Goal: Task Accomplishment & Management: Use online tool/utility

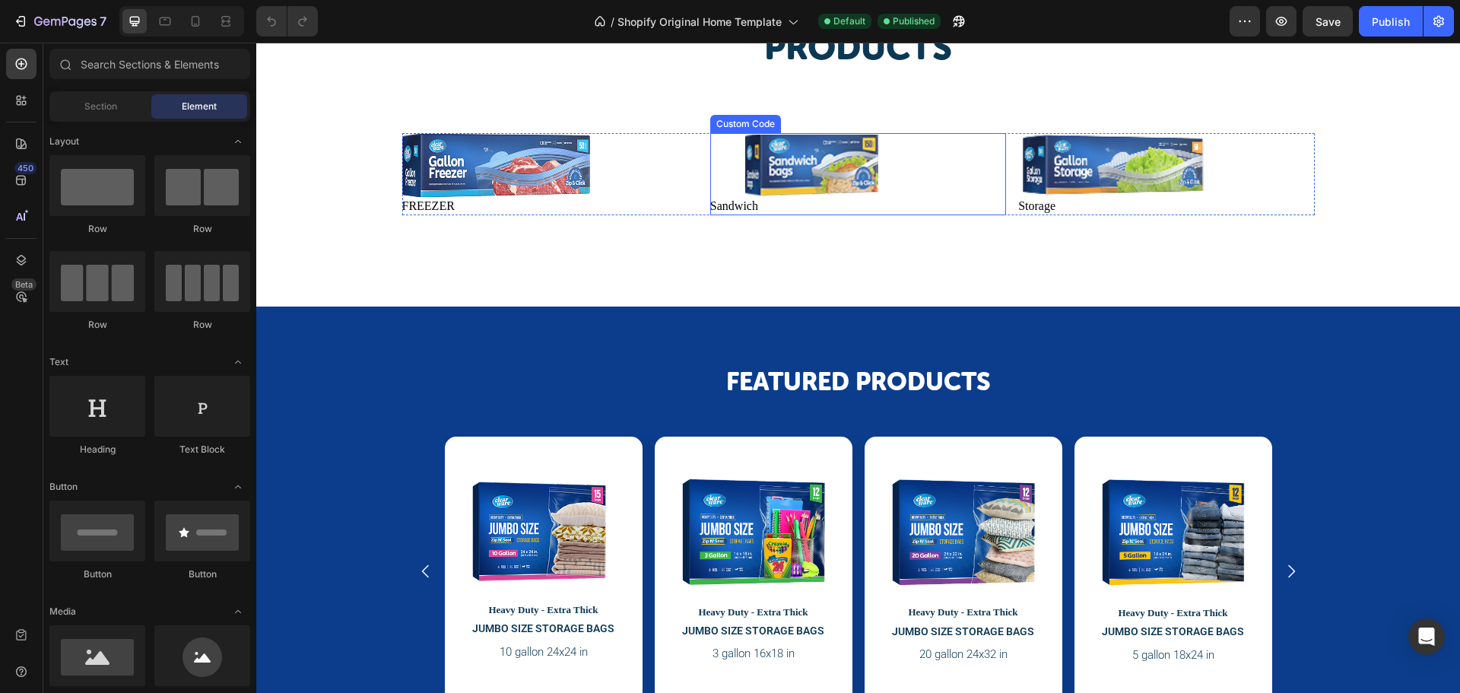
scroll to position [1140, 0]
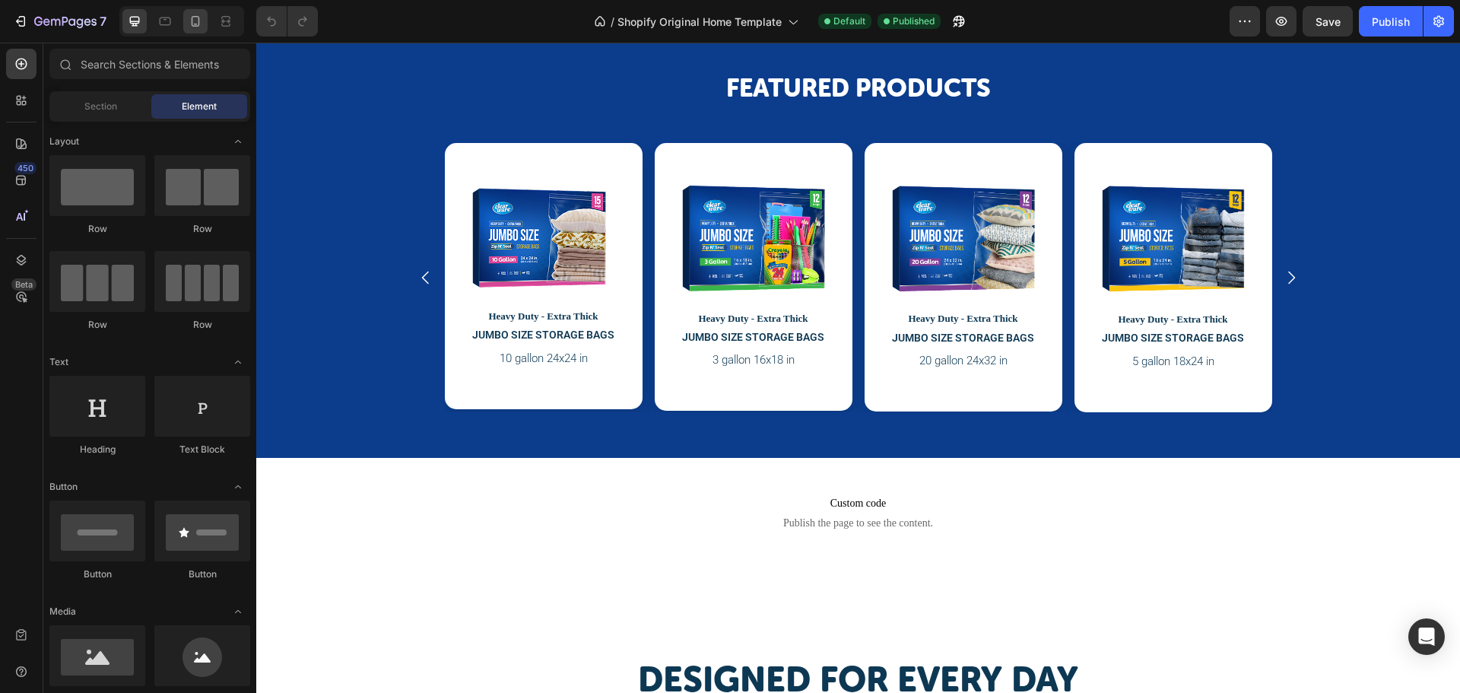
click at [190, 24] on icon at bounding box center [195, 21] width 15 height 15
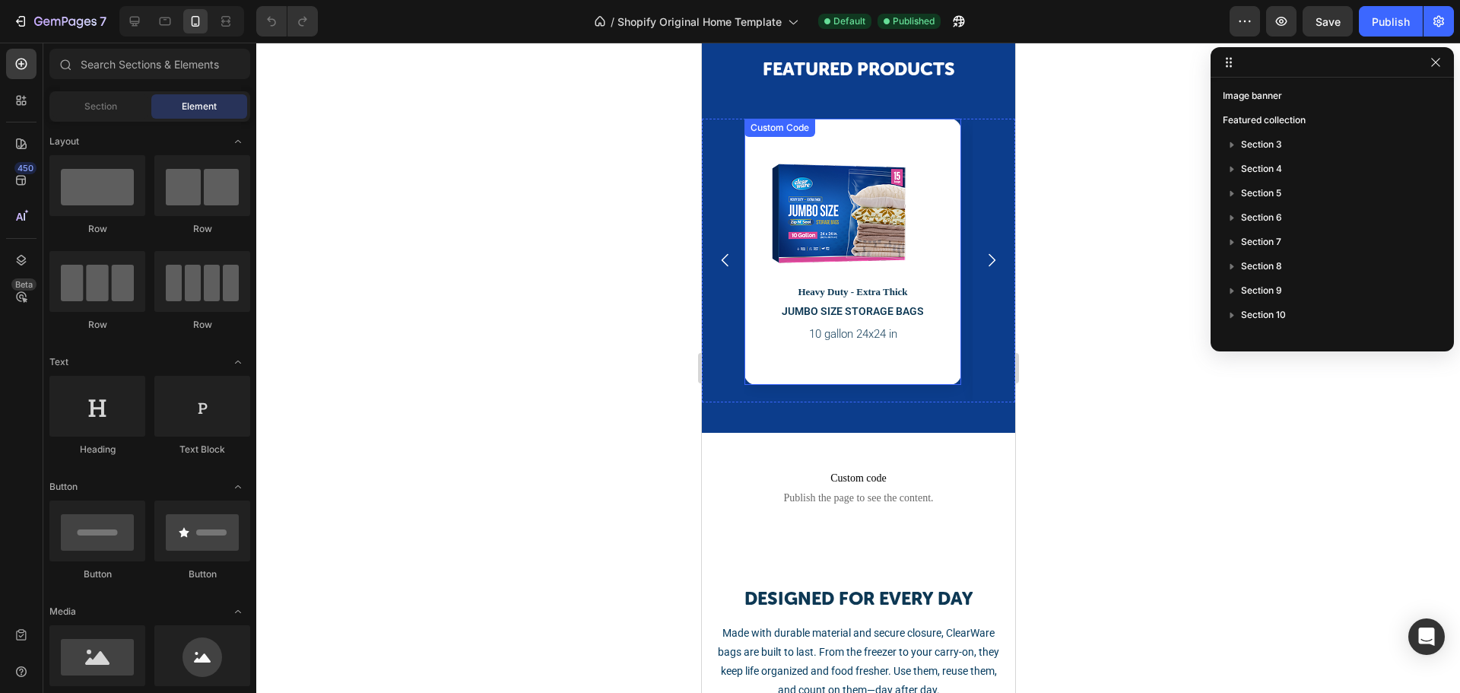
click at [861, 239] on img at bounding box center [838, 212] width 137 height 105
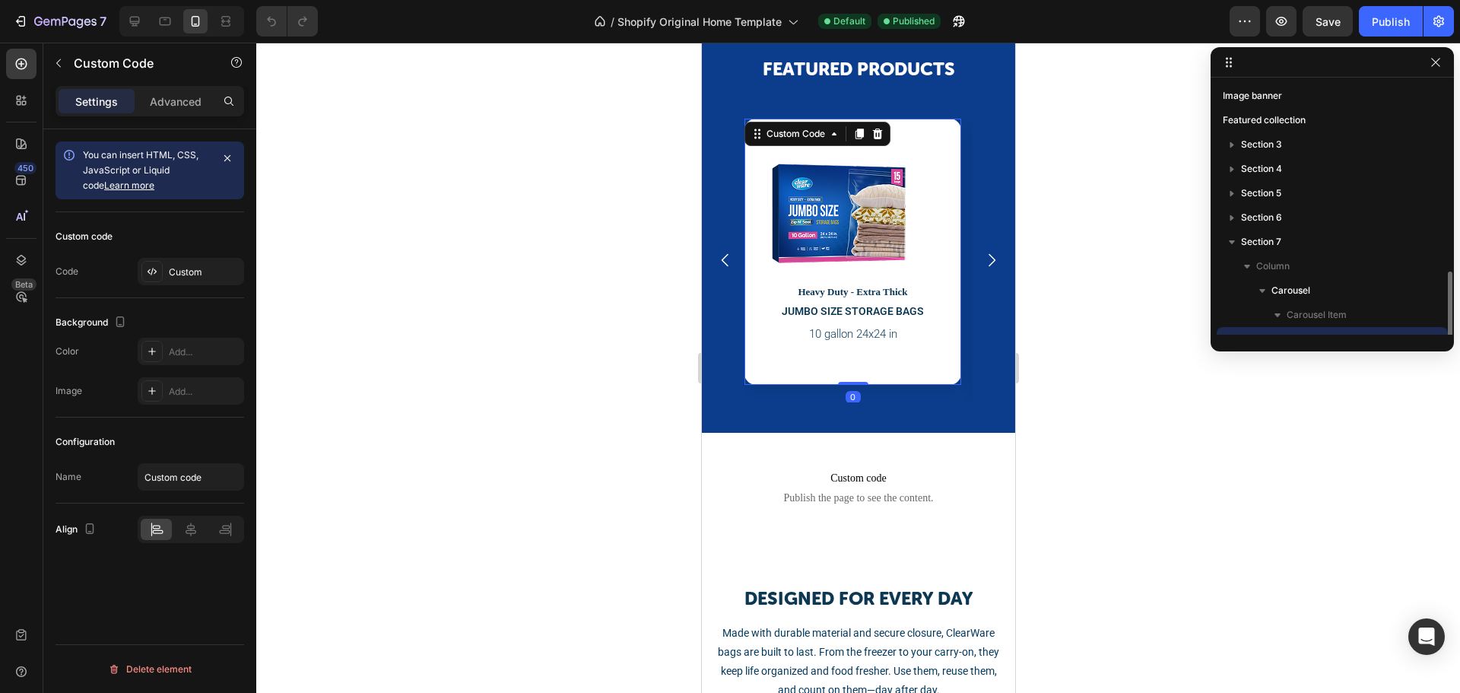
scroll to position [142, 0]
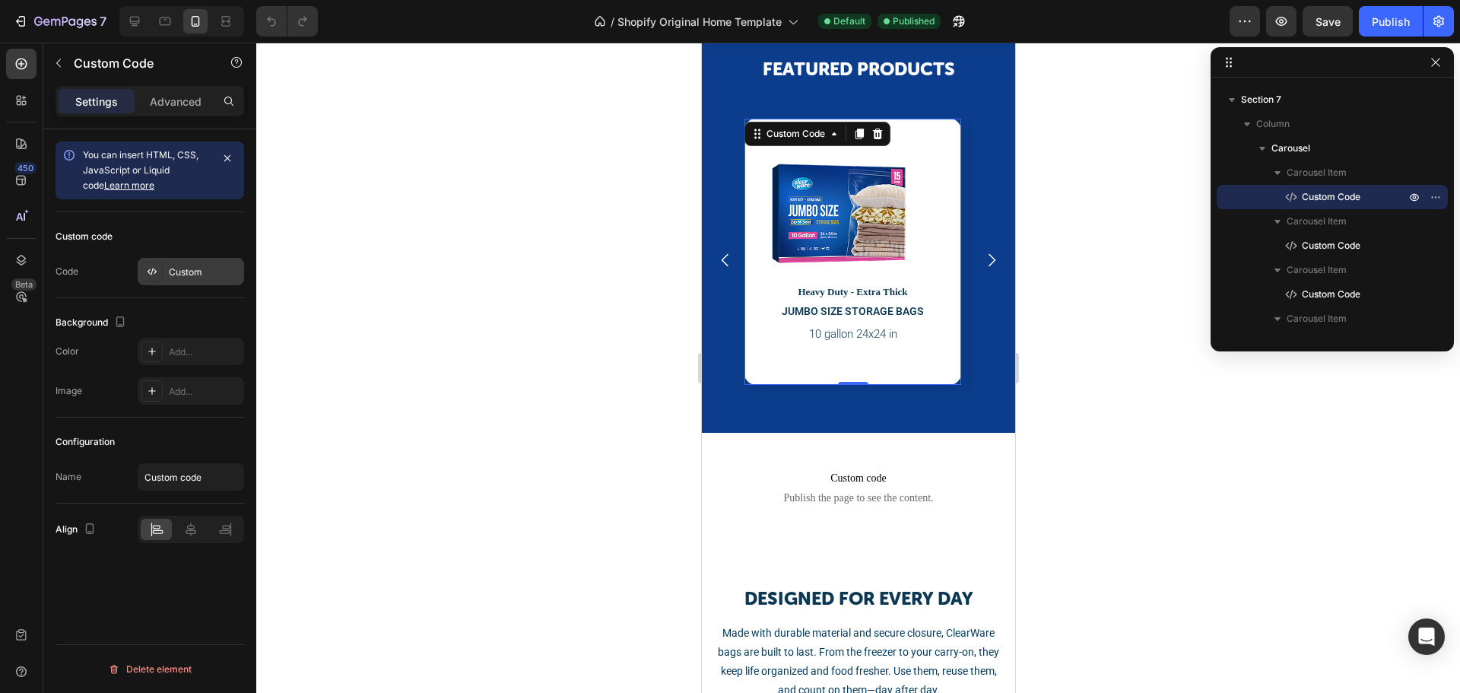
click at [166, 278] on div "Custom" at bounding box center [191, 271] width 106 height 27
click at [1281, 167] on icon "button" at bounding box center [1277, 172] width 15 height 15
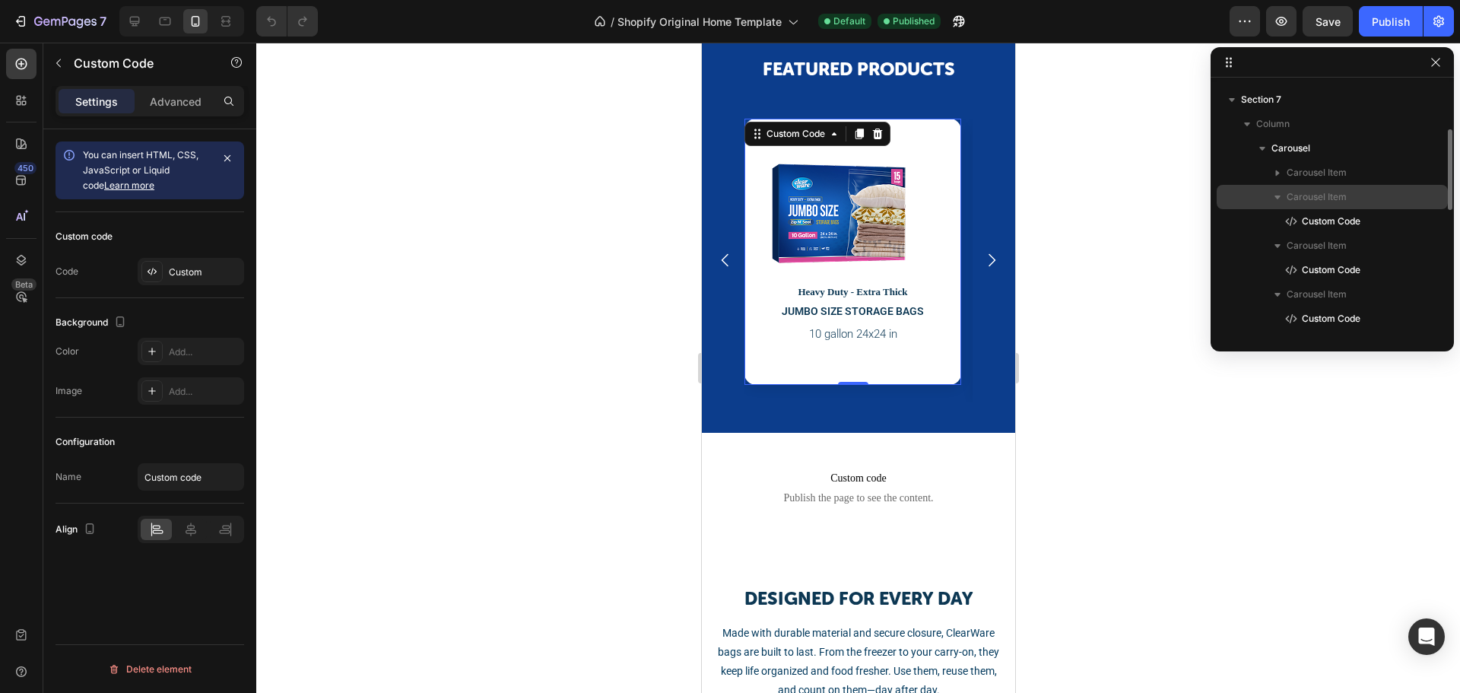
click at [1272, 190] on icon "button" at bounding box center [1277, 196] width 15 height 15
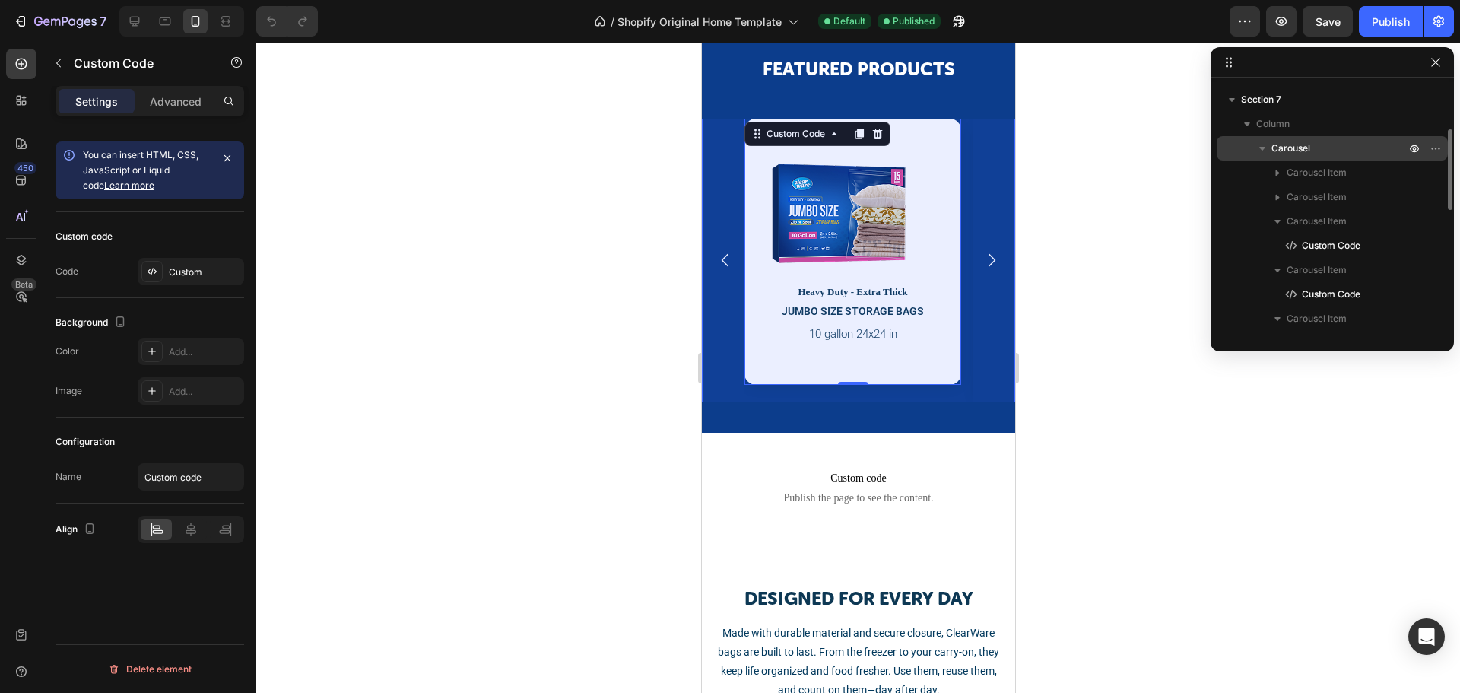
click at [1295, 151] on span "Carousel" at bounding box center [1290, 148] width 39 height 15
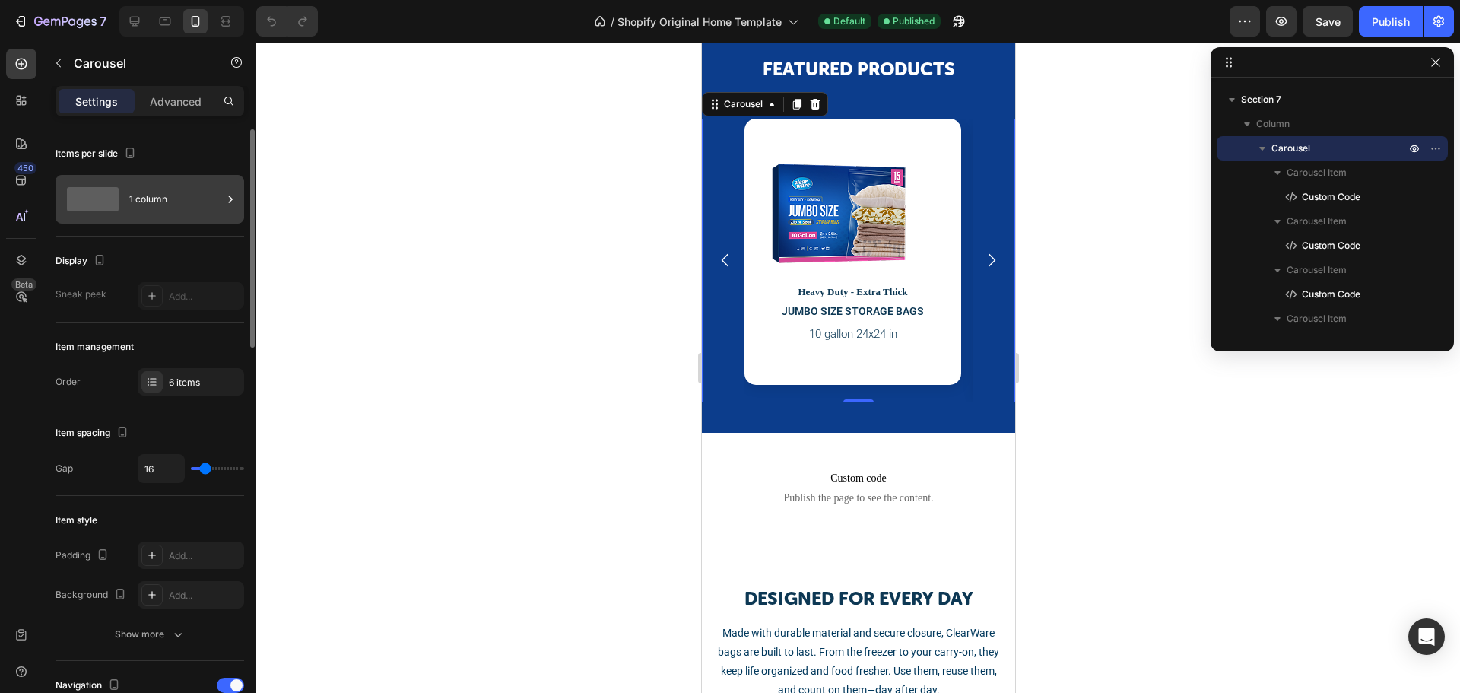
click at [192, 192] on div "1 column" at bounding box center [175, 199] width 93 height 35
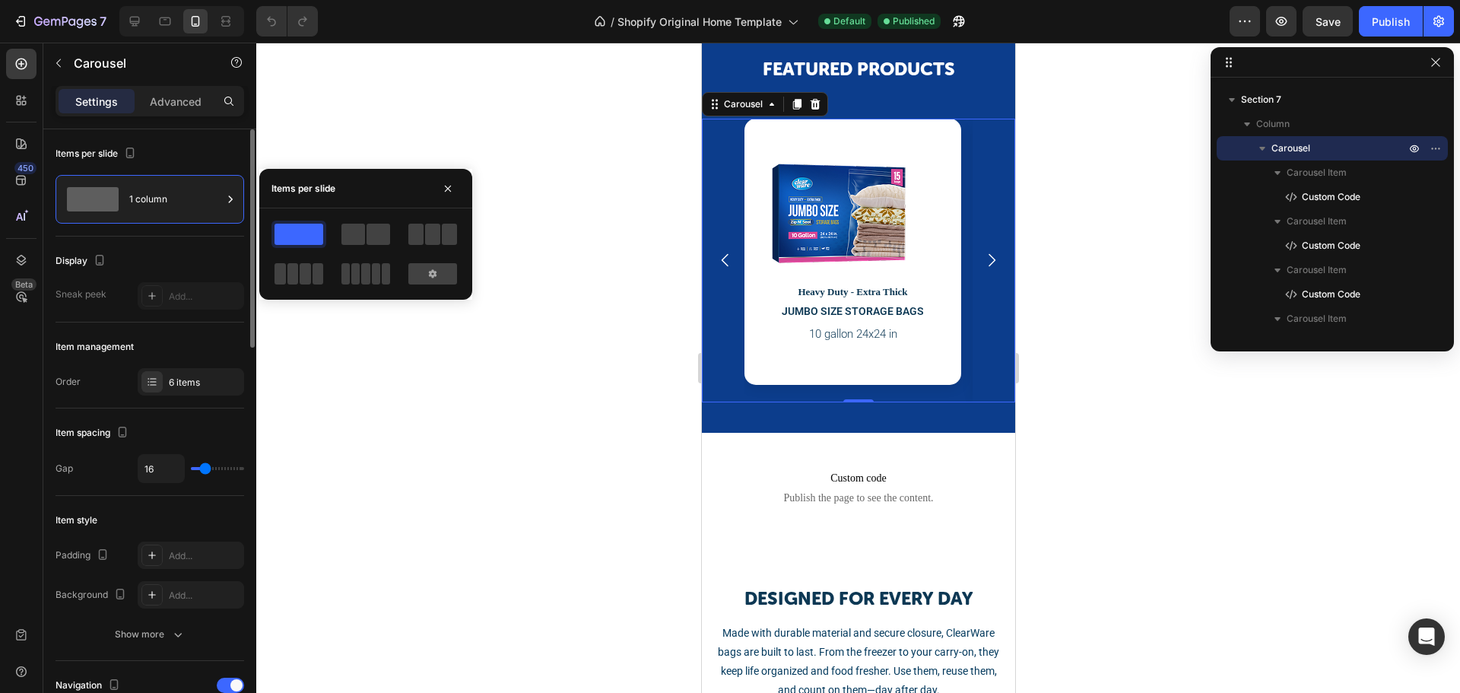
click at [183, 254] on div "Display" at bounding box center [149, 261] width 189 height 24
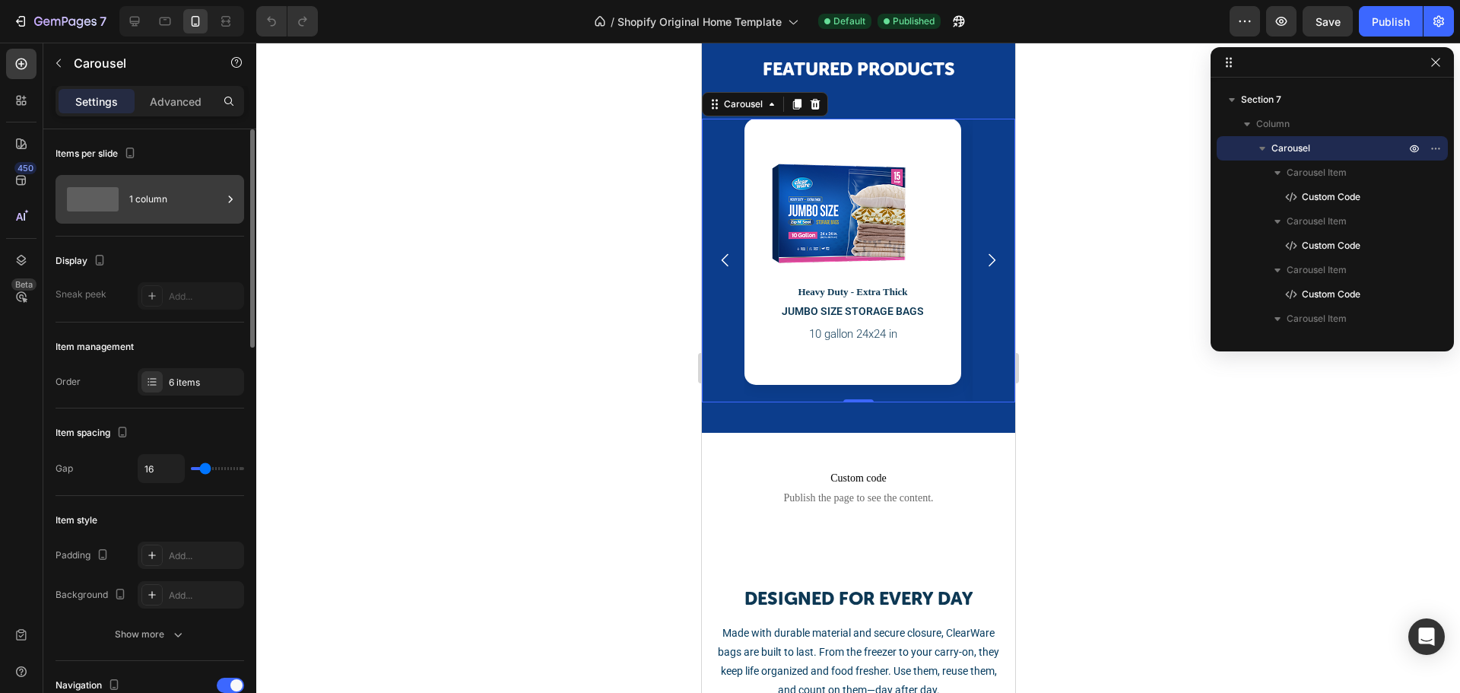
click at [201, 189] on div "1 column" at bounding box center [175, 199] width 93 height 35
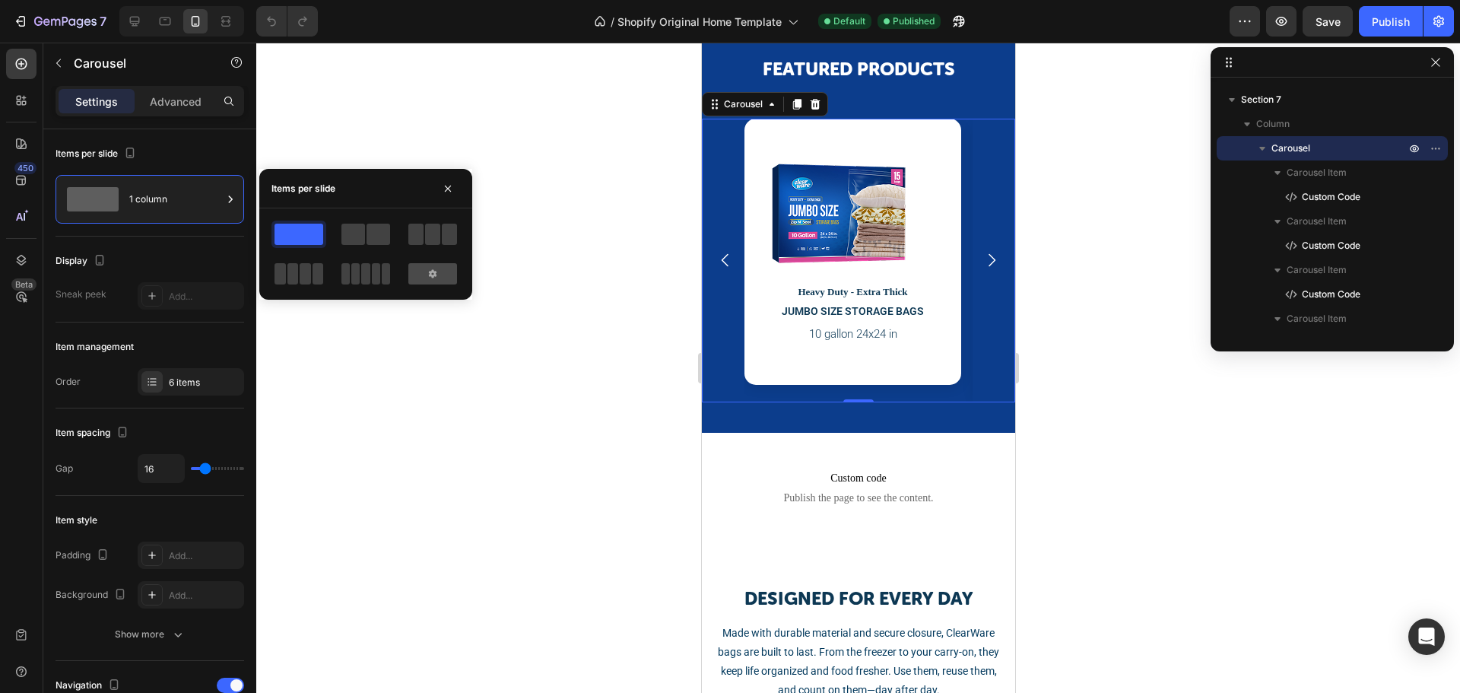
click at [442, 269] on div at bounding box center [432, 273] width 49 height 21
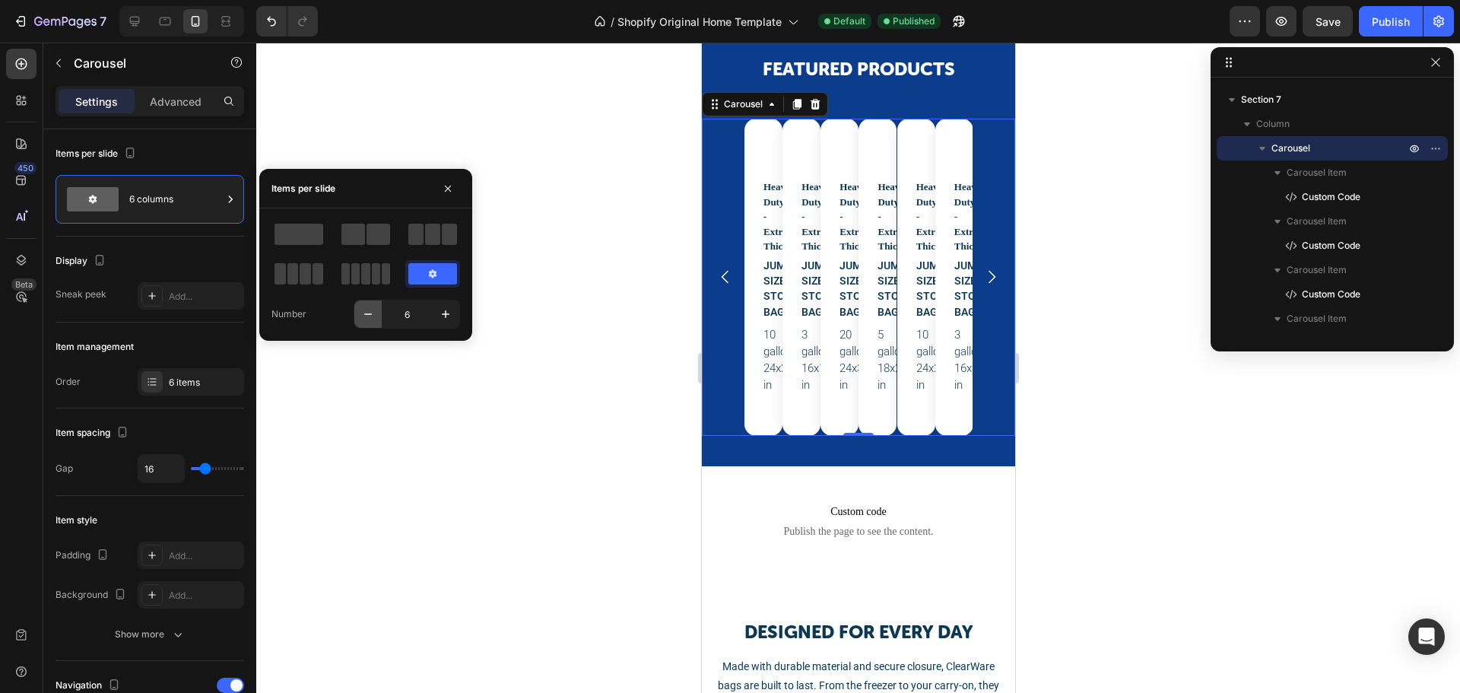
click at [365, 308] on icon "button" at bounding box center [367, 313] width 15 height 15
click at [365, 307] on icon "button" at bounding box center [367, 313] width 15 height 15
type input "2"
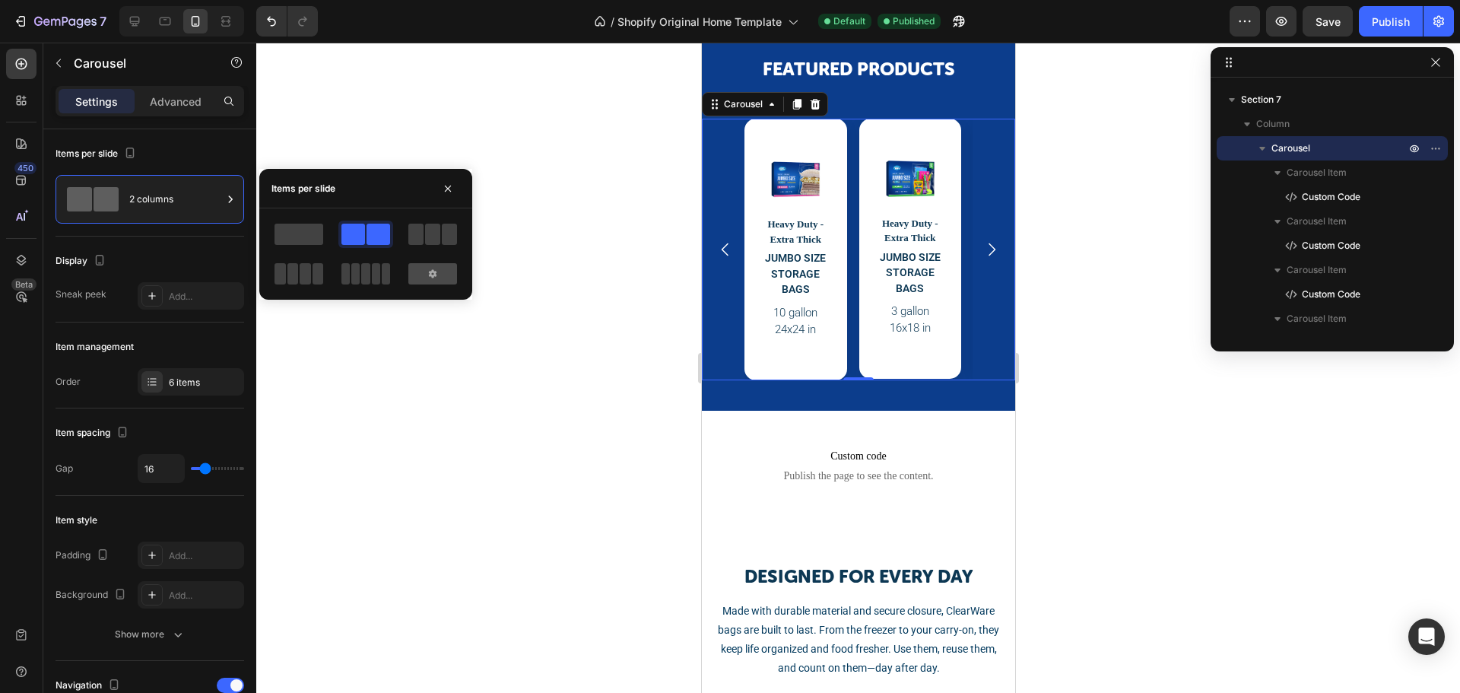
click at [417, 275] on div at bounding box center [432, 273] width 49 height 21
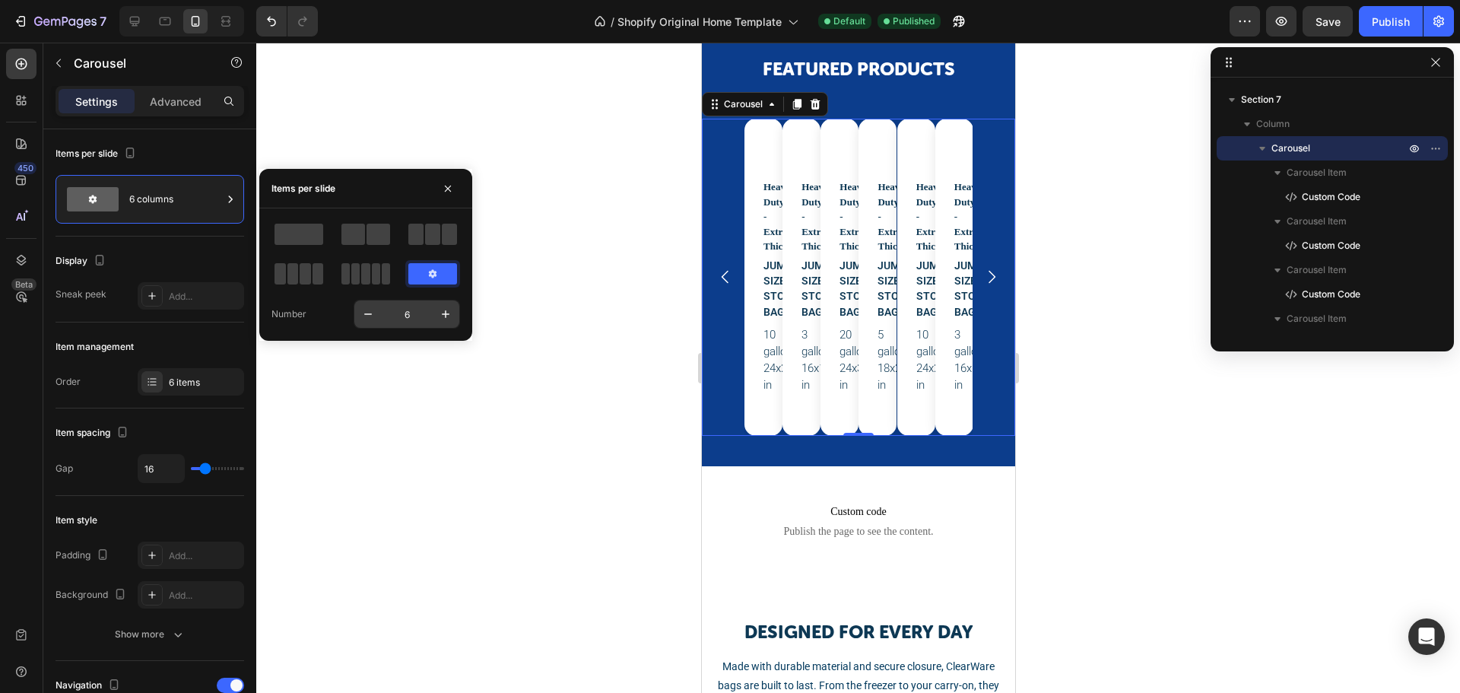
click at [405, 320] on input "6" at bounding box center [407, 313] width 50 height 27
type input "1.5"
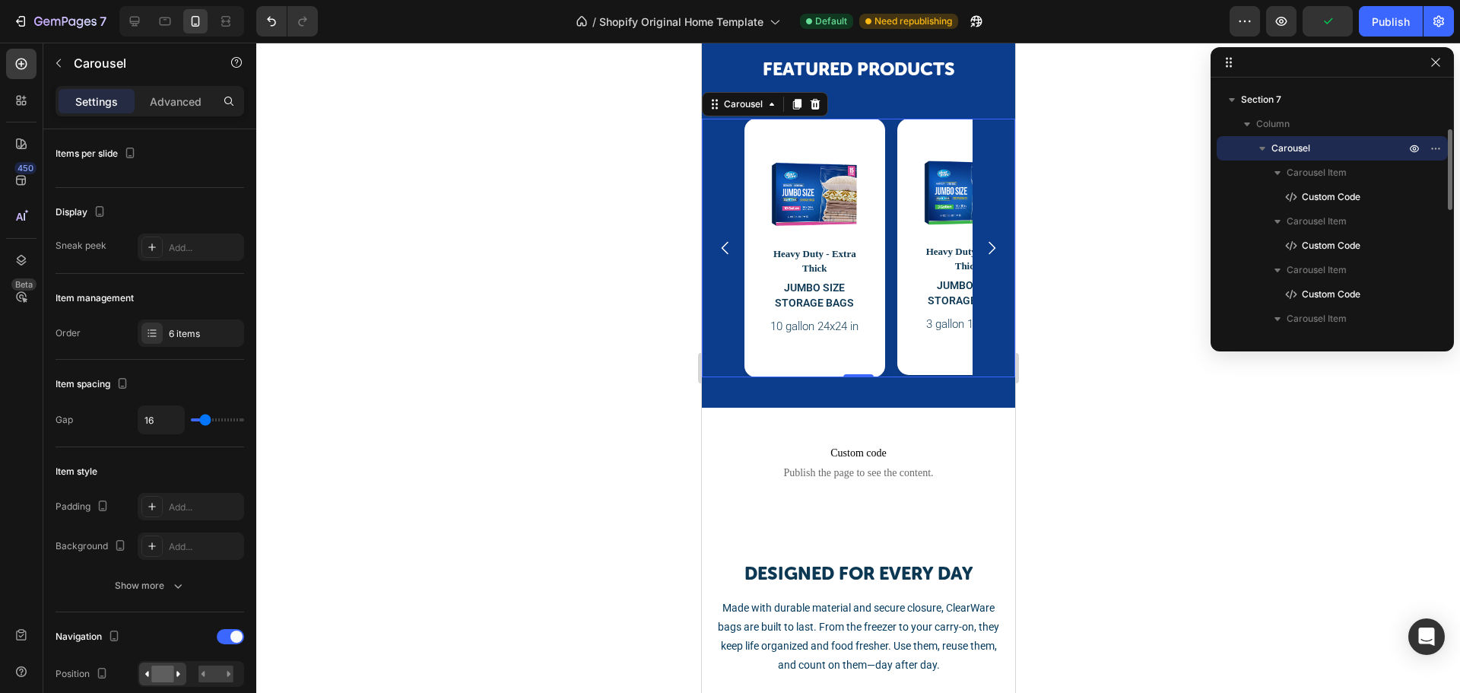
click at [1317, 152] on p "Carousel" at bounding box center [1339, 148] width 137 height 15
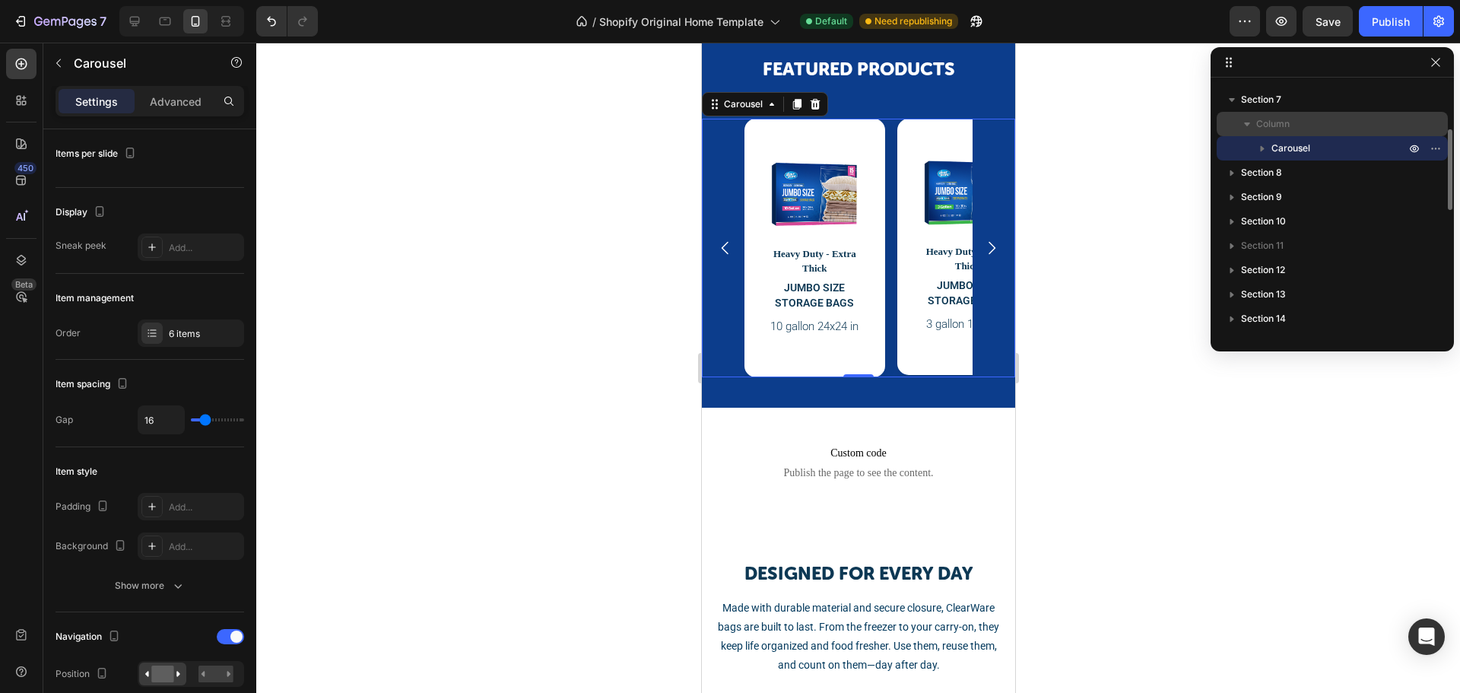
click at [1284, 135] on div "Column" at bounding box center [1331, 124] width 219 height 24
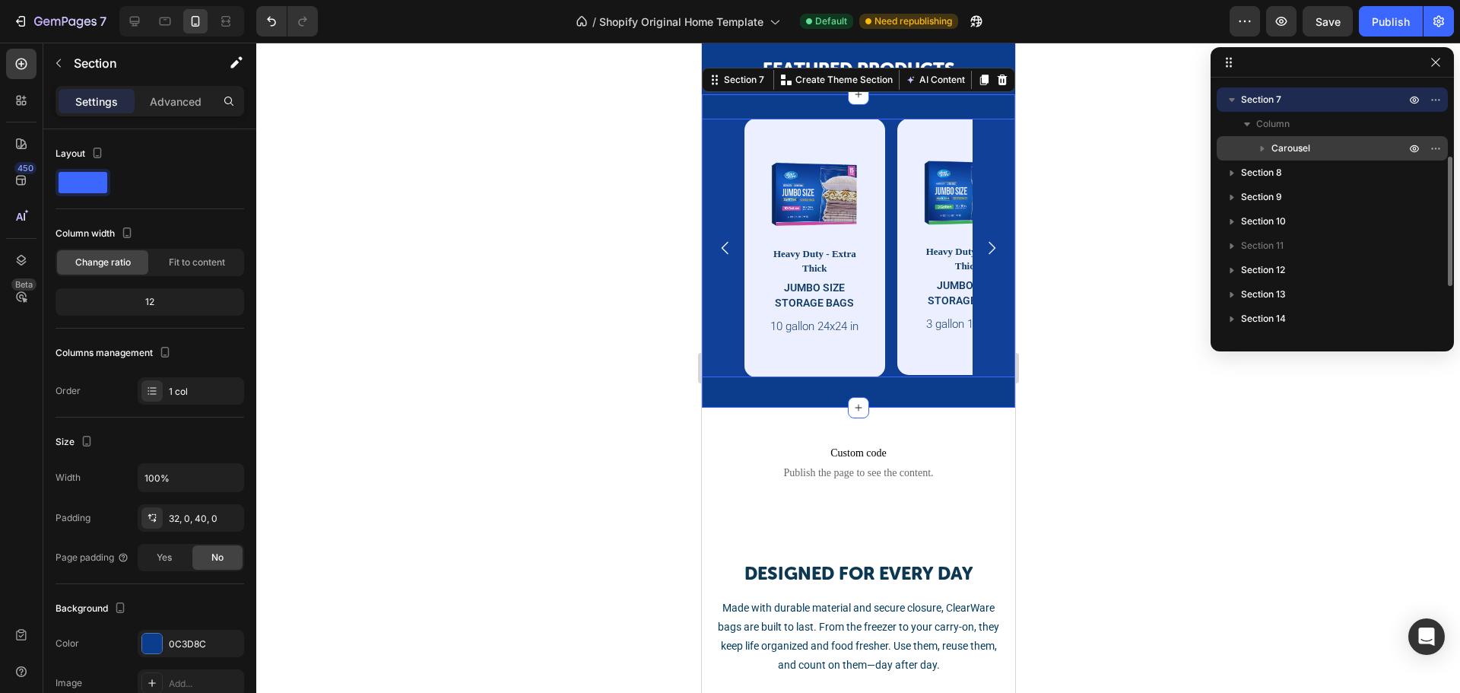
click at [1297, 147] on span "Carousel" at bounding box center [1290, 148] width 39 height 15
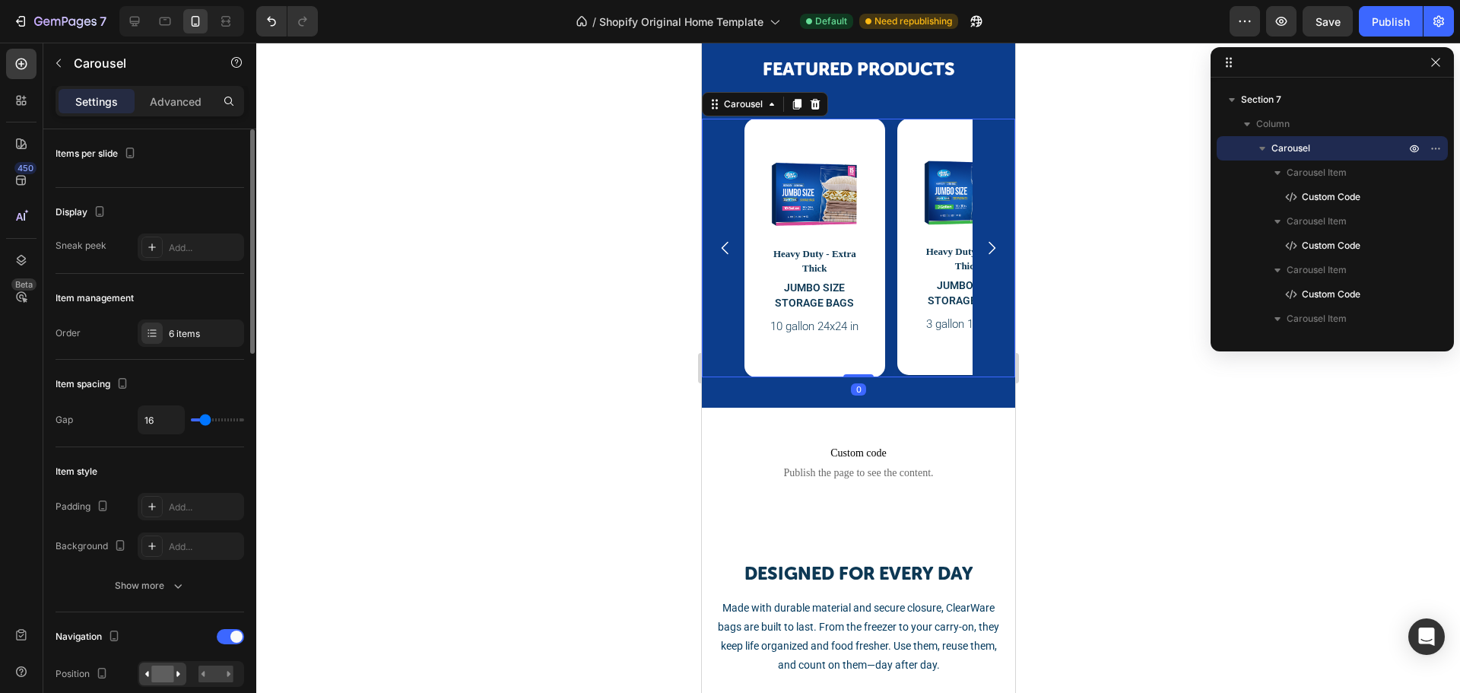
click at [125, 178] on div "Items per slide" at bounding box center [149, 158] width 189 height 59
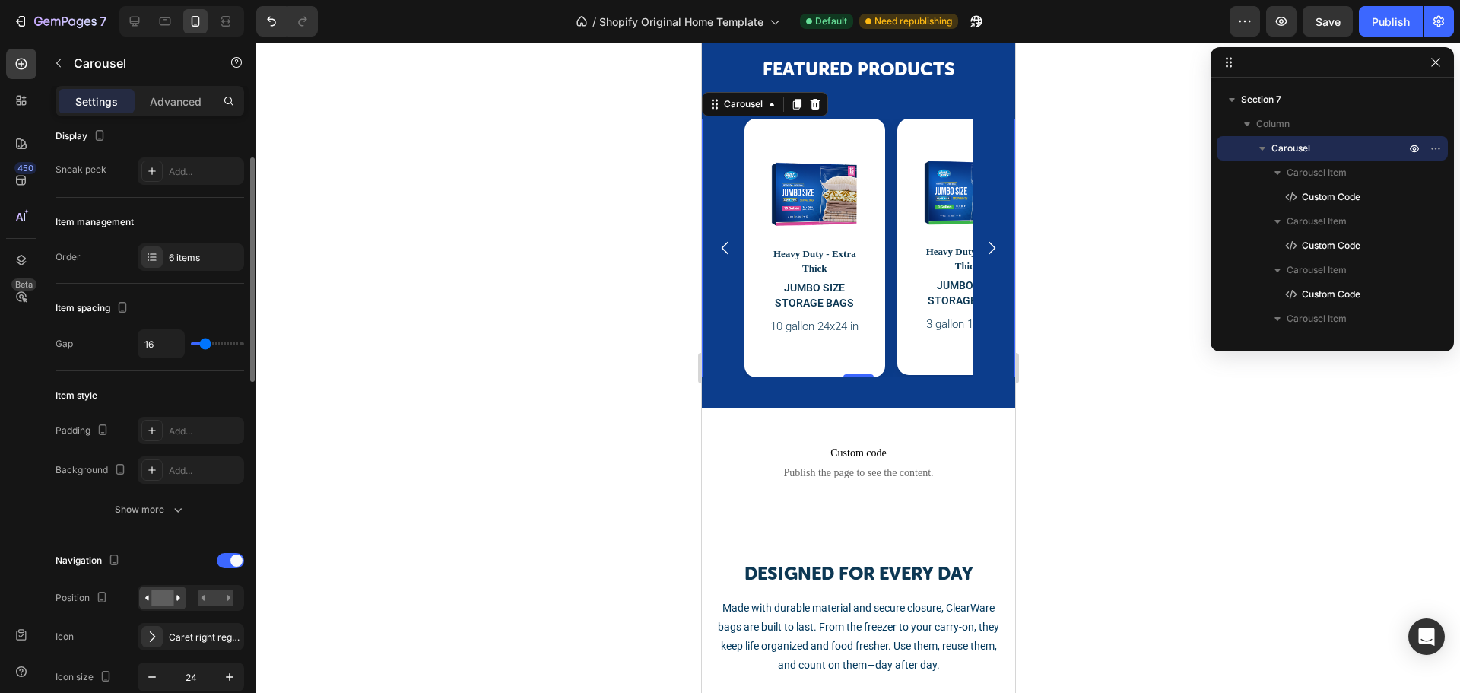
scroll to position [0, 0]
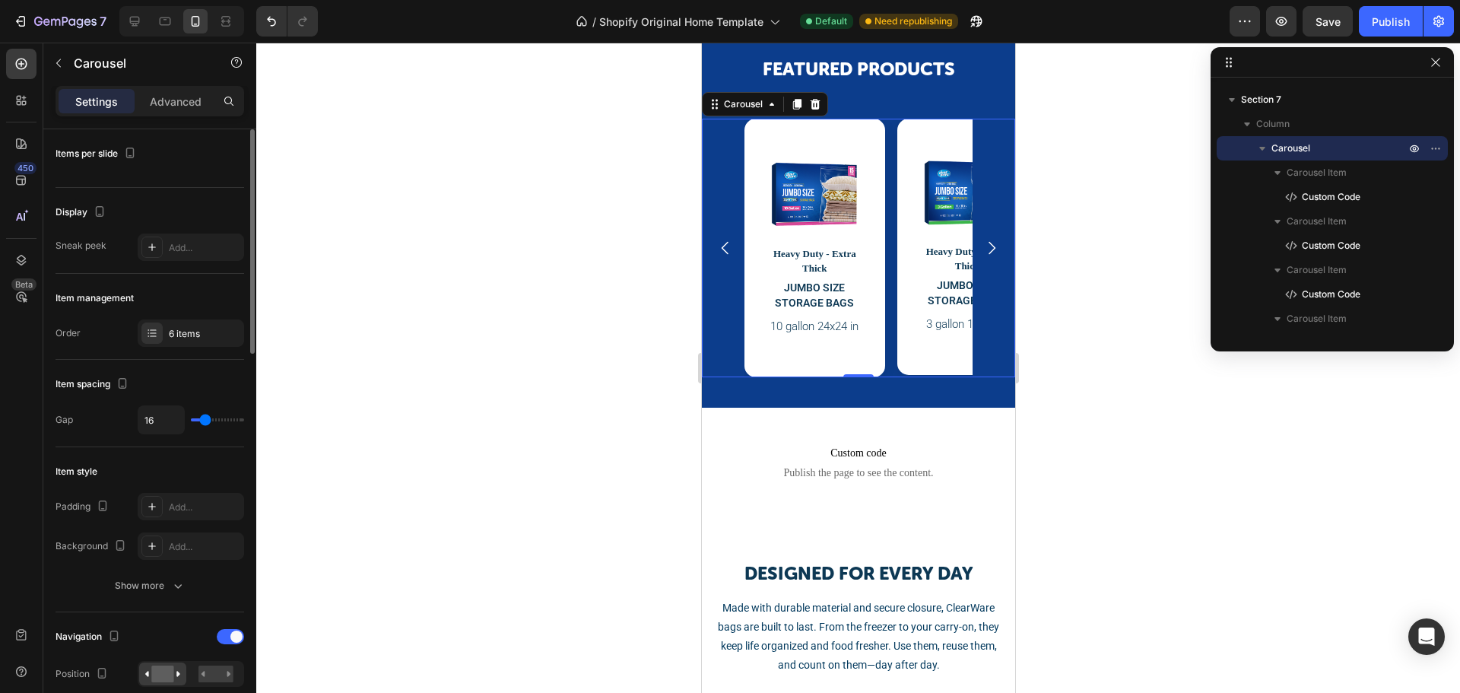
click at [106, 152] on div "Items per slide" at bounding box center [97, 154] width 84 height 21
click at [103, 174] on div "Items per slide" at bounding box center [149, 158] width 189 height 59
click at [179, 107] on p "Advanced" at bounding box center [176, 102] width 52 height 16
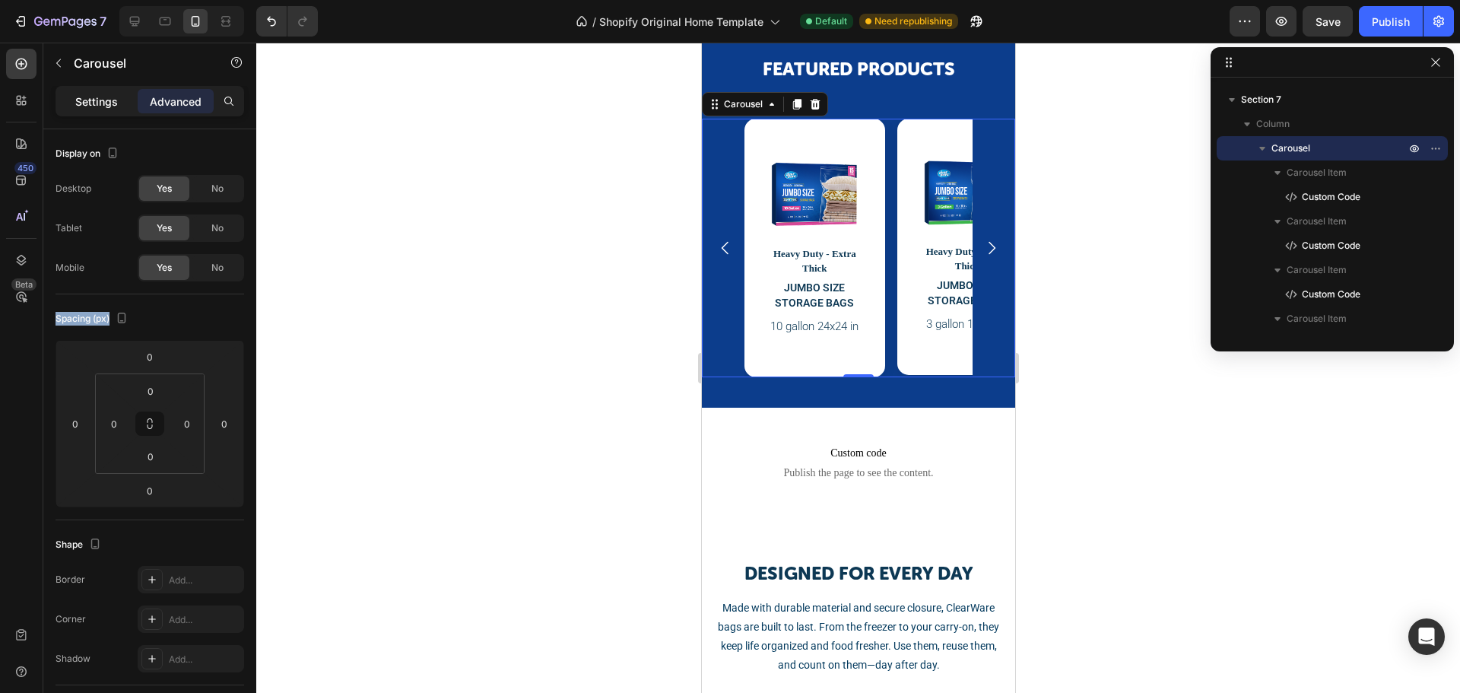
click at [104, 106] on p "Settings" at bounding box center [96, 102] width 43 height 16
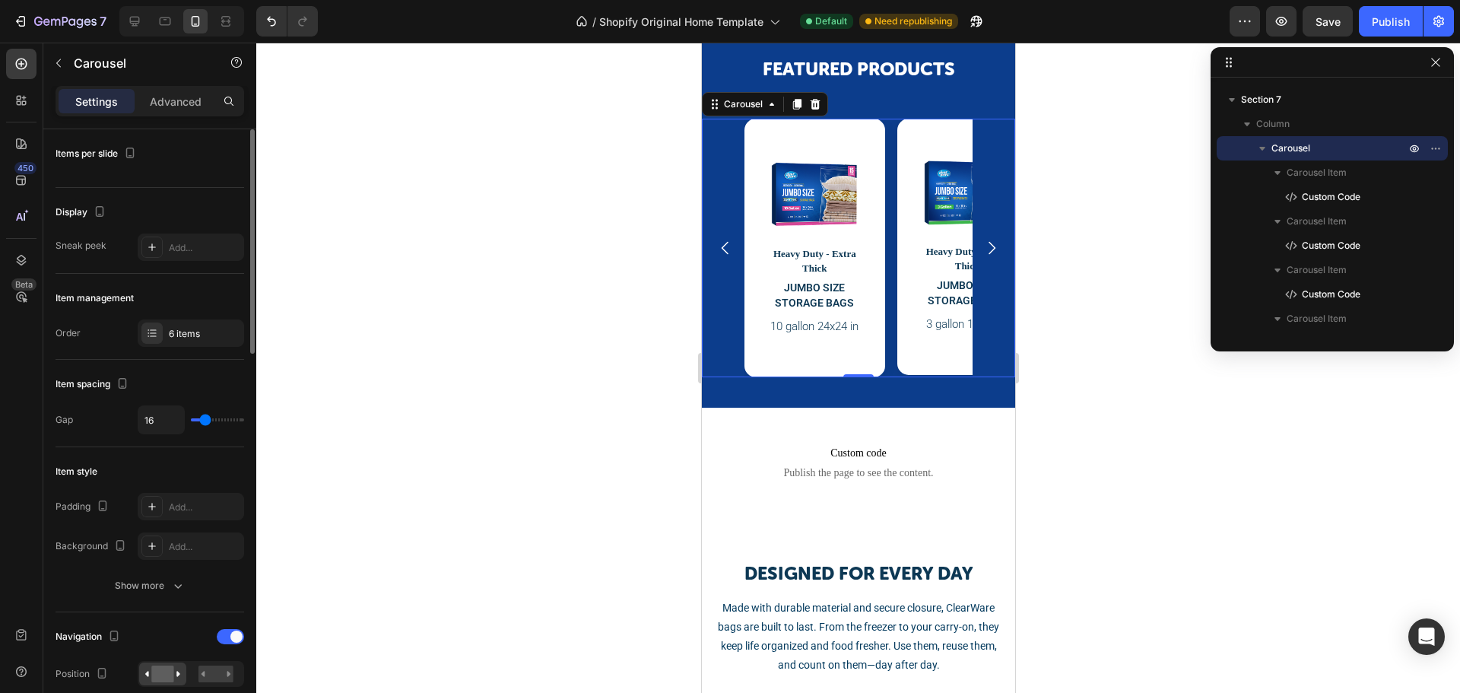
click at [116, 166] on div "Items per slide" at bounding box center [149, 158] width 189 height 59
click at [167, 19] on icon at bounding box center [164, 21] width 15 height 15
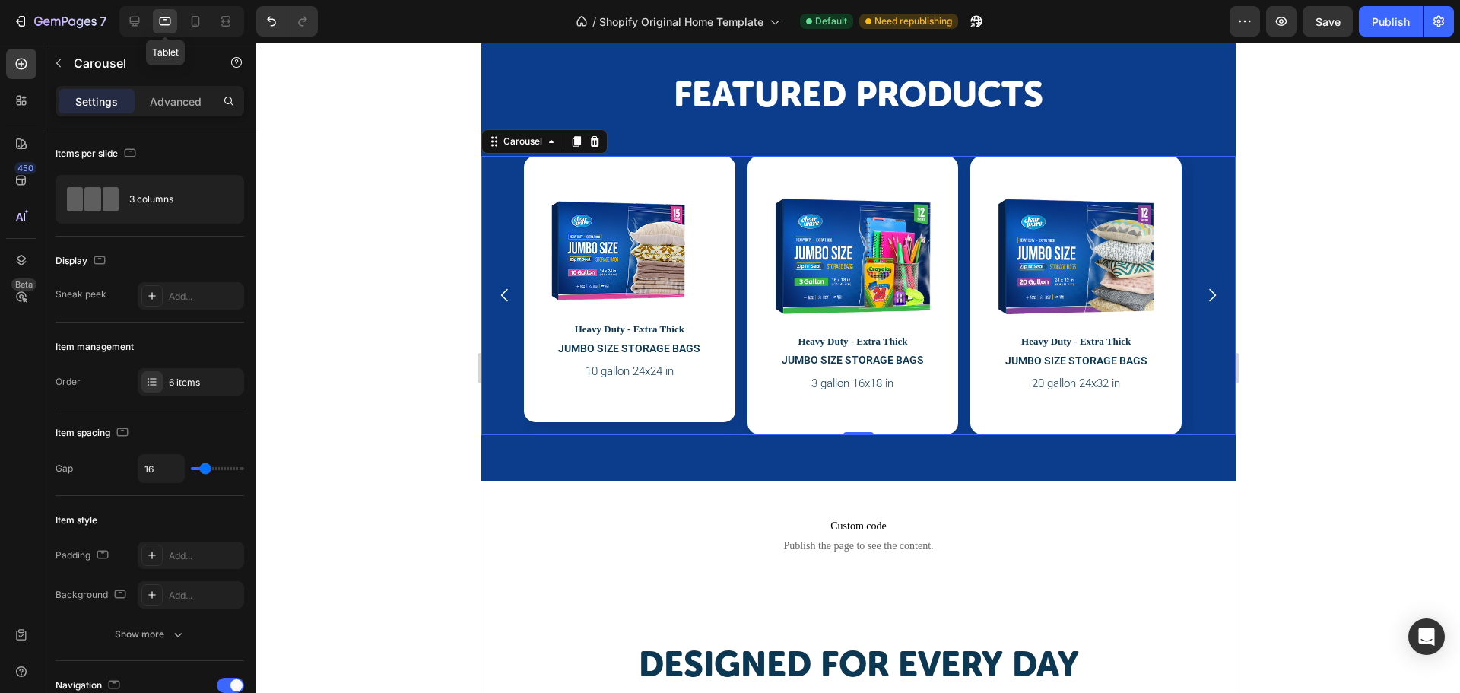
scroll to position [1200, 0]
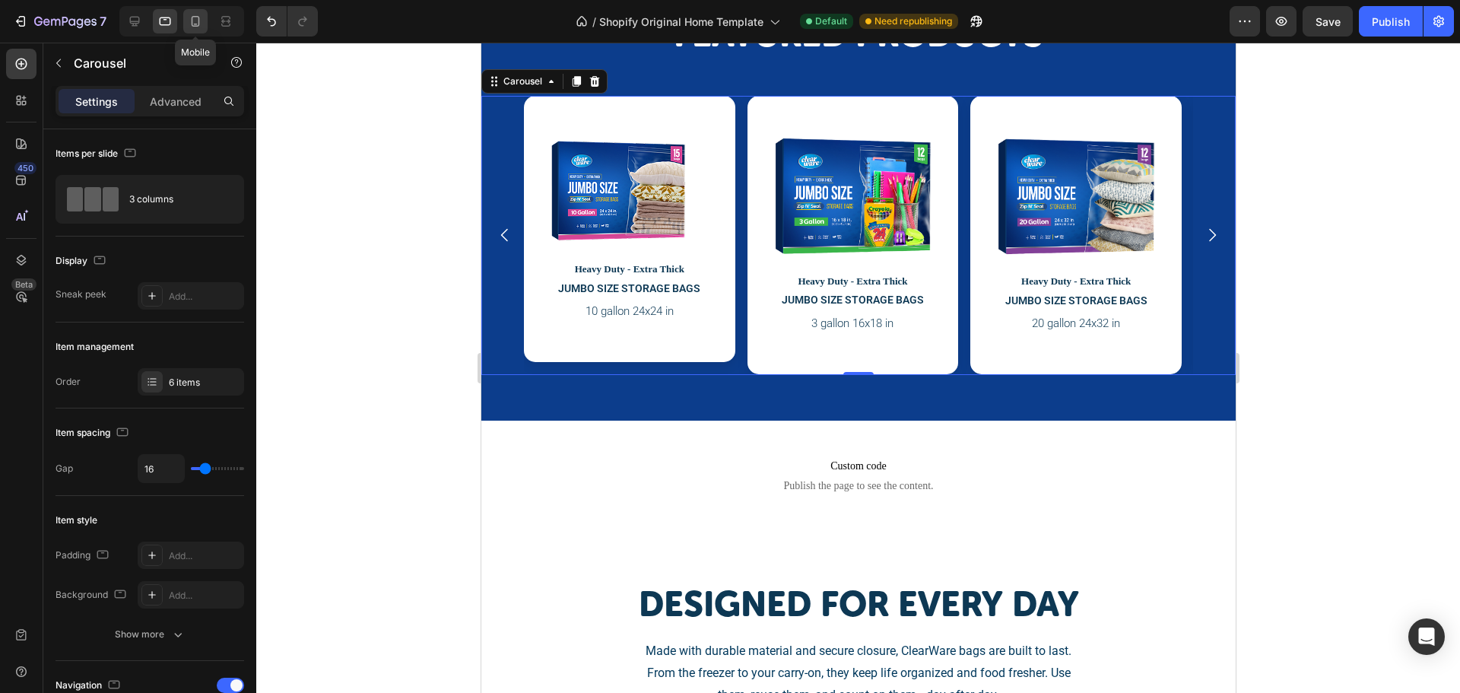
click at [206, 22] on div at bounding box center [195, 21] width 24 height 24
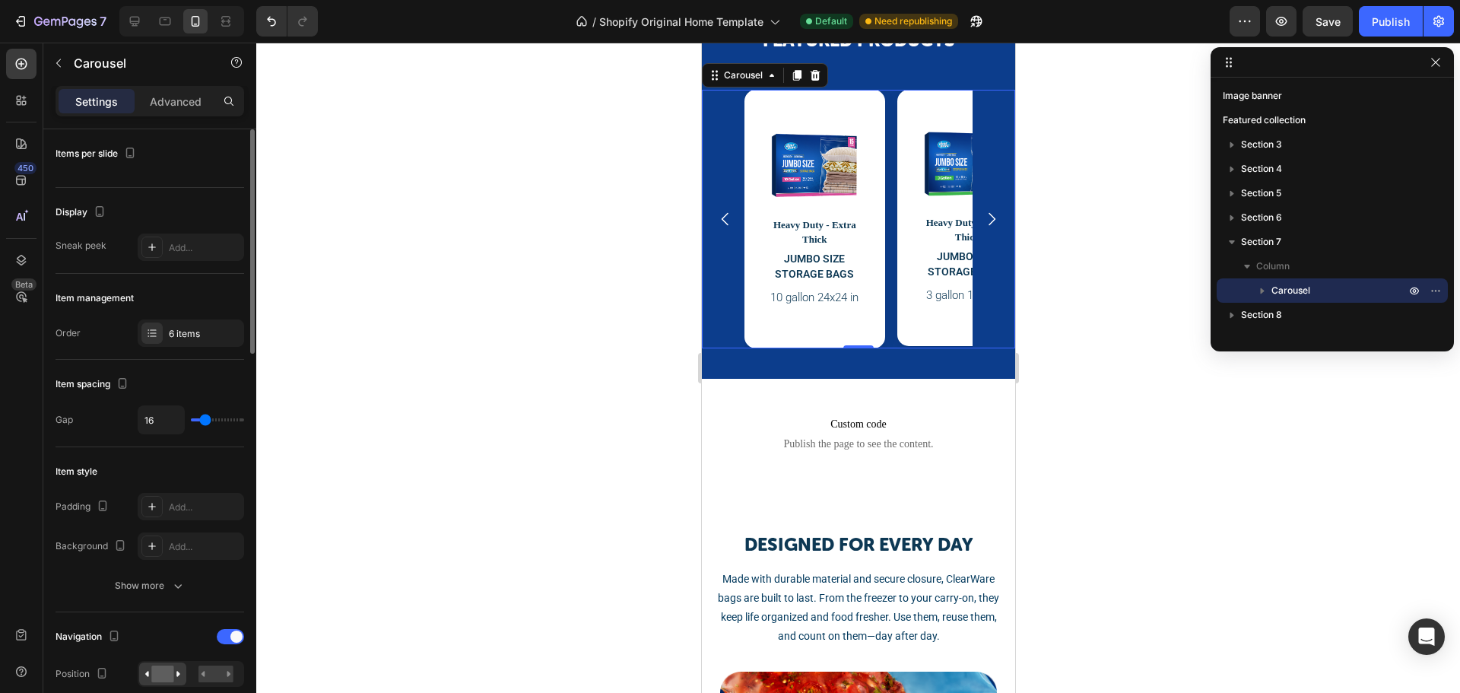
scroll to position [1163, 0]
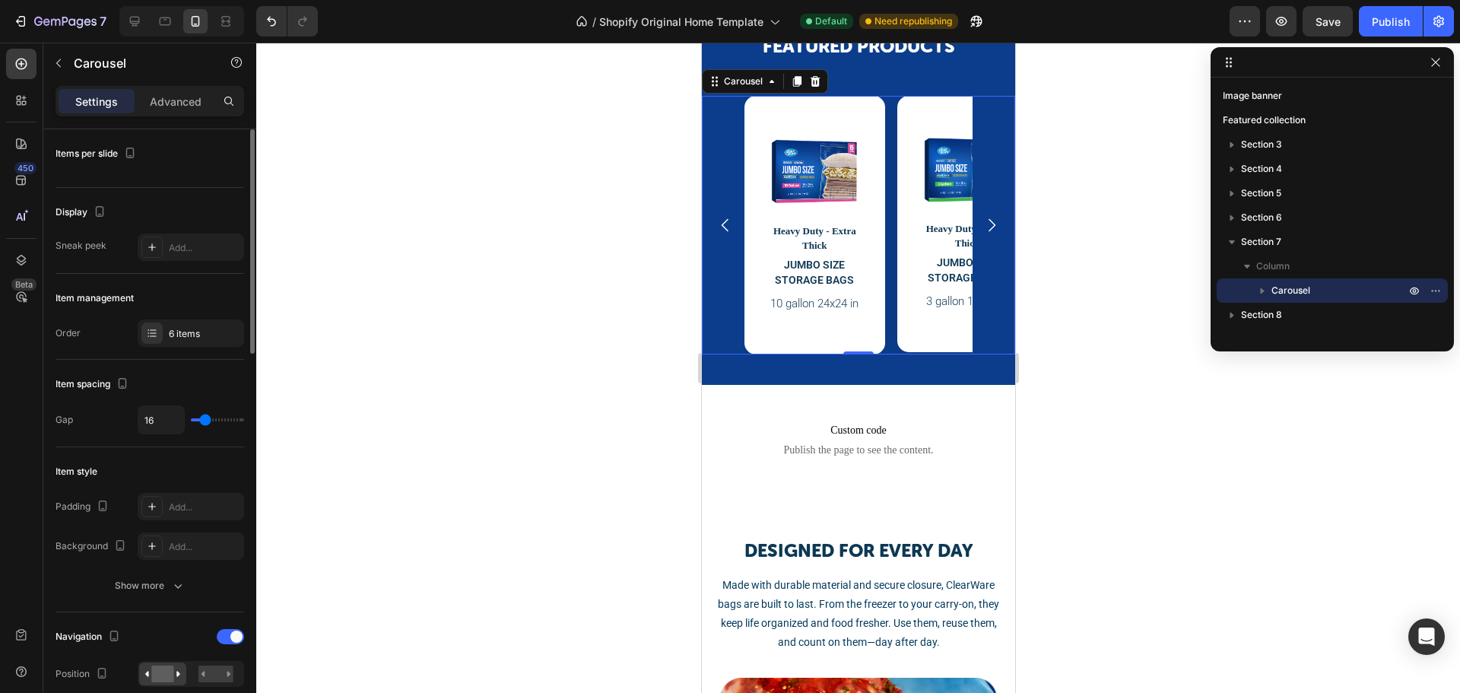
click at [94, 166] on div "Items per slide" at bounding box center [149, 158] width 189 height 59
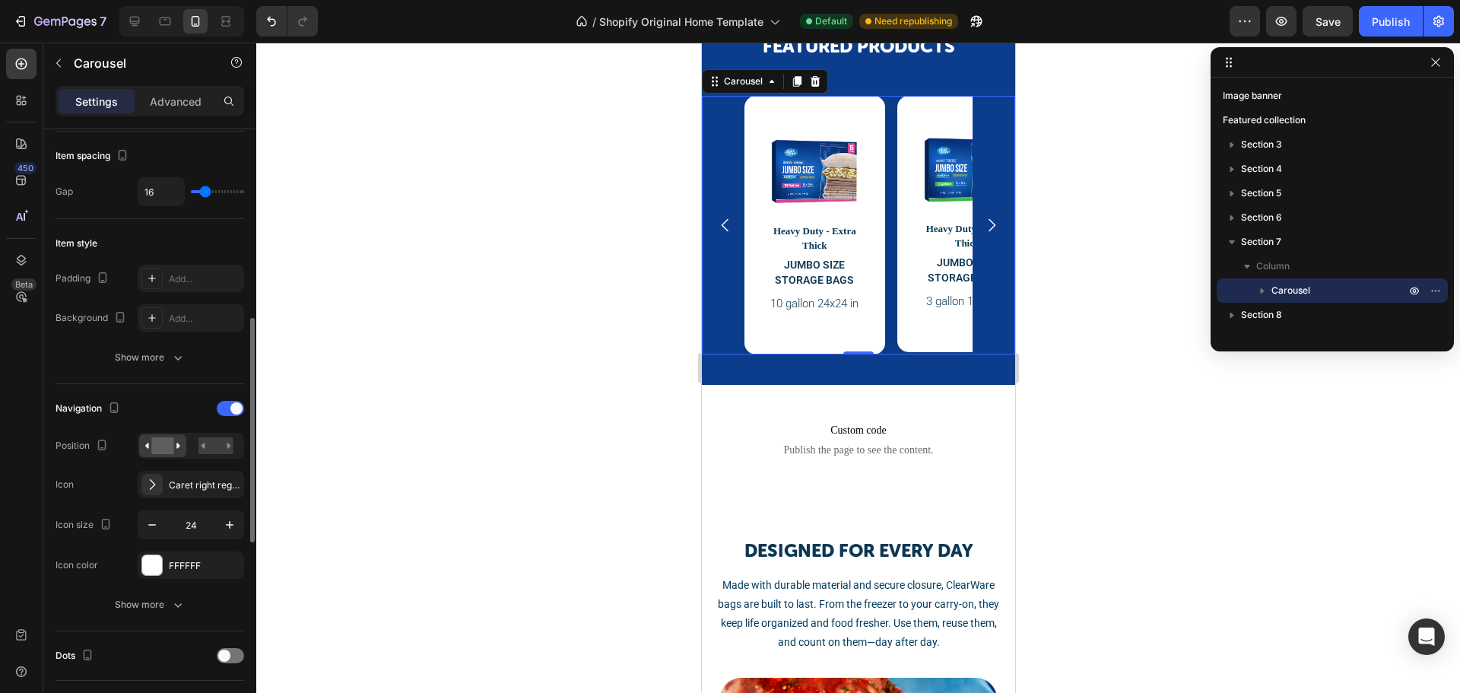
scroll to position [304, 0]
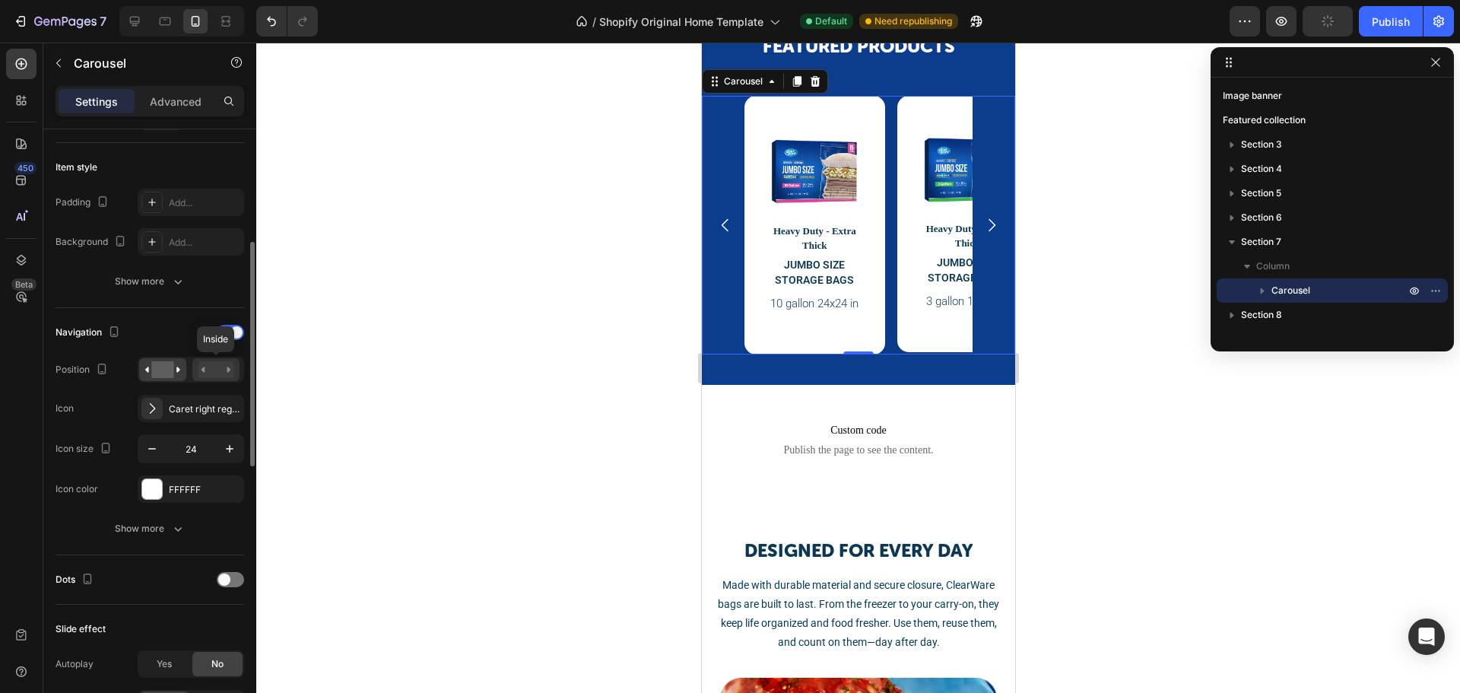
click at [208, 369] on rect at bounding box center [215, 369] width 35 height 17
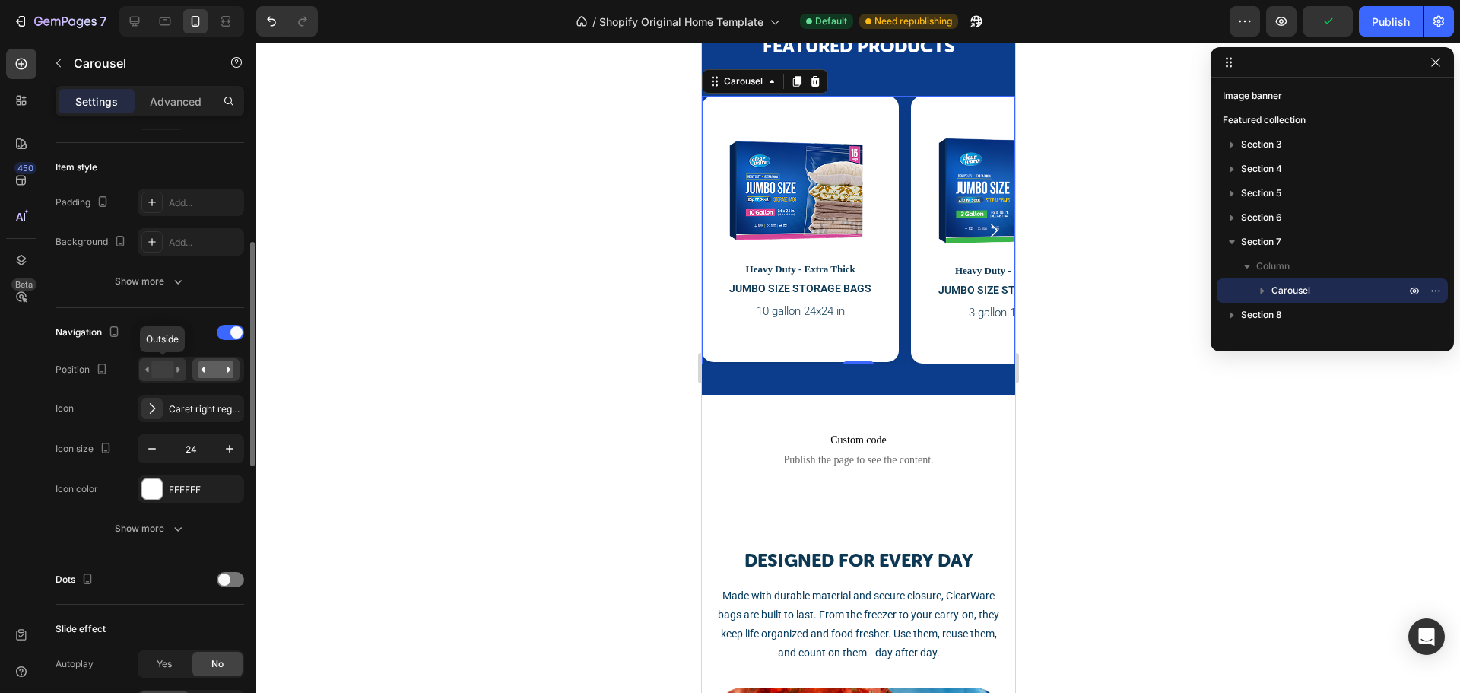
click at [176, 366] on icon at bounding box center [162, 369] width 35 height 17
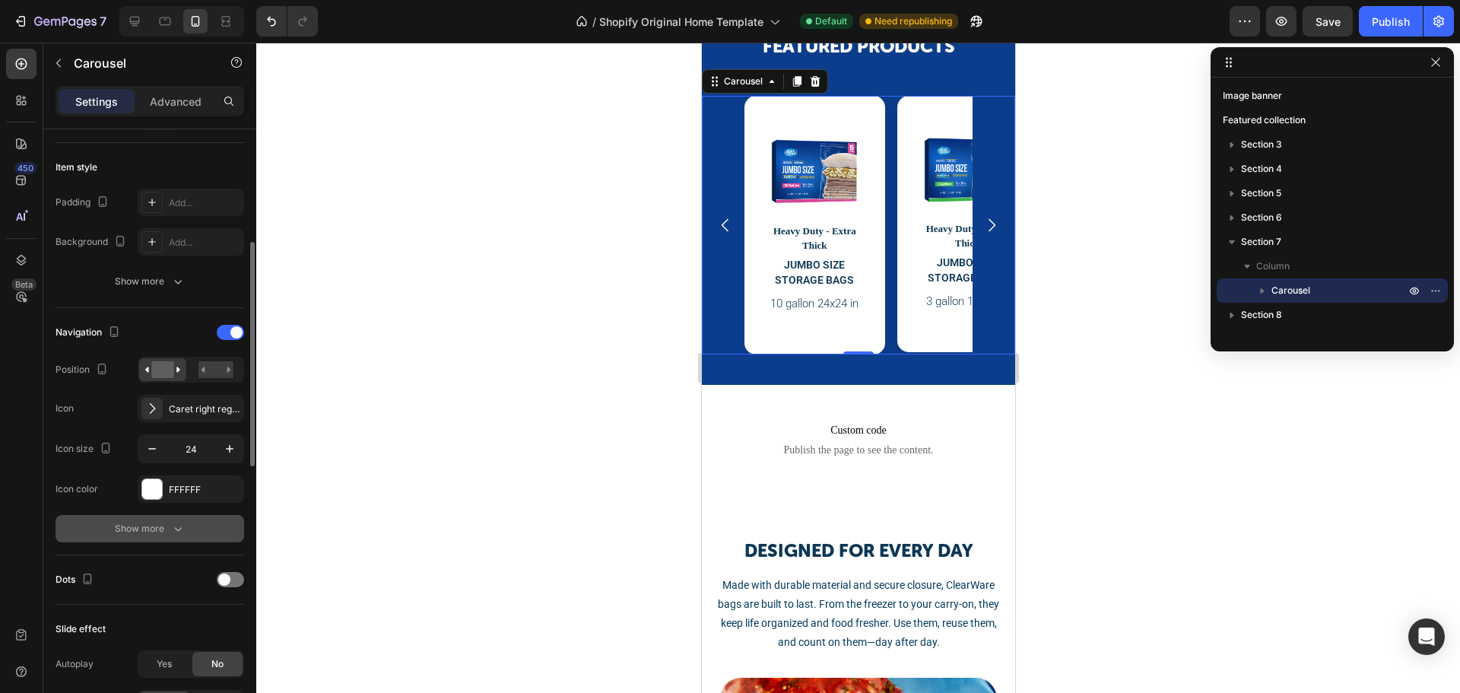
click at [173, 532] on icon "button" at bounding box center [177, 528] width 15 height 15
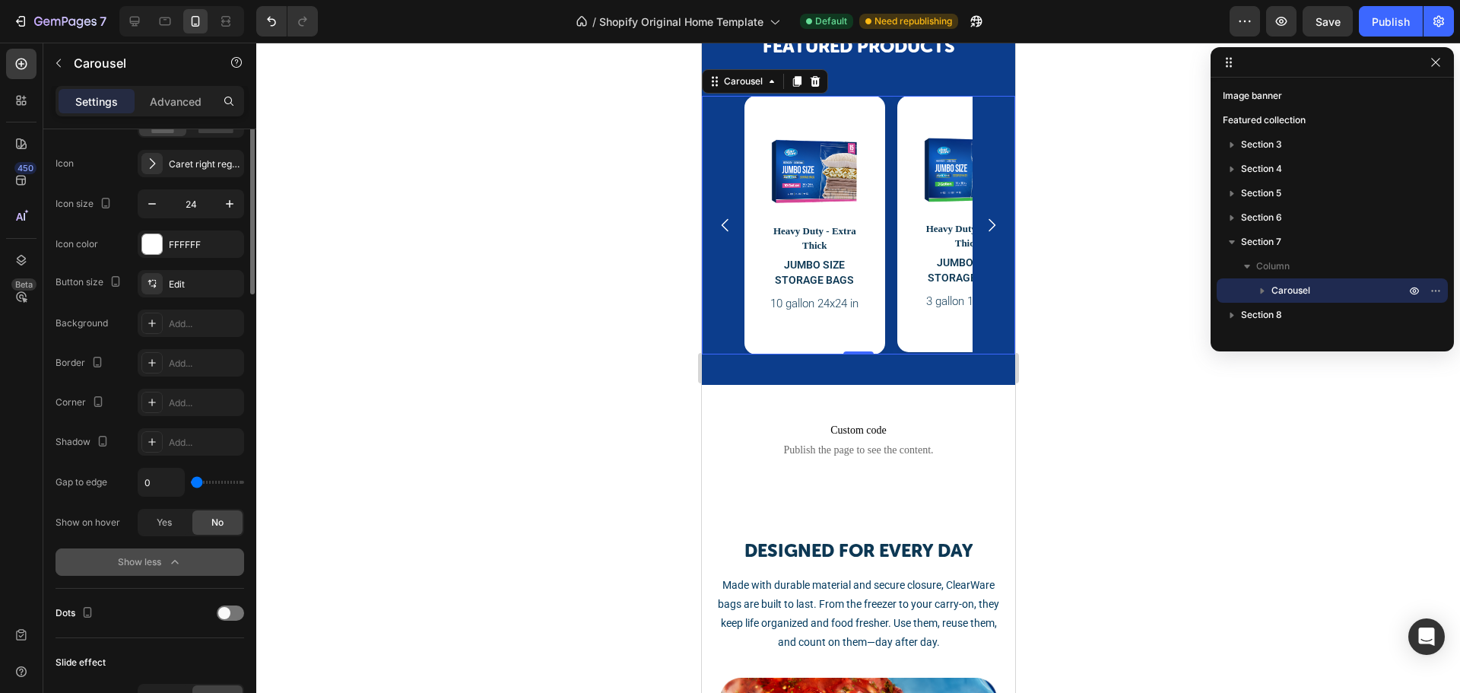
scroll to position [245, 0]
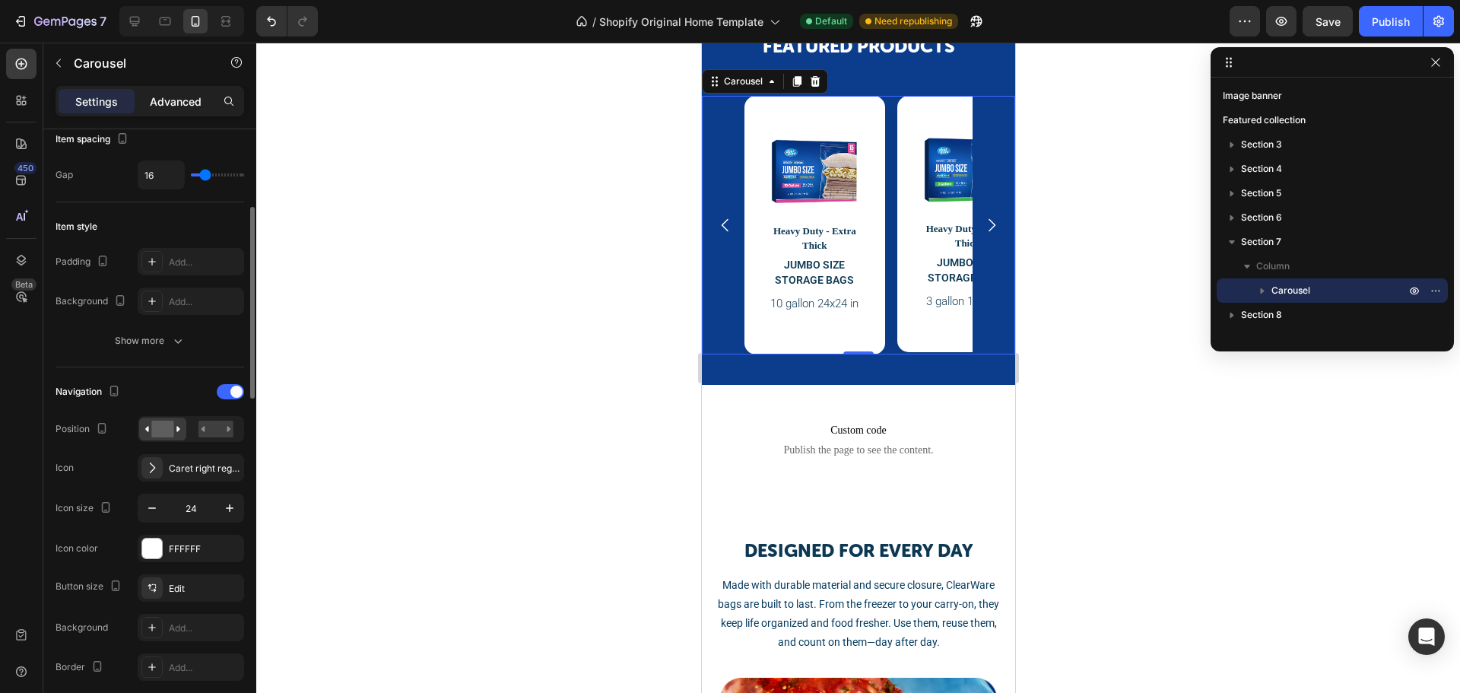
click at [182, 106] on p "Advanced" at bounding box center [176, 102] width 52 height 16
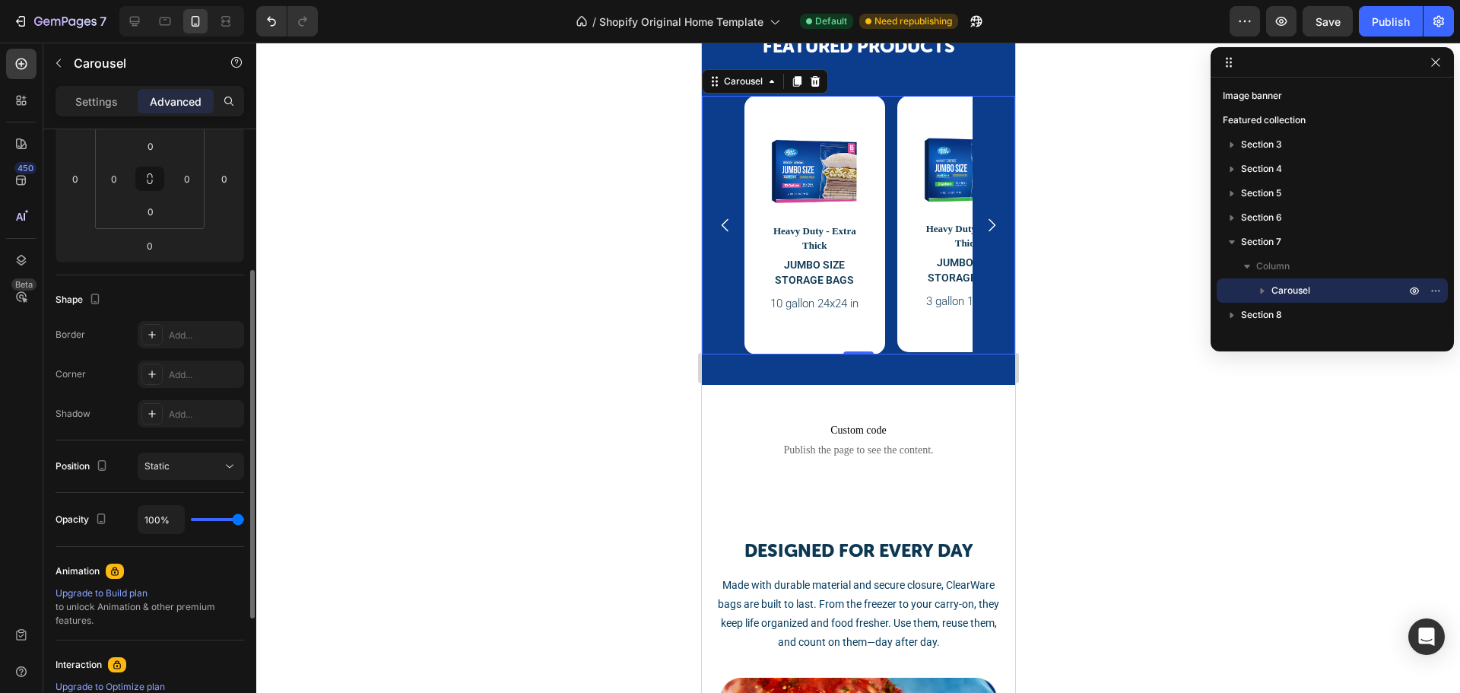
scroll to position [449, 0]
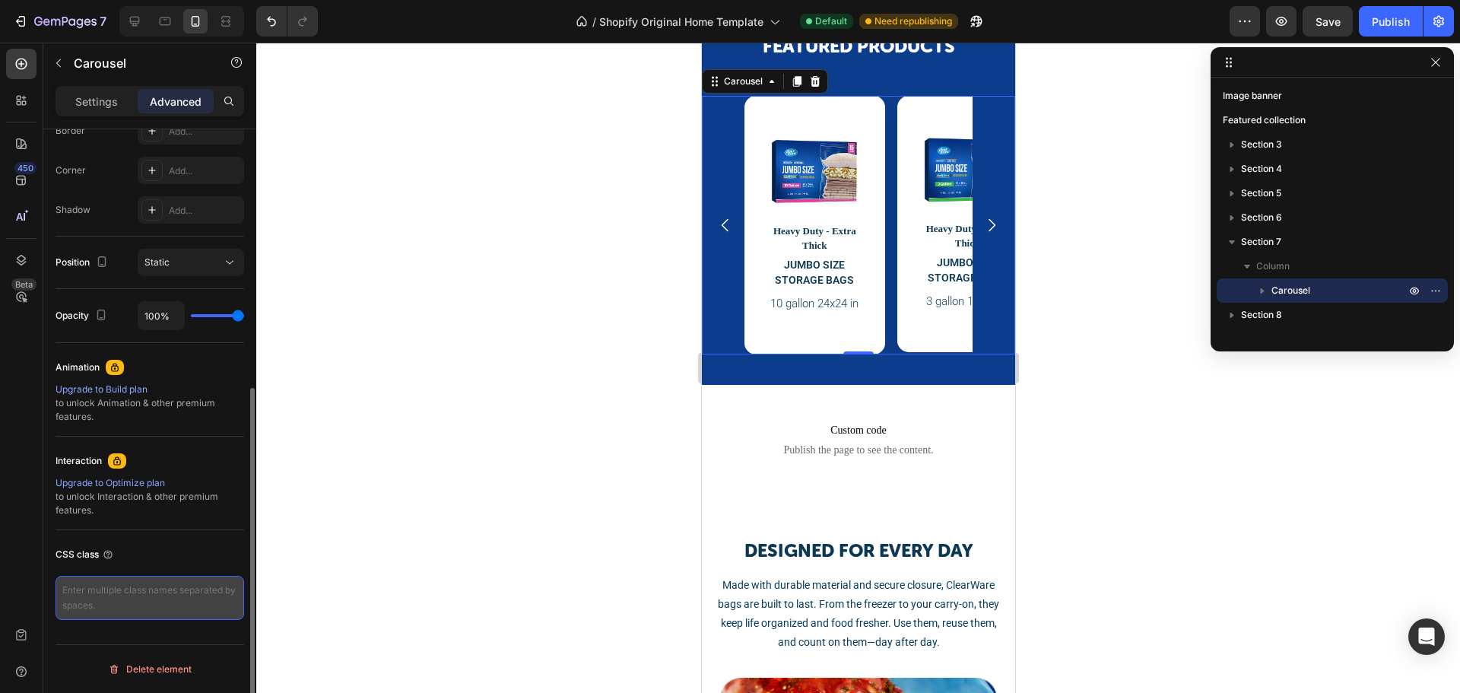
click at [145, 610] on textarea at bounding box center [149, 597] width 189 height 44
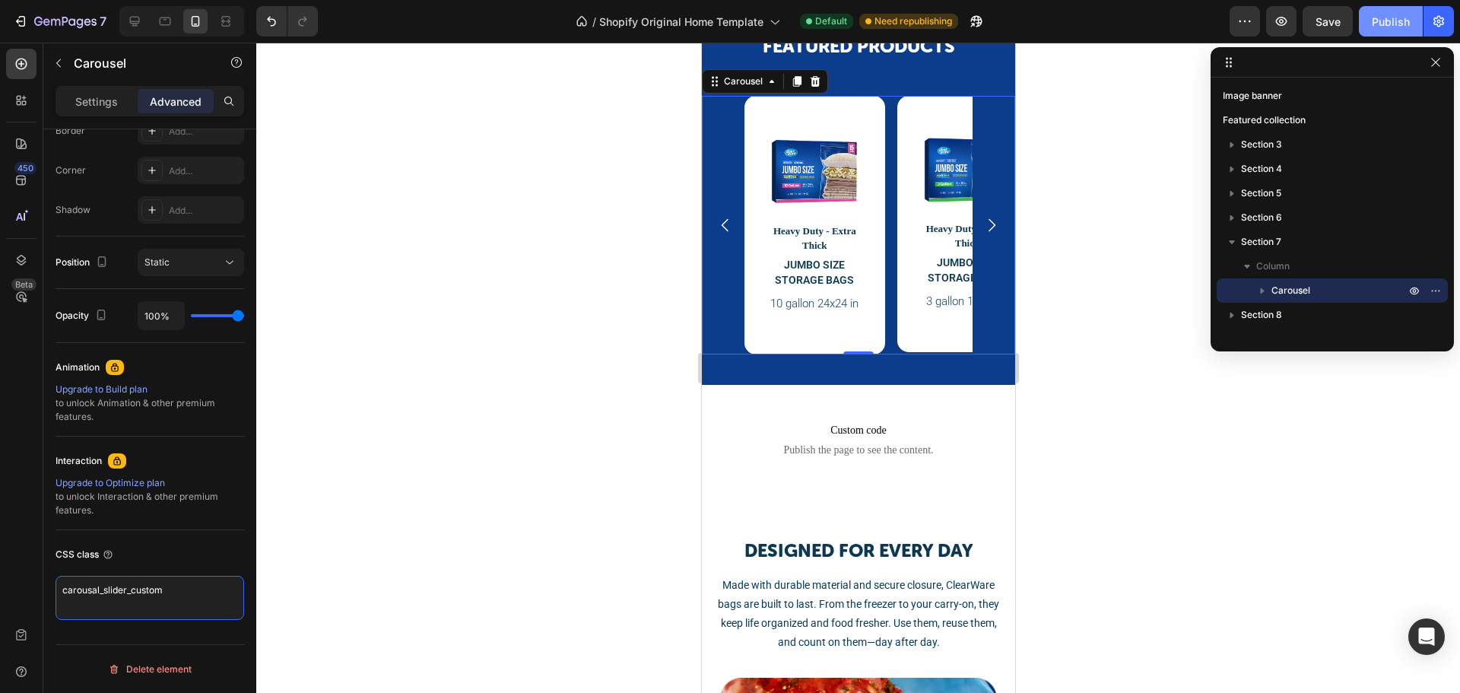
type textarea "carousal_slider_custom"
click at [1406, 25] on div "Publish" at bounding box center [1390, 22] width 38 height 16
click at [163, 18] on icon at bounding box center [165, 21] width 11 height 8
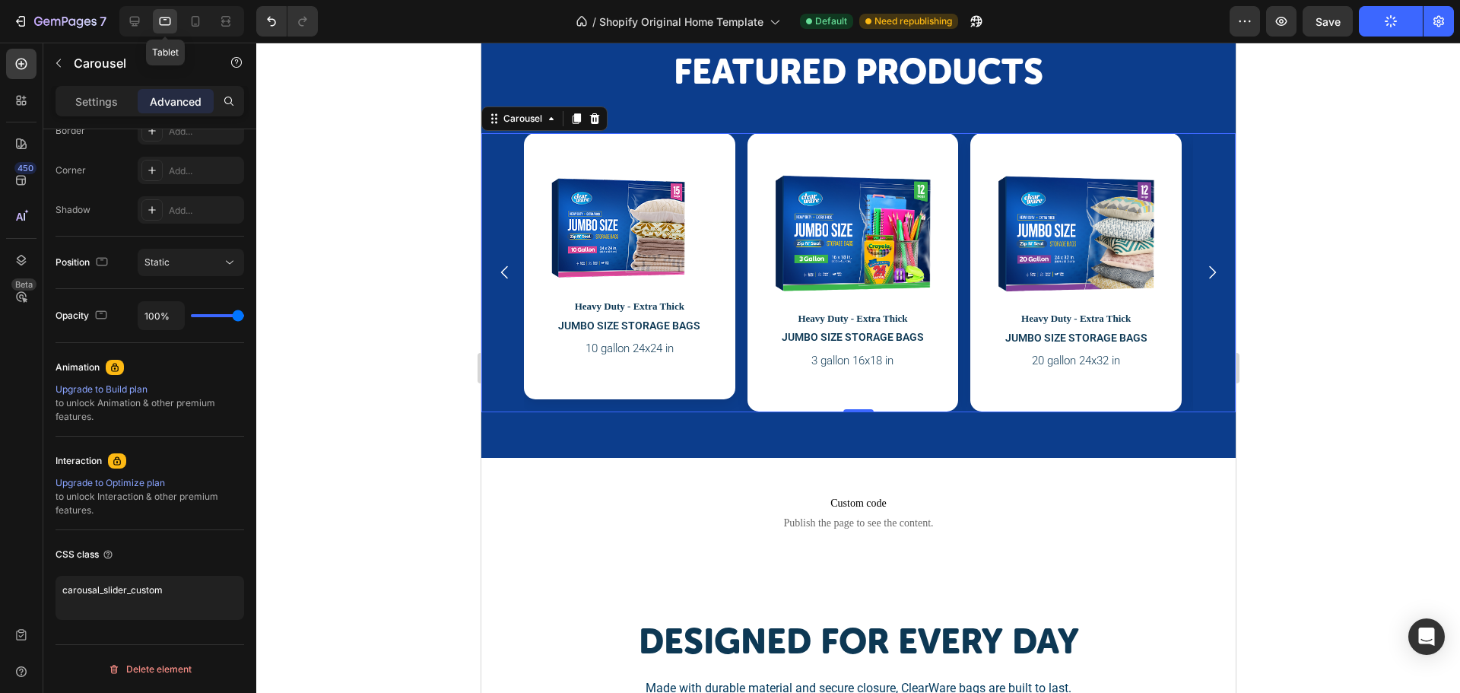
scroll to position [1200, 0]
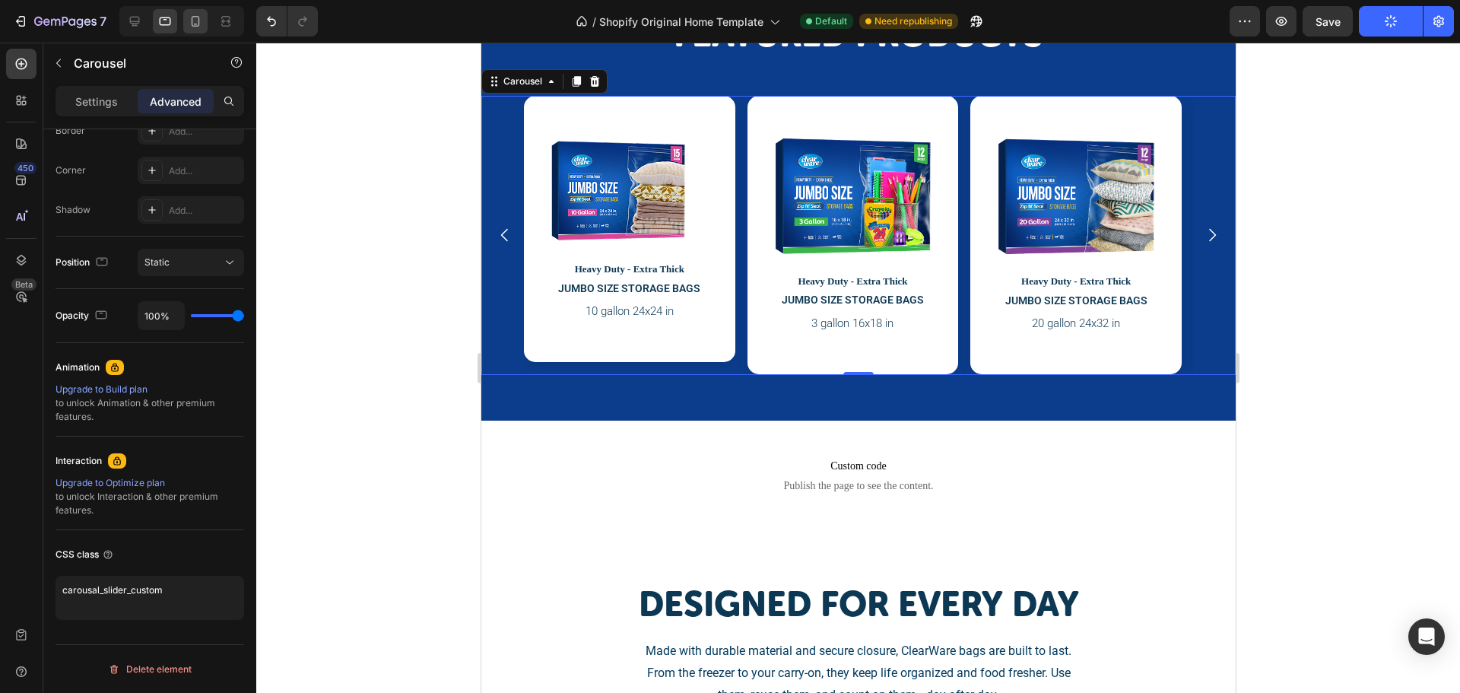
click at [192, 18] on icon at bounding box center [196, 21] width 8 height 11
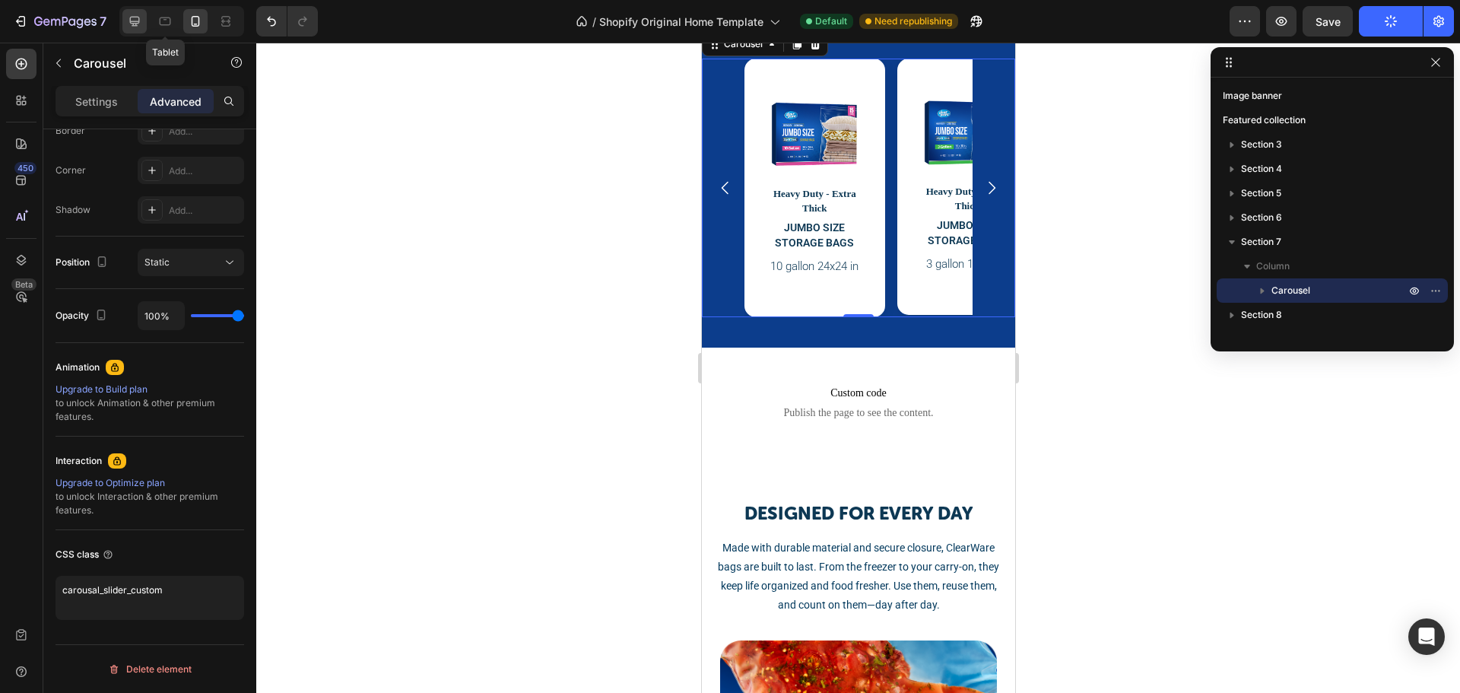
scroll to position [1163, 0]
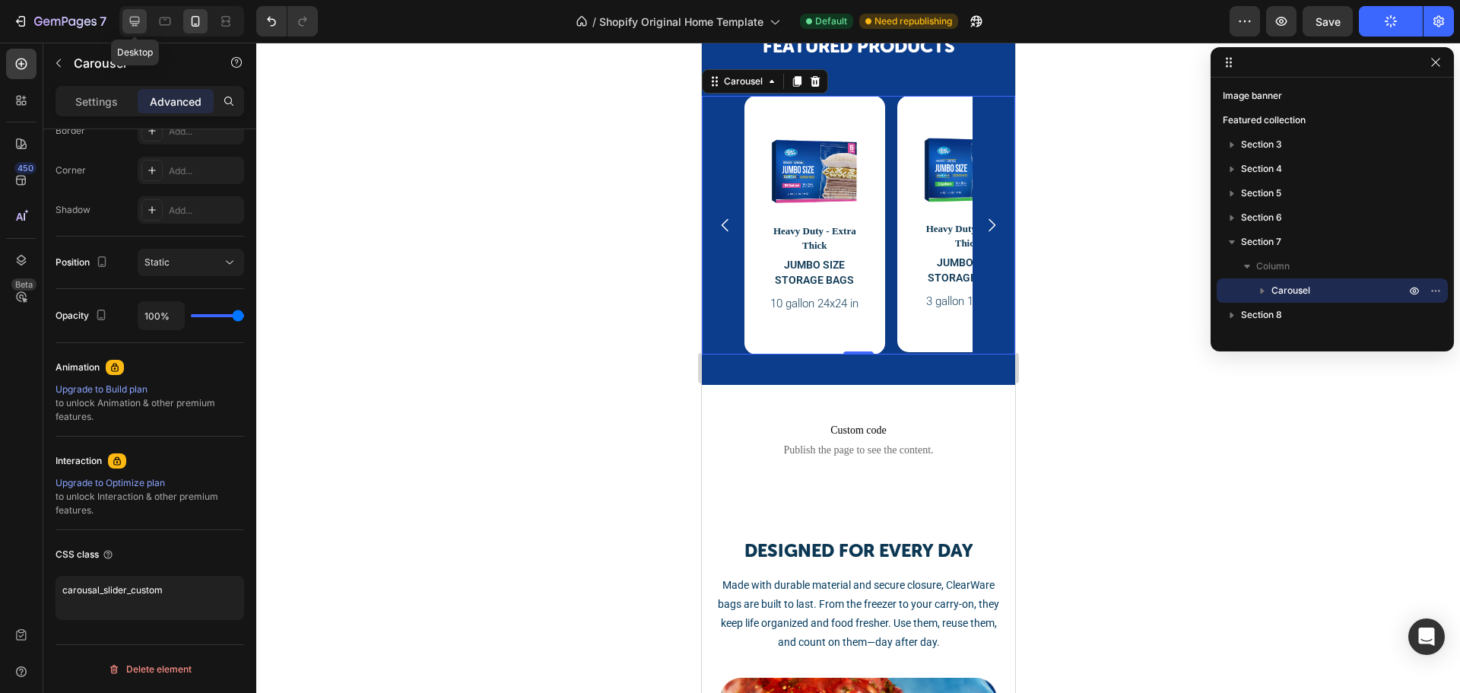
click at [145, 21] on div at bounding box center [134, 21] width 24 height 24
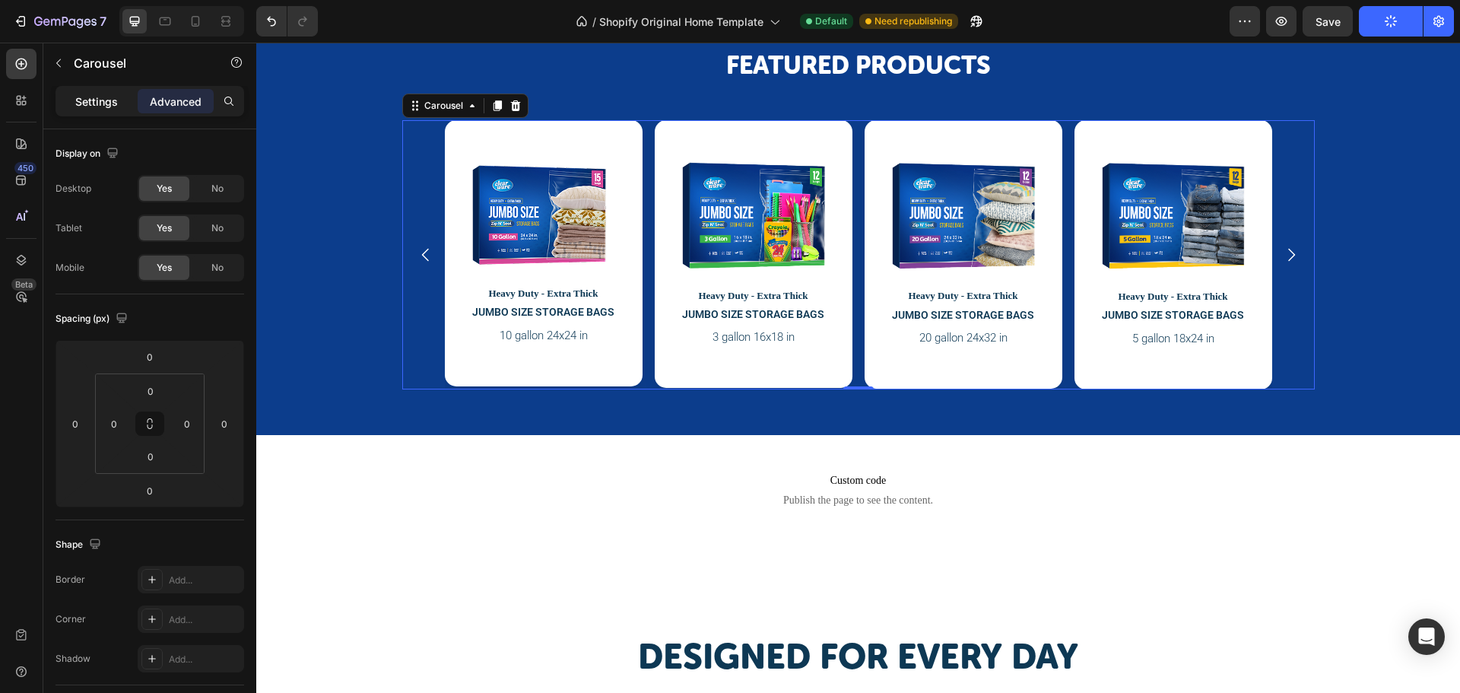
click at [94, 103] on p "Settings" at bounding box center [96, 102] width 43 height 16
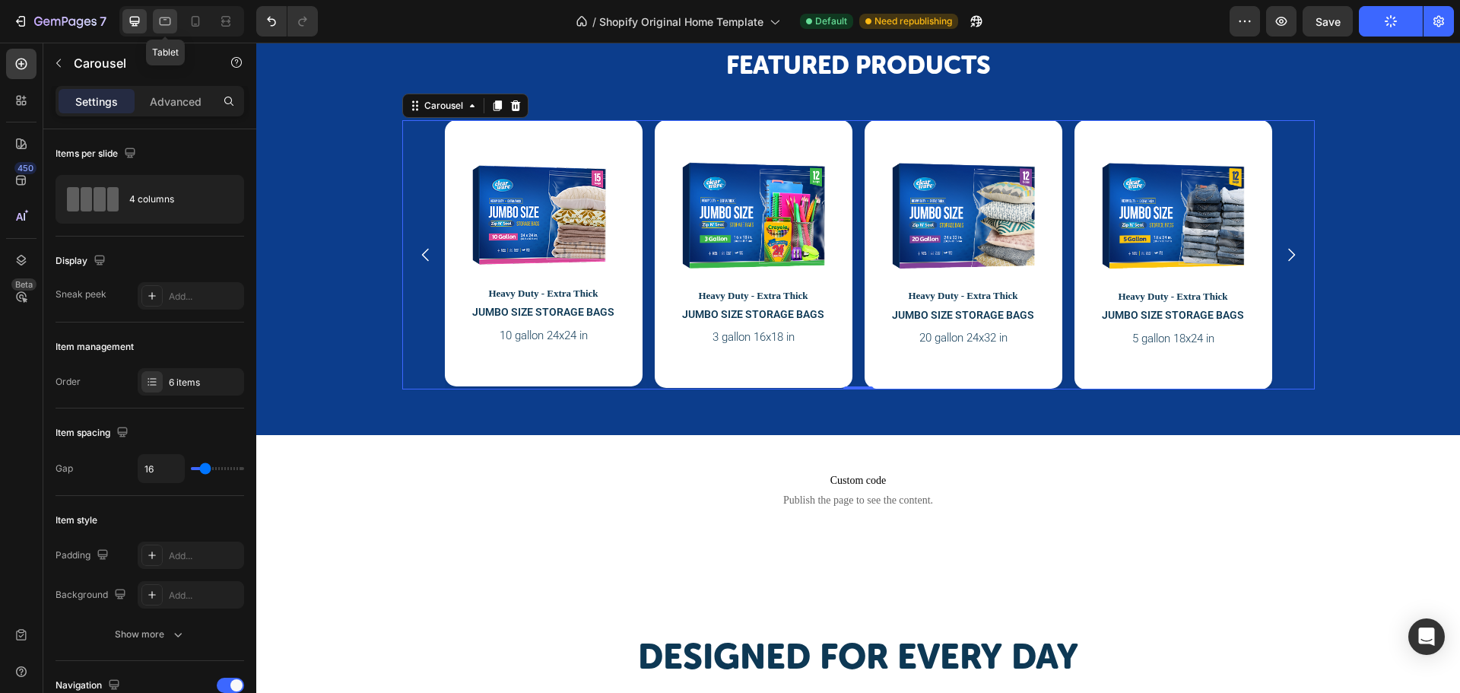
click at [175, 25] on div at bounding box center [165, 21] width 24 height 24
type input "100%"
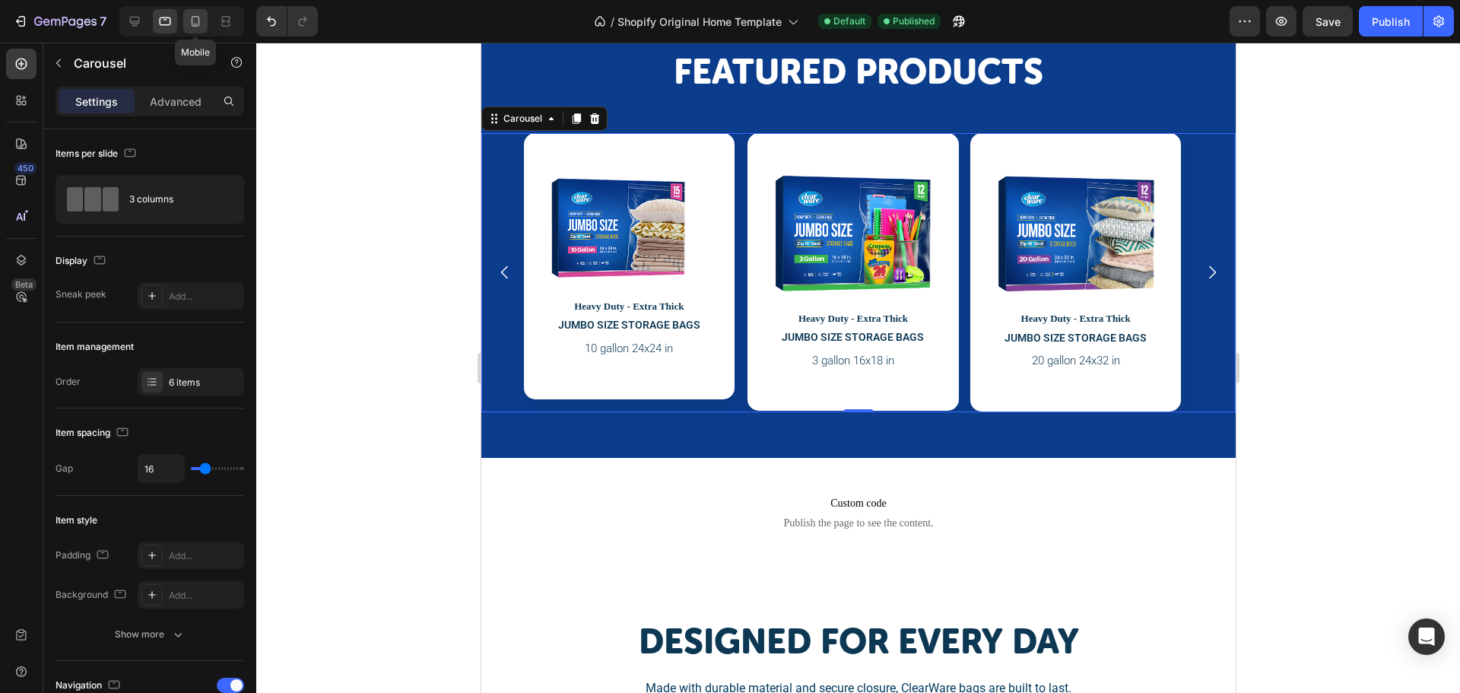
click at [201, 25] on icon at bounding box center [195, 21] width 15 height 15
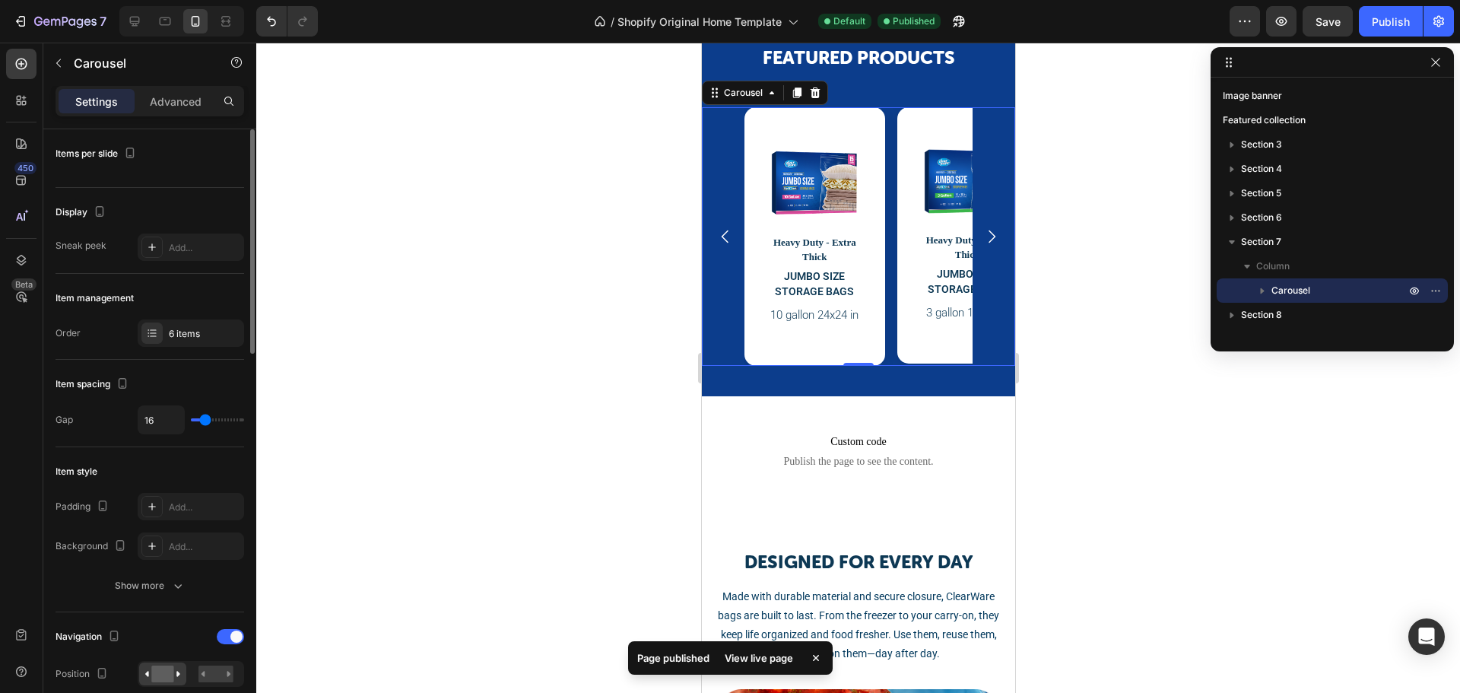
scroll to position [1163, 0]
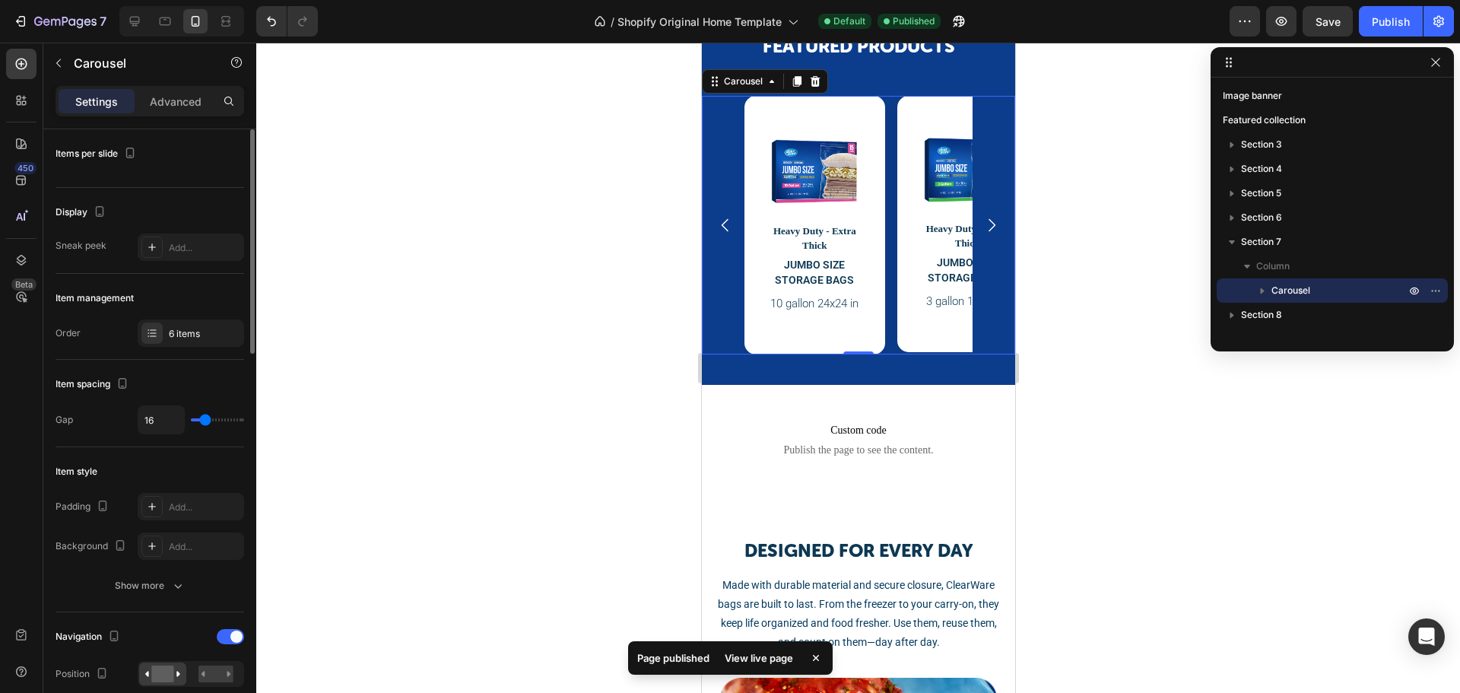
click at [116, 170] on div "Items per slide" at bounding box center [149, 158] width 189 height 59
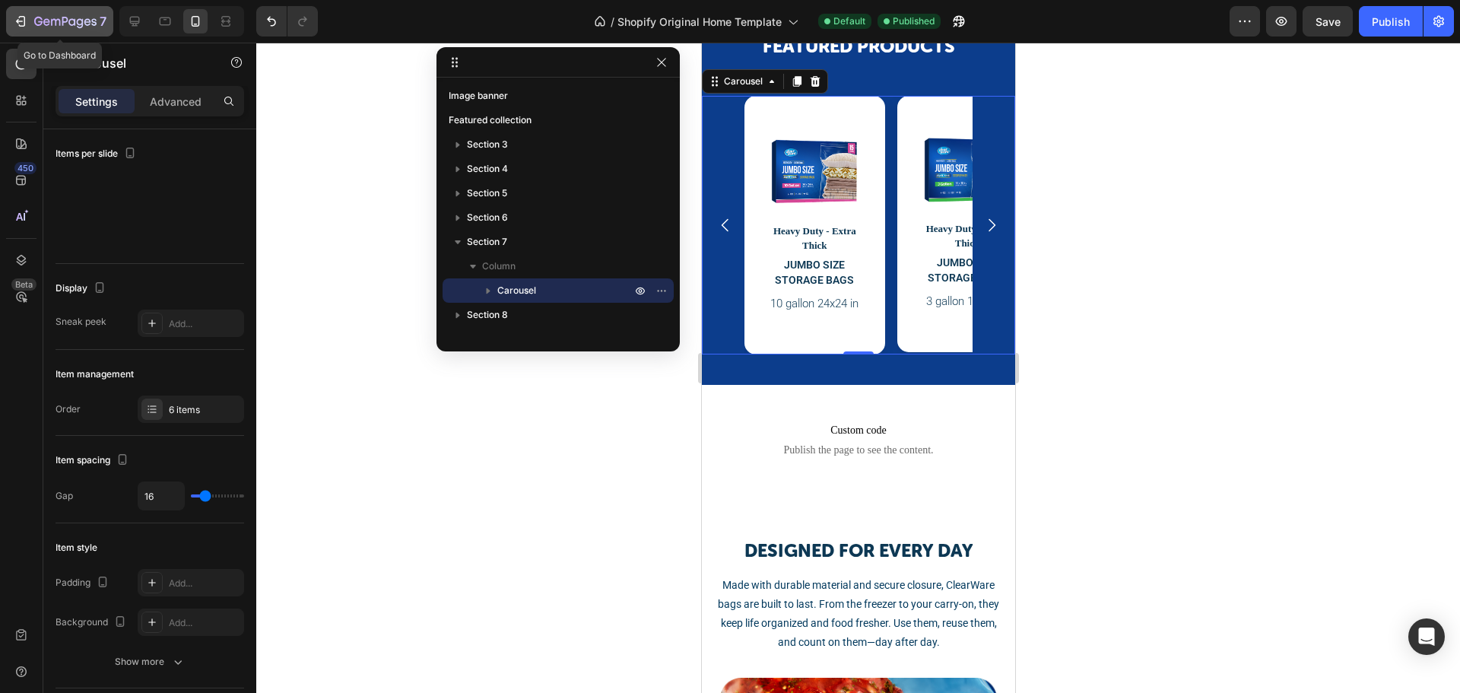
click at [25, 18] on icon "button" at bounding box center [22, 21] width 7 height 11
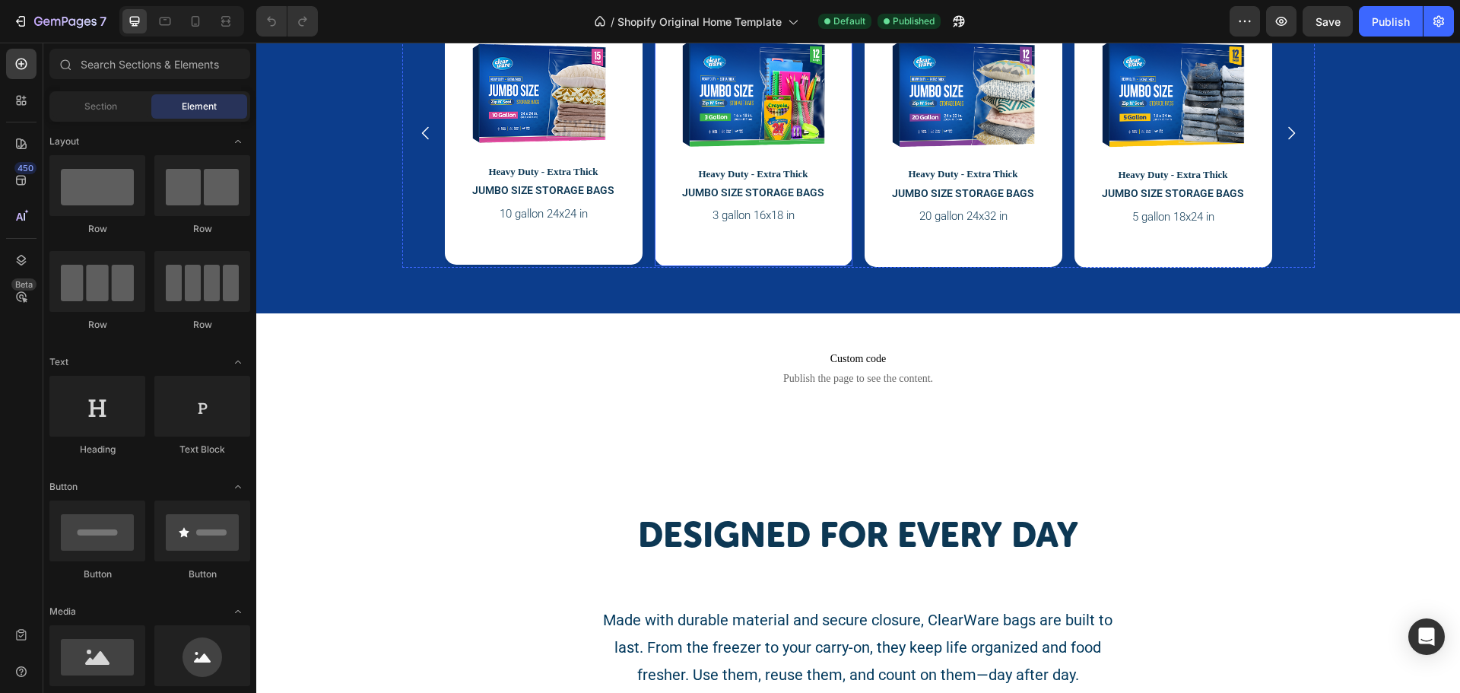
scroll to position [1057, 0]
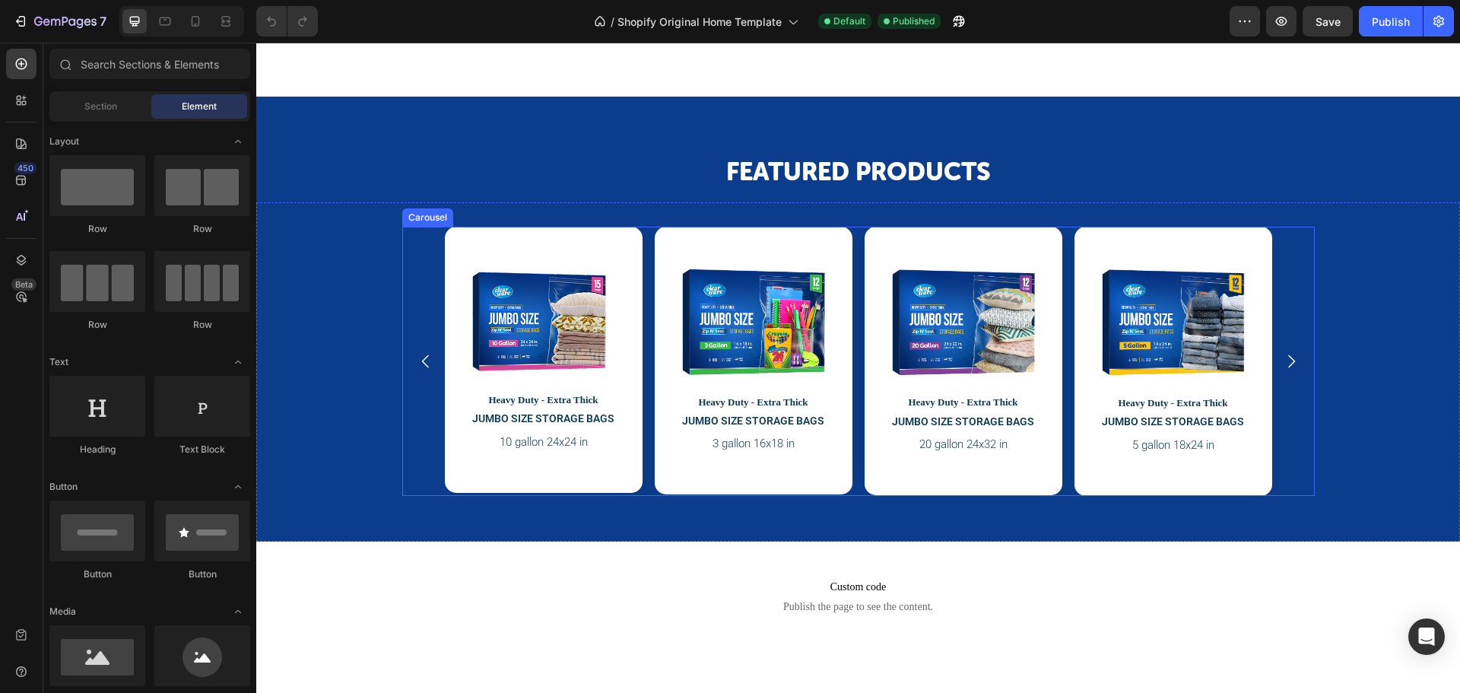
click at [593, 319] on img at bounding box center [539, 320] width 137 height 105
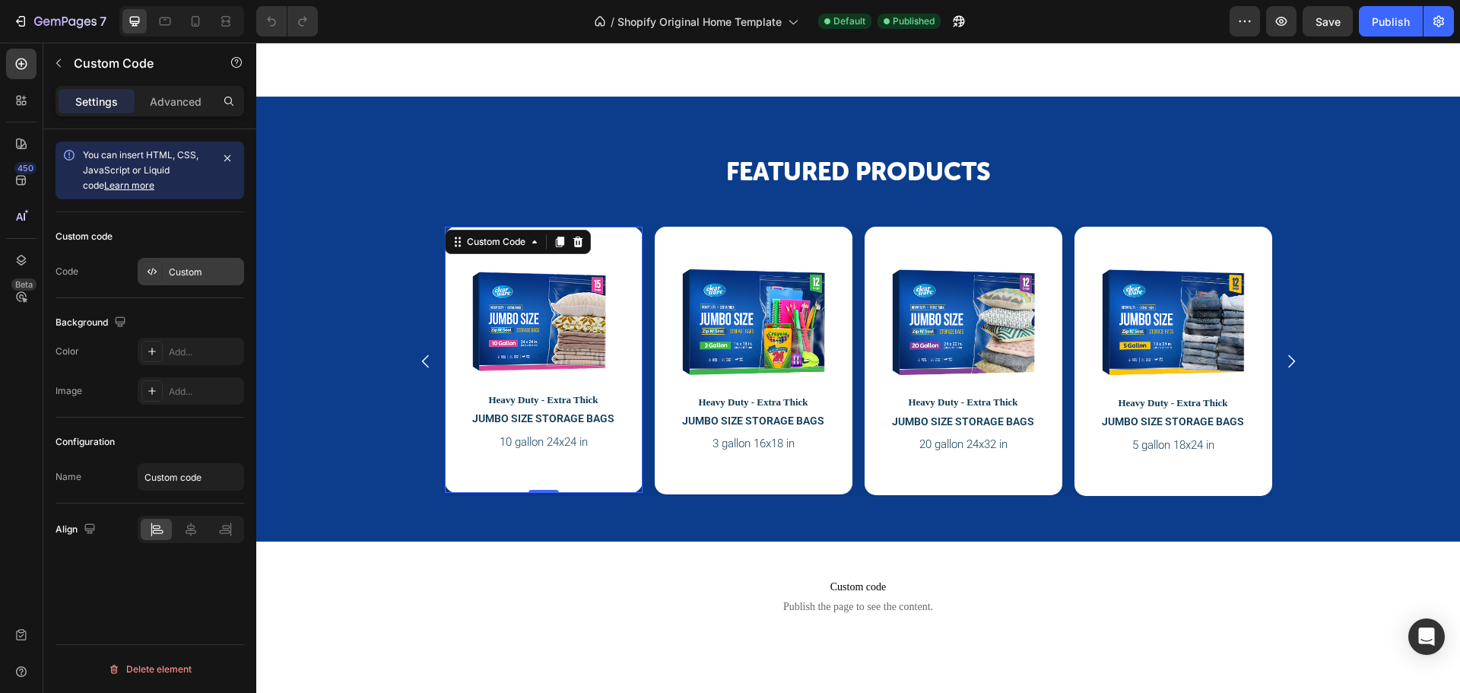
click at [176, 271] on div "Custom" at bounding box center [204, 272] width 71 height 14
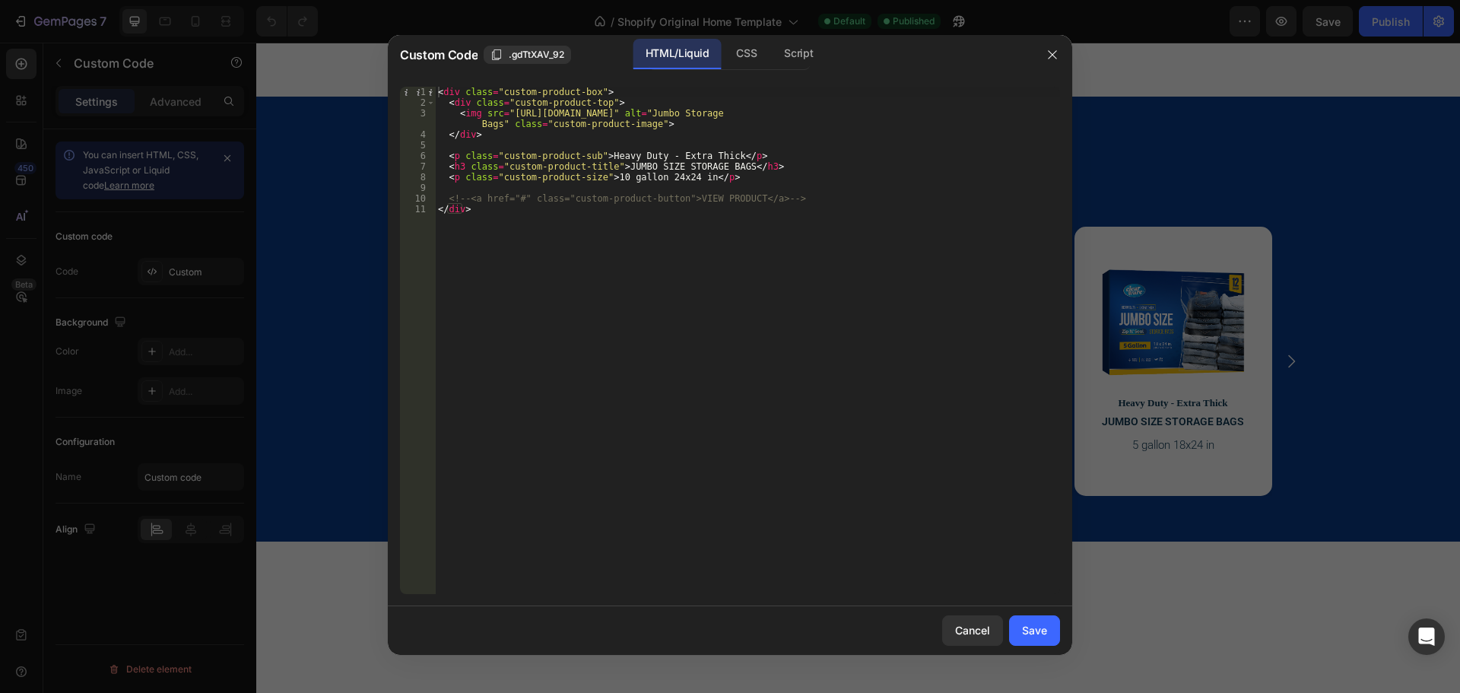
type textarea "</div>"
click at [726, 269] on div "< div class = "custom-product-box" > < div class = "custom-product-top" > < img…" at bounding box center [747, 351] width 625 height 528
click at [965, 630] on div "Cancel" at bounding box center [972, 630] width 35 height 16
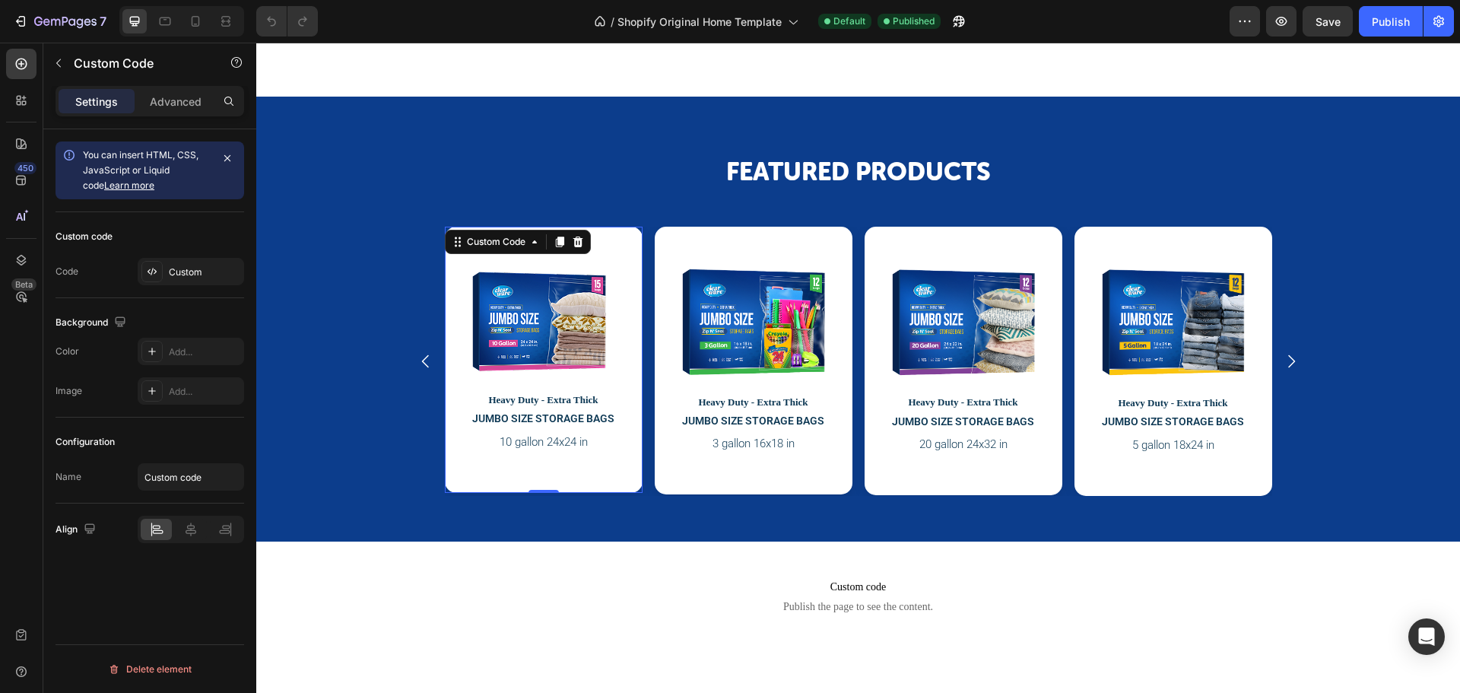
click at [202, 112] on div "Advanced" at bounding box center [176, 101] width 76 height 24
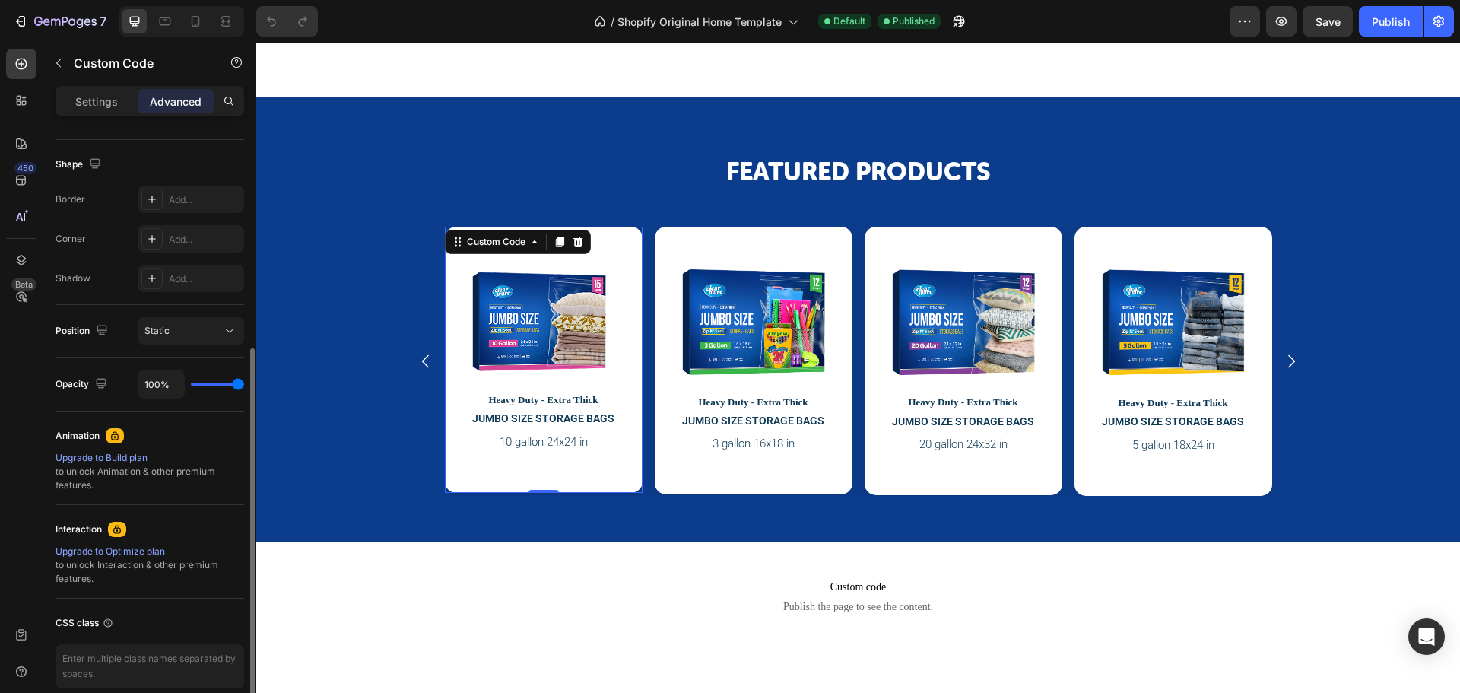
scroll to position [449, 0]
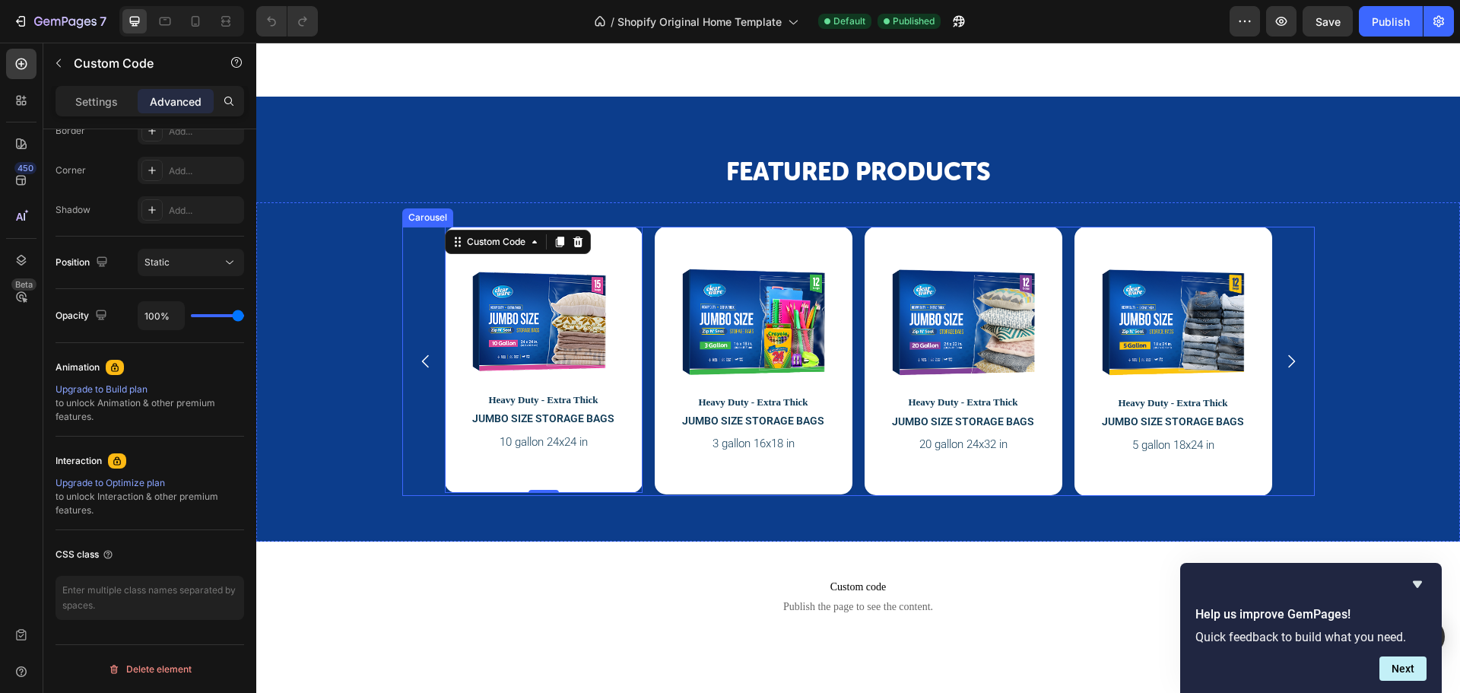
click at [418, 279] on div "Heavy Duty - Extra Thick JUMBO SIZE STORAGE BAGS 10 gallon 24x24 in Custom Code…" at bounding box center [858, 361] width 912 height 269
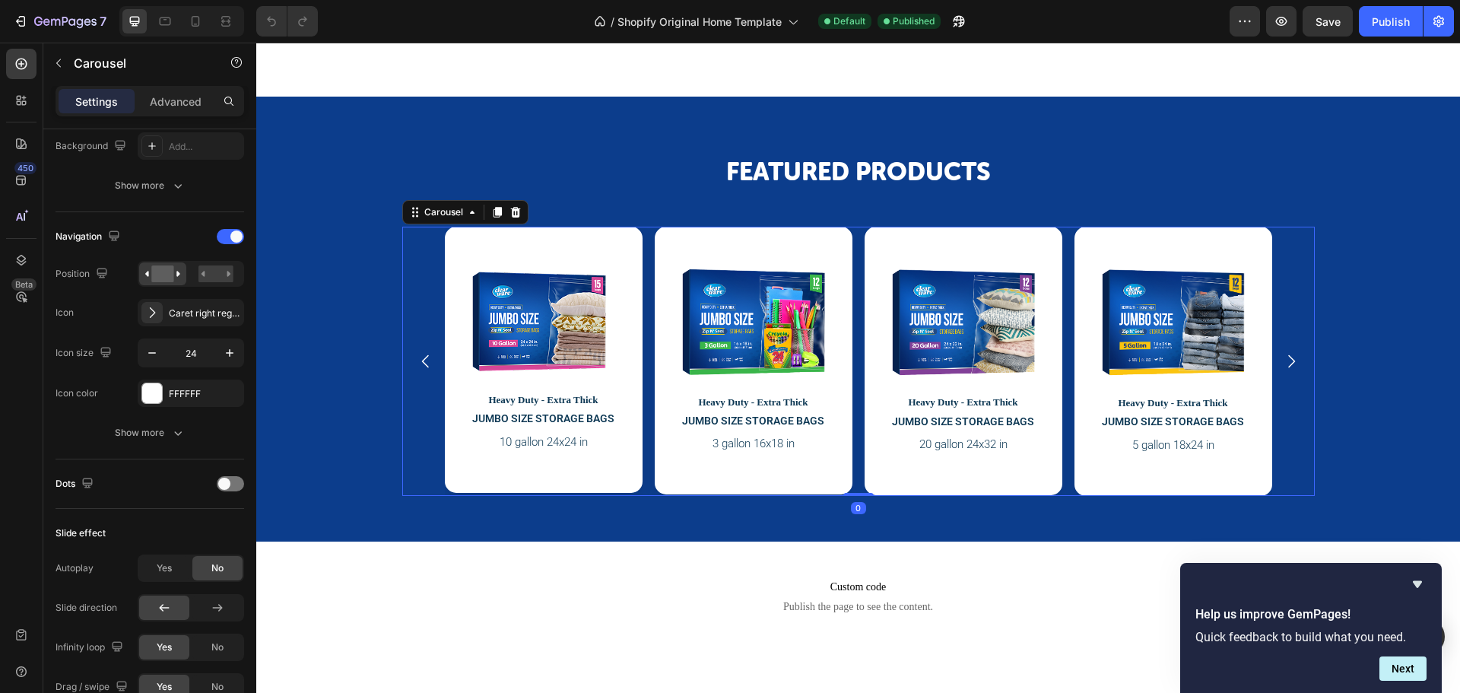
scroll to position [0, 0]
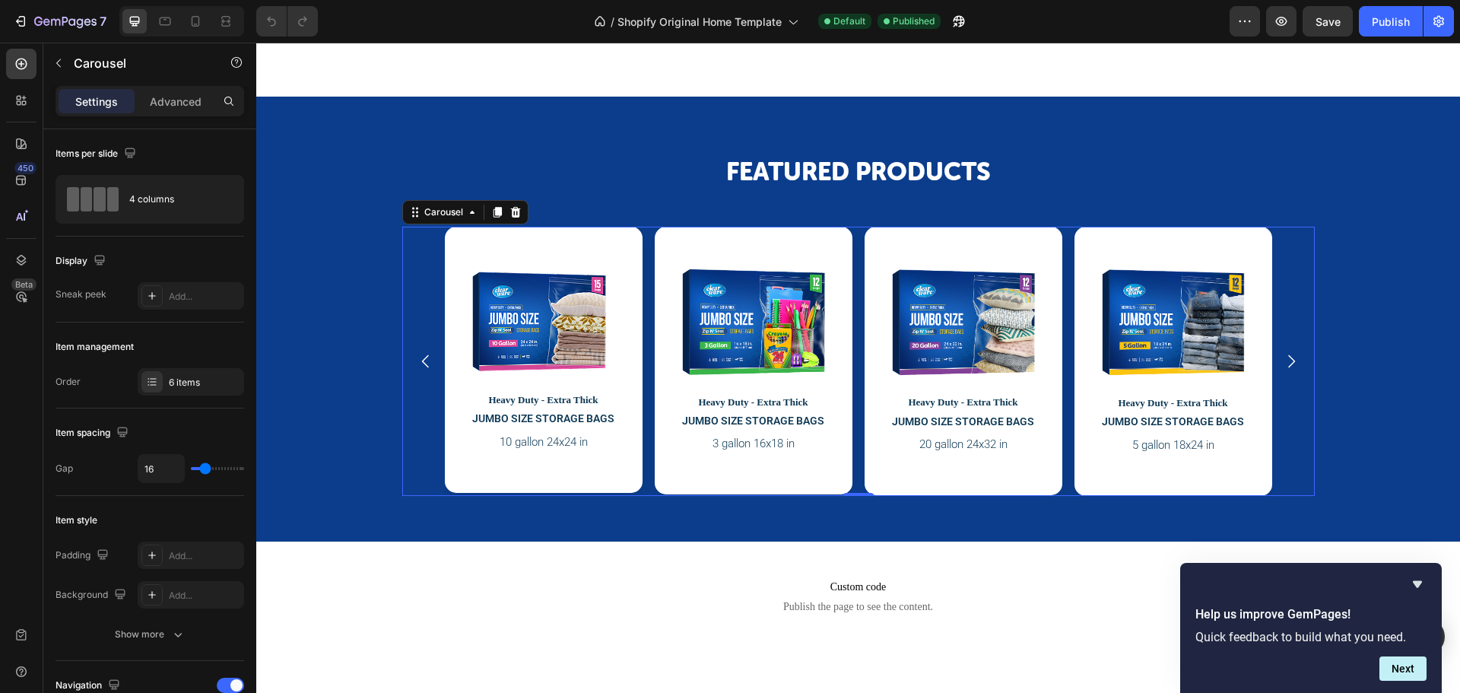
click at [426, 254] on div "Heavy Duty - Extra Thick JUMBO SIZE STORAGE BAGS 10 gallon 24x24 in Custom Code…" at bounding box center [858, 361] width 912 height 269
click at [58, 65] on icon "button" at bounding box center [58, 63] width 5 height 8
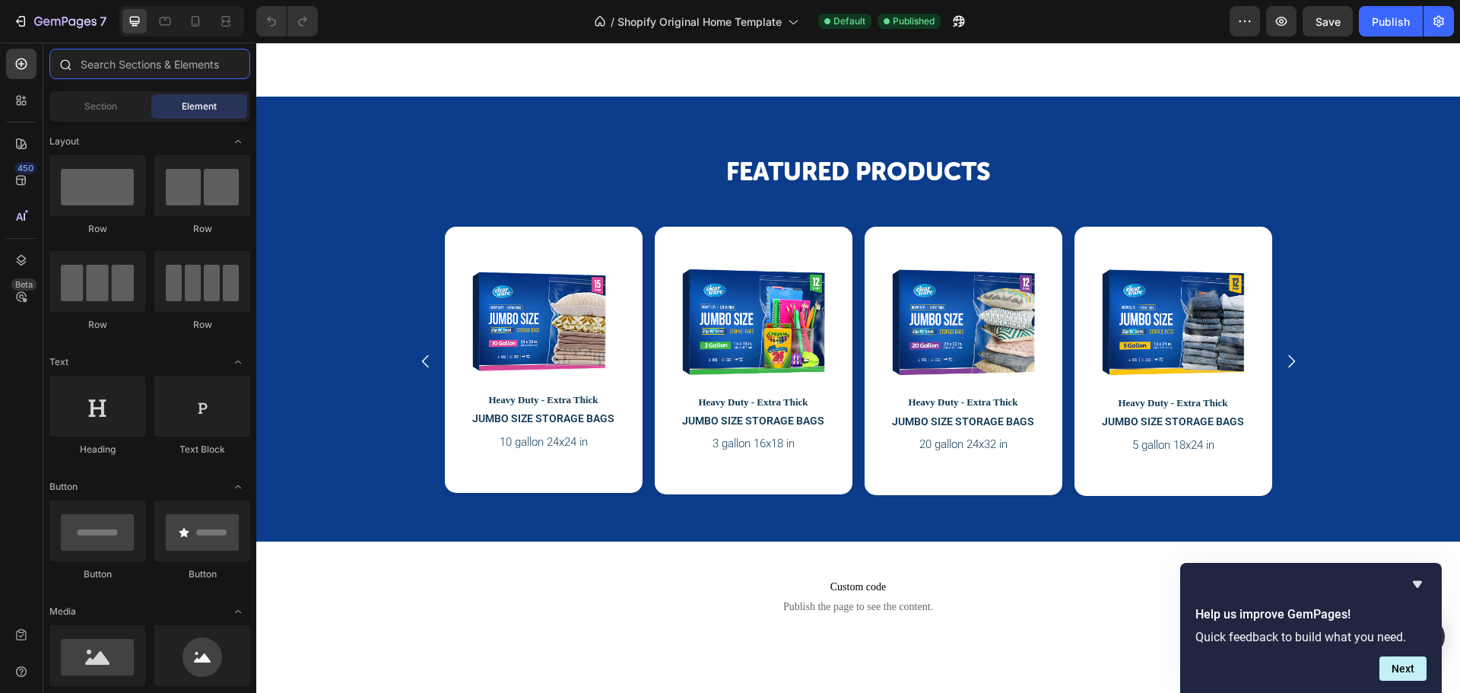
click at [114, 66] on input "text" at bounding box center [149, 64] width 201 height 30
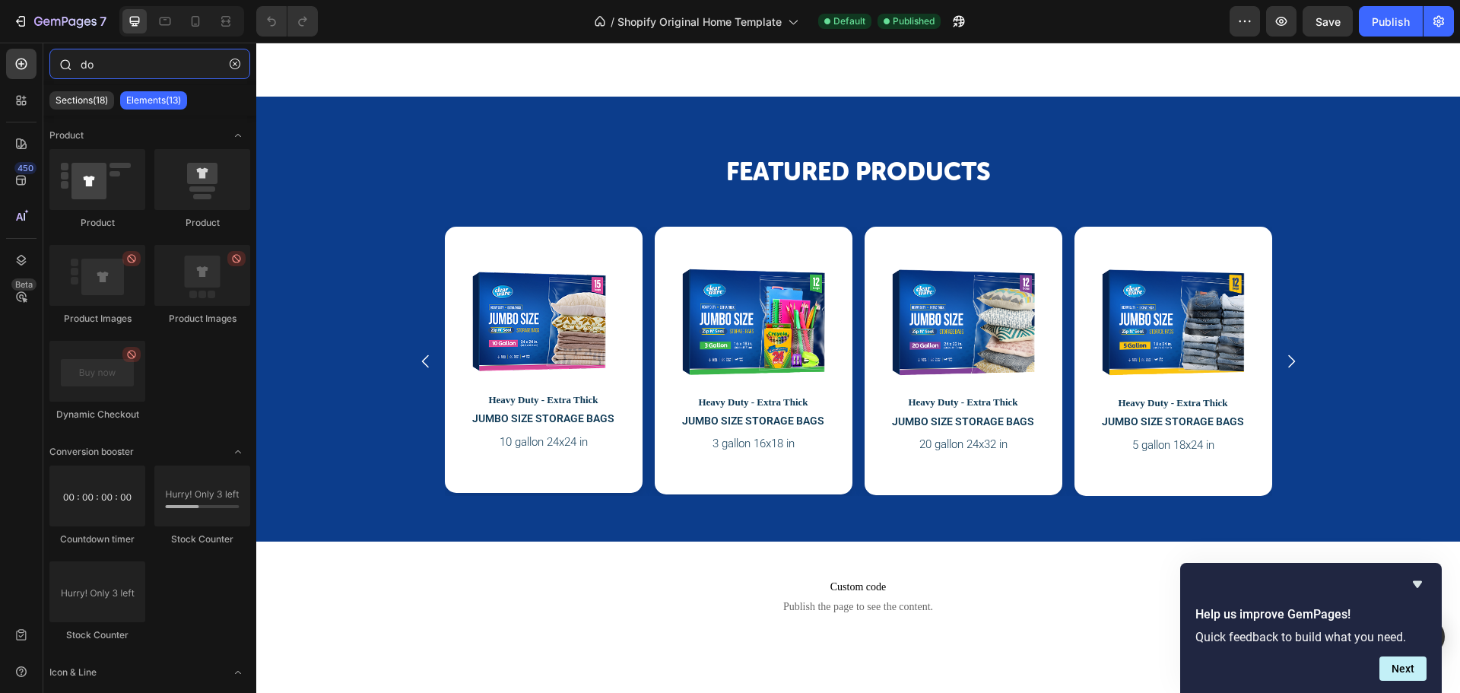
type input "dot"
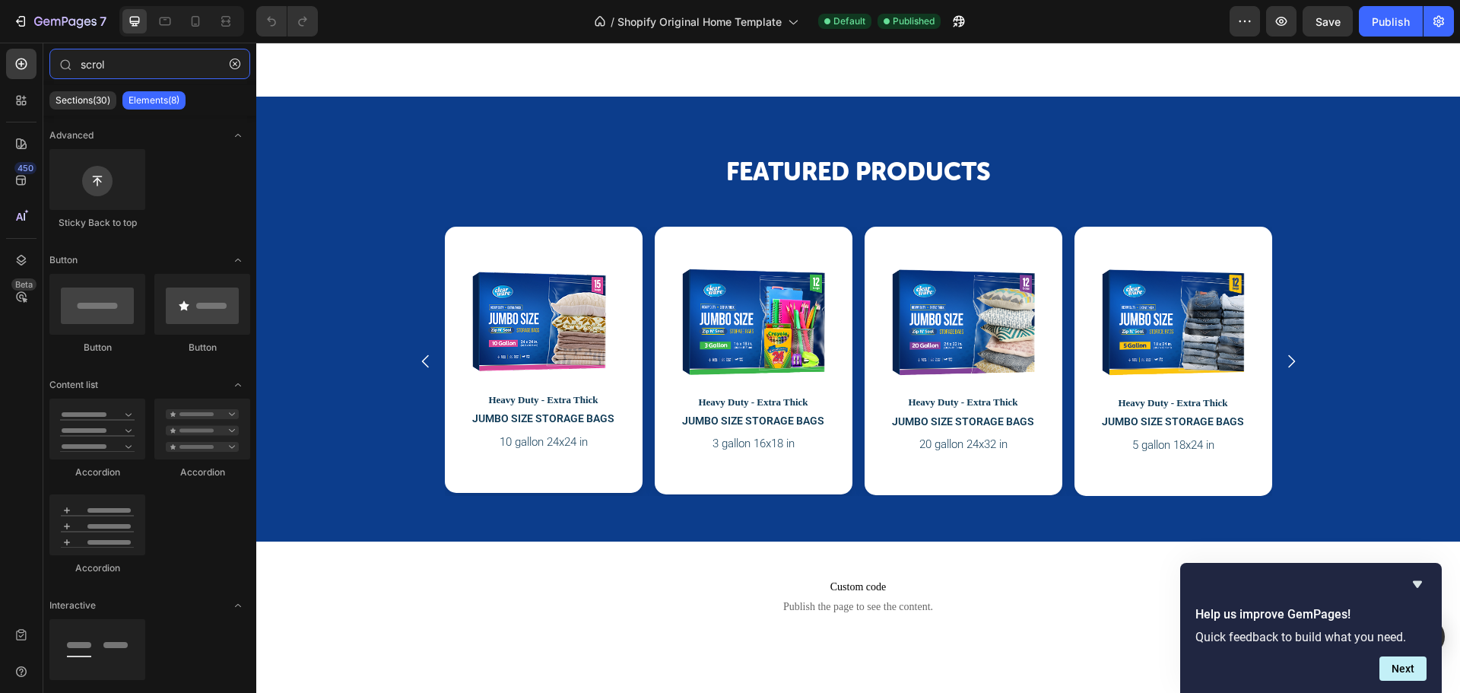
type input "scroll"
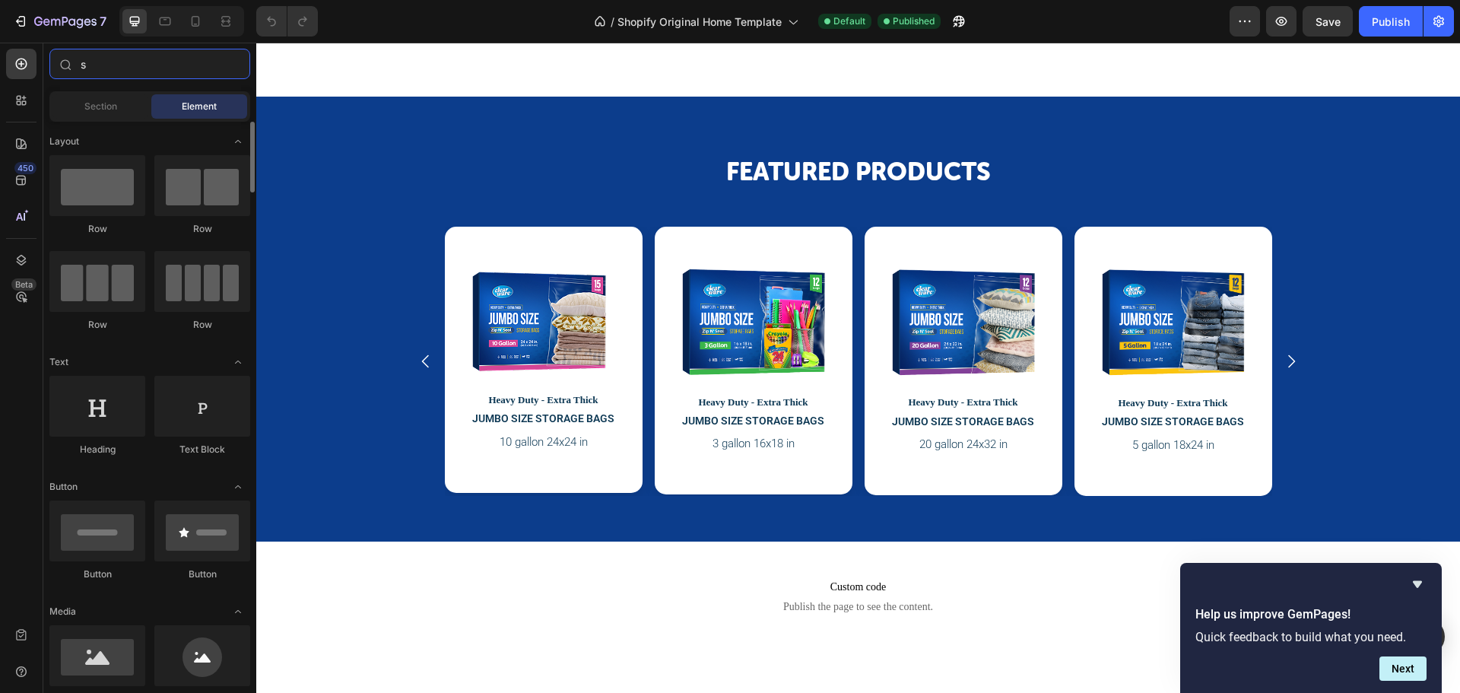
type input "sc"
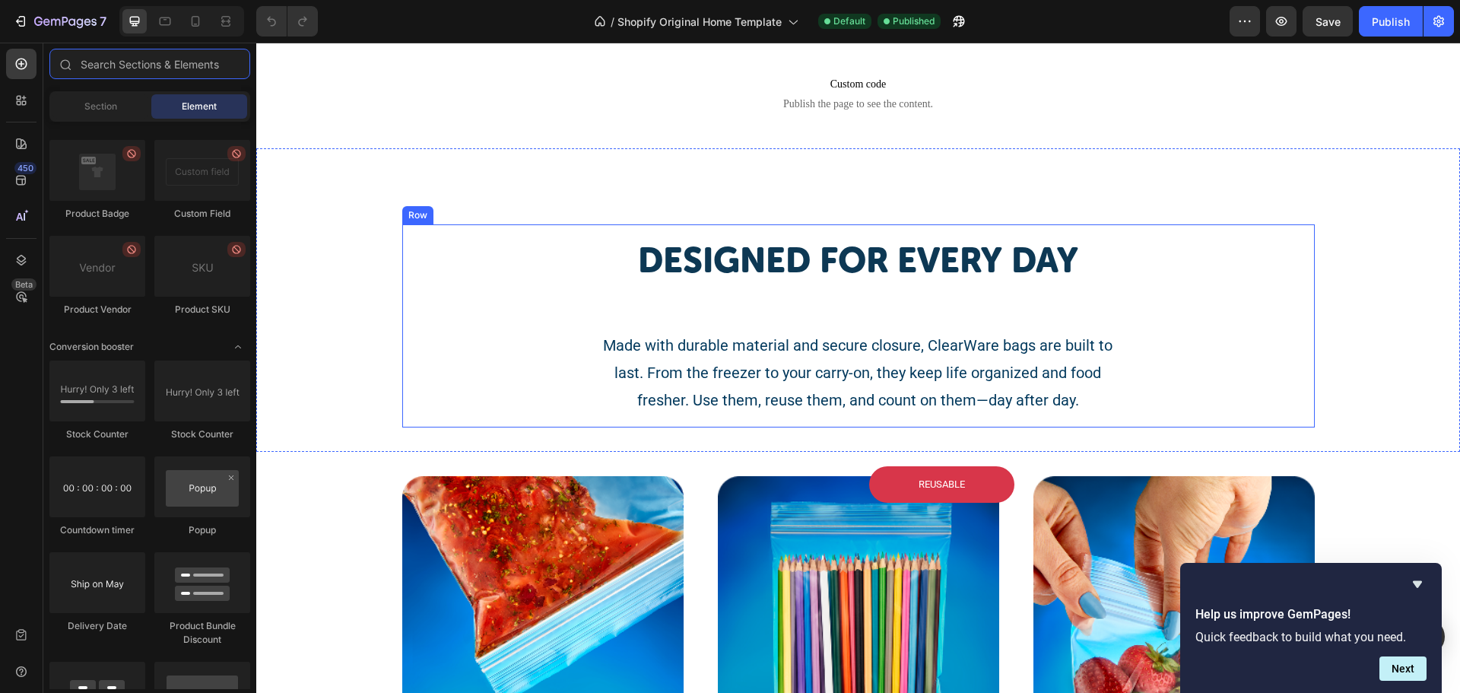
scroll to position [1444, 0]
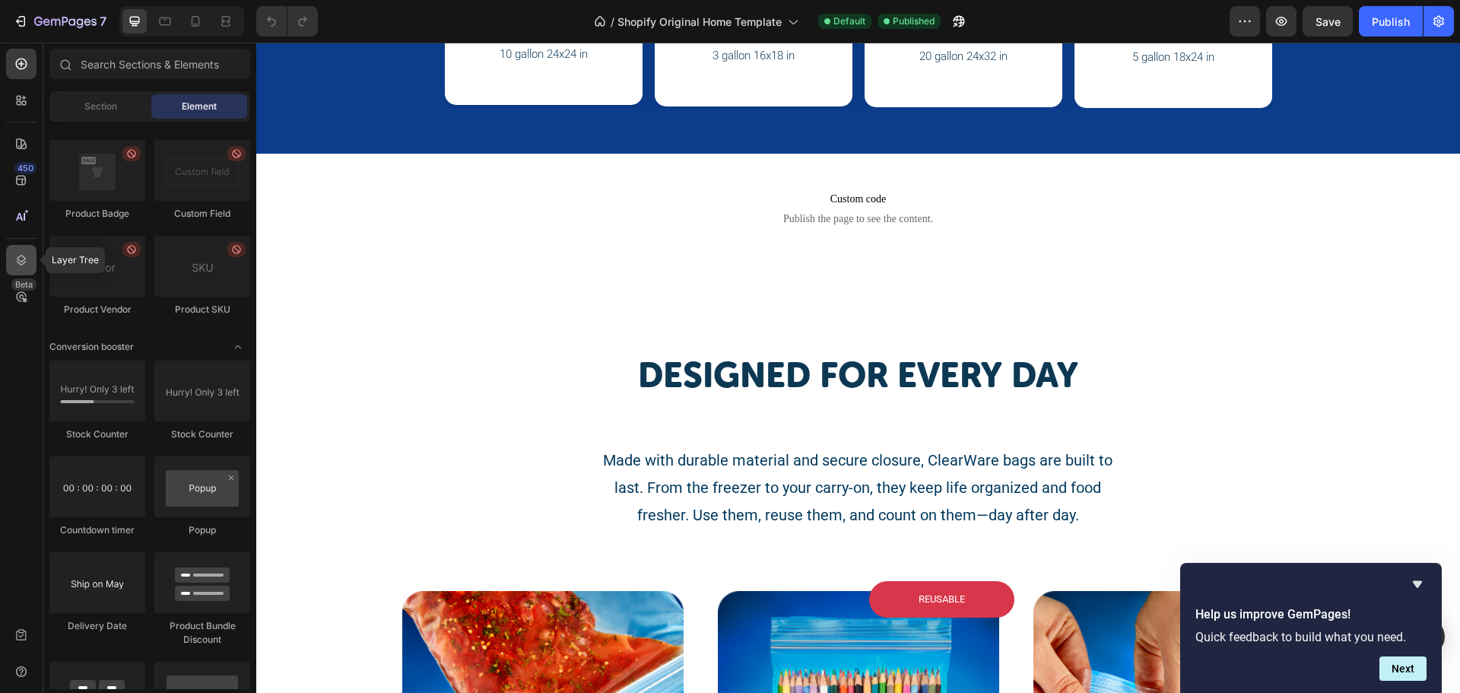
click at [14, 253] on icon at bounding box center [21, 259] width 15 height 15
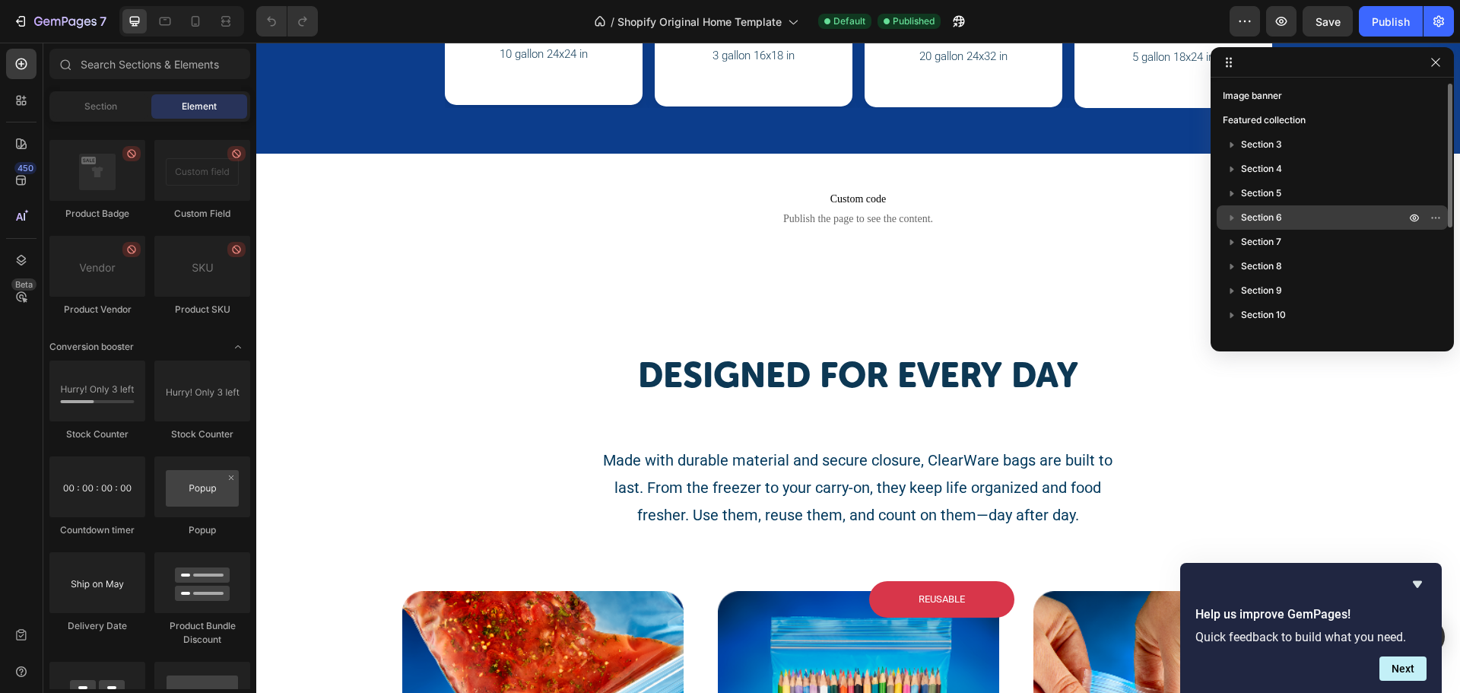
scroll to position [187, 0]
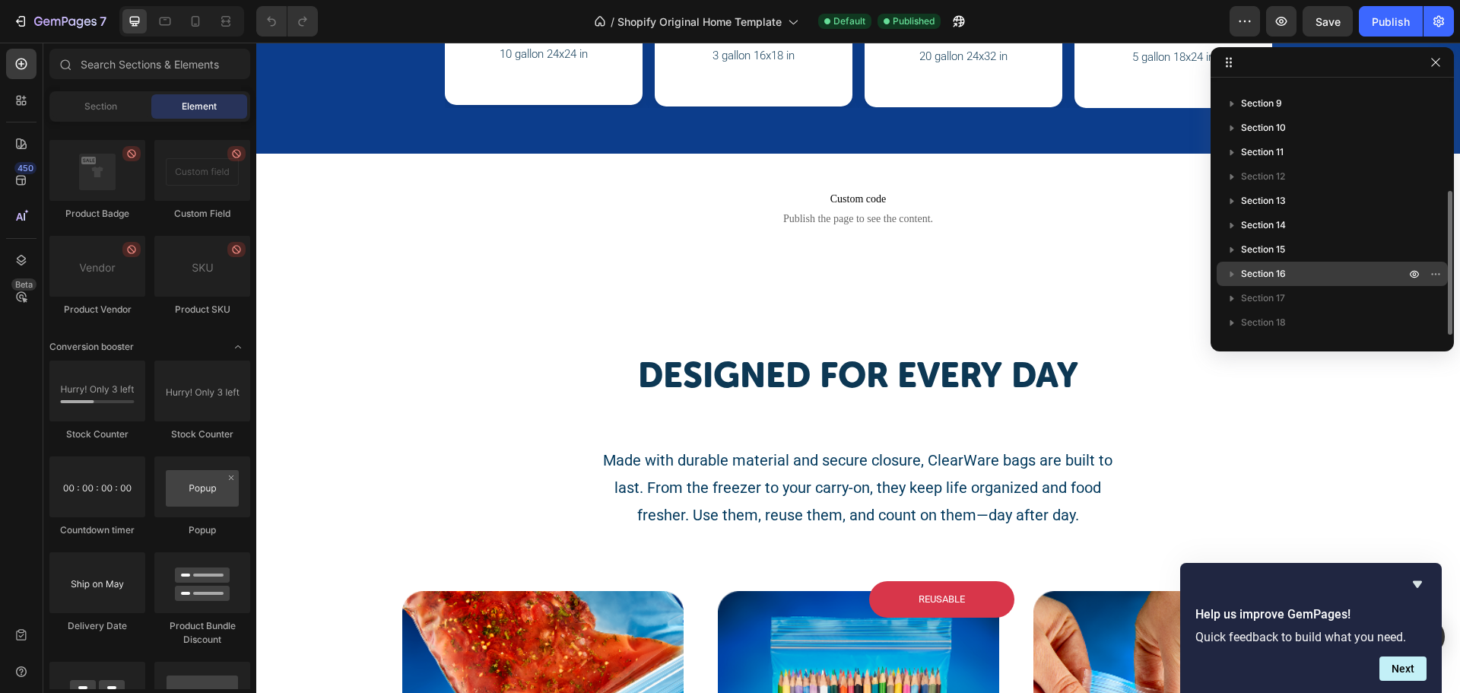
click at [1235, 278] on icon "button" at bounding box center [1231, 273] width 15 height 15
click at [1253, 272] on button "button" at bounding box center [1262, 274] width 18 height 18
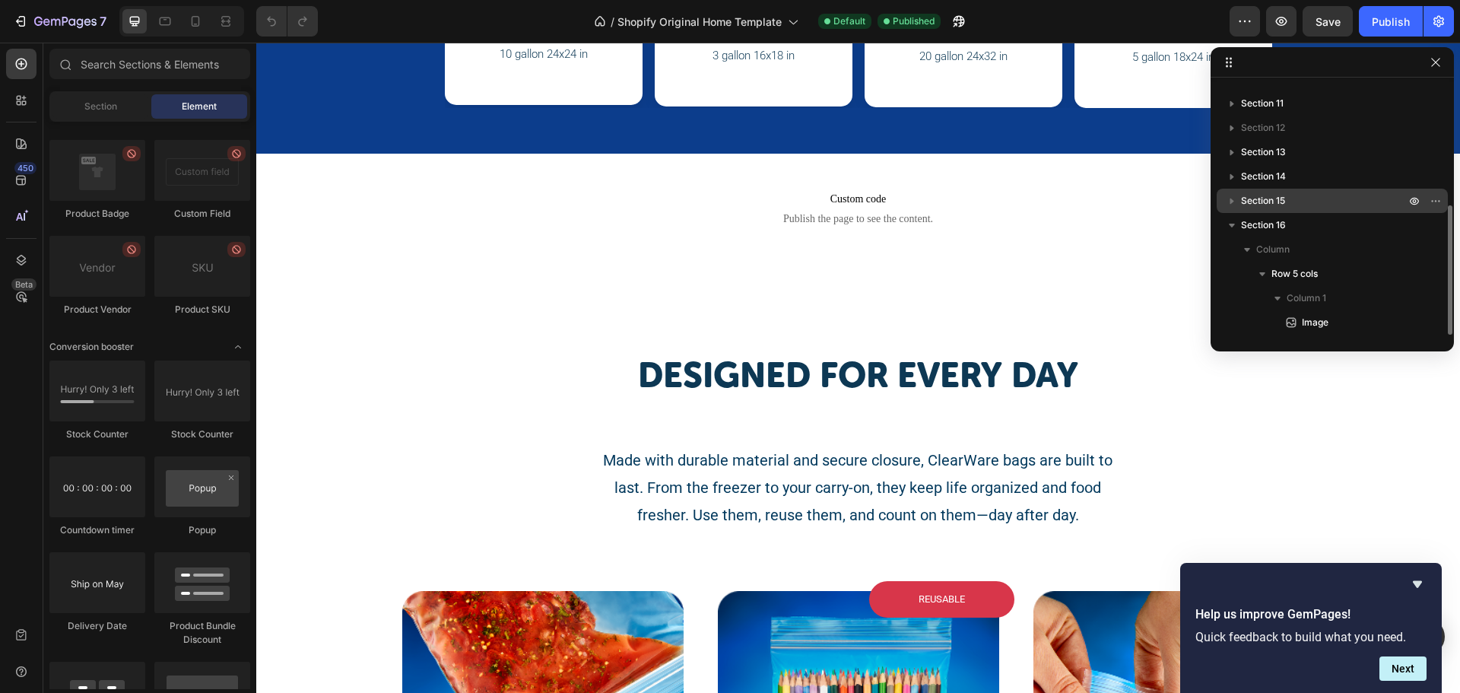
click at [1227, 208] on icon "button" at bounding box center [1231, 200] width 15 height 15
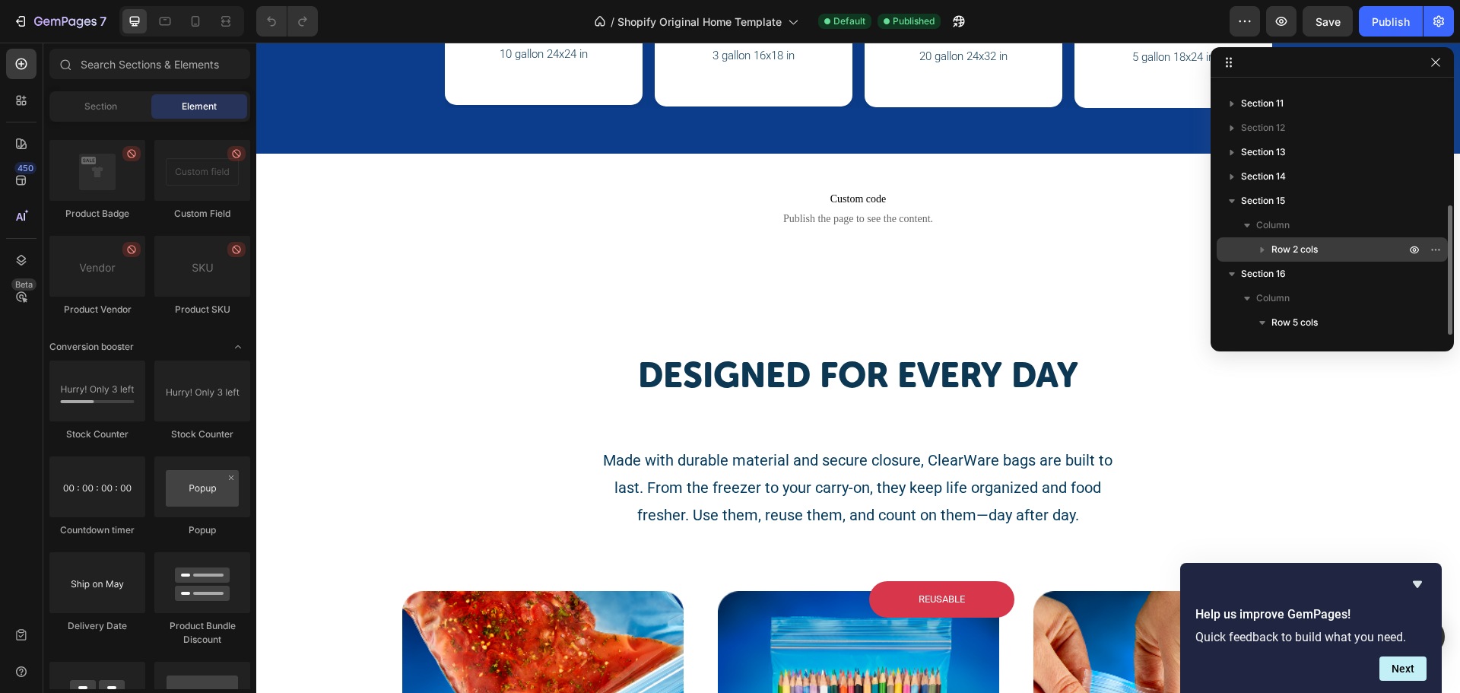
click at [1258, 250] on icon "button" at bounding box center [1261, 249] width 15 height 15
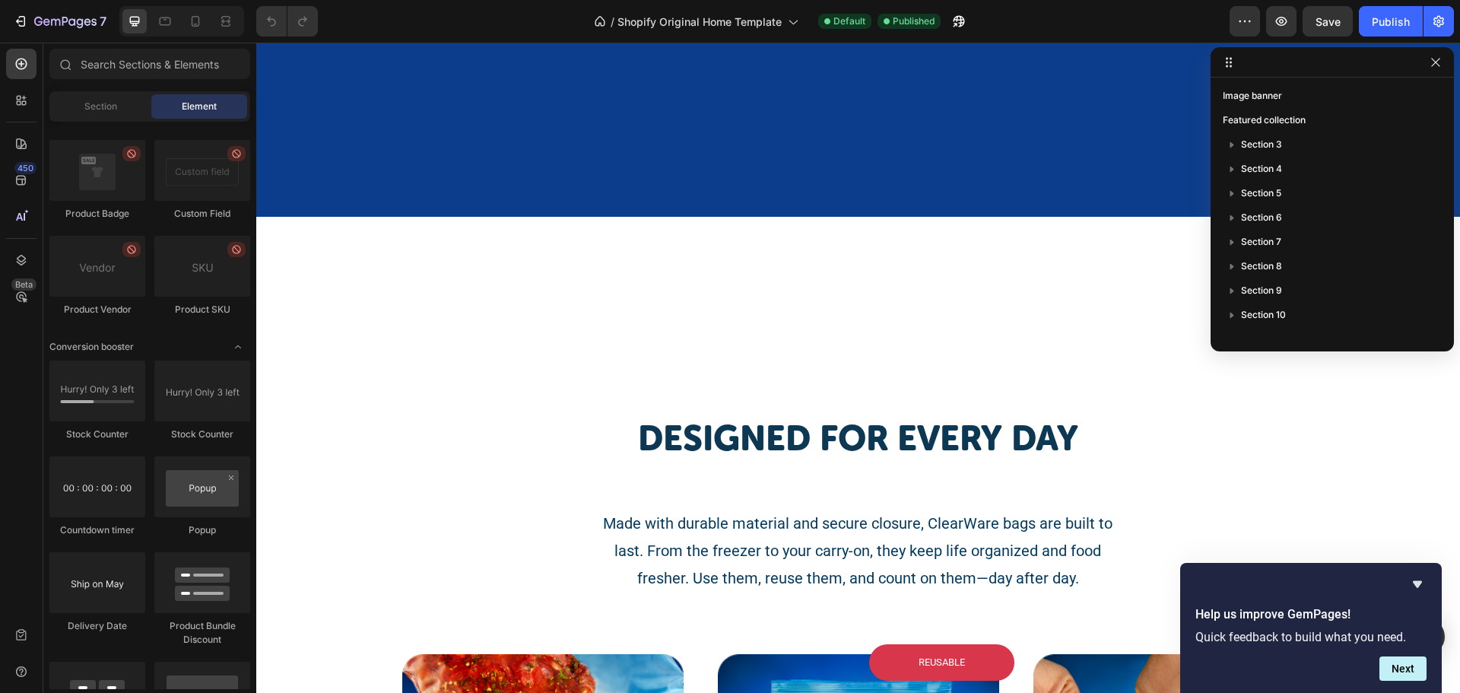
scroll to position [1672, 0]
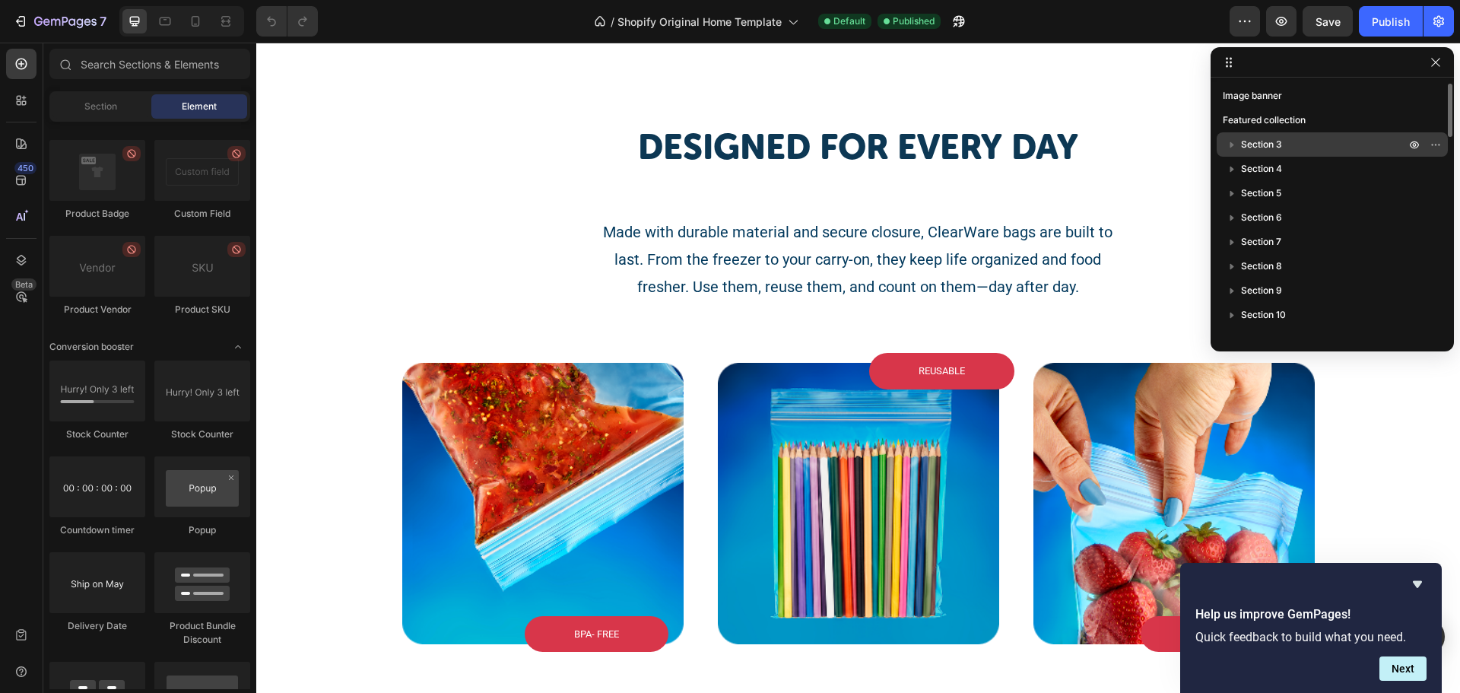
click at [1232, 141] on icon "button" at bounding box center [1231, 144] width 15 height 15
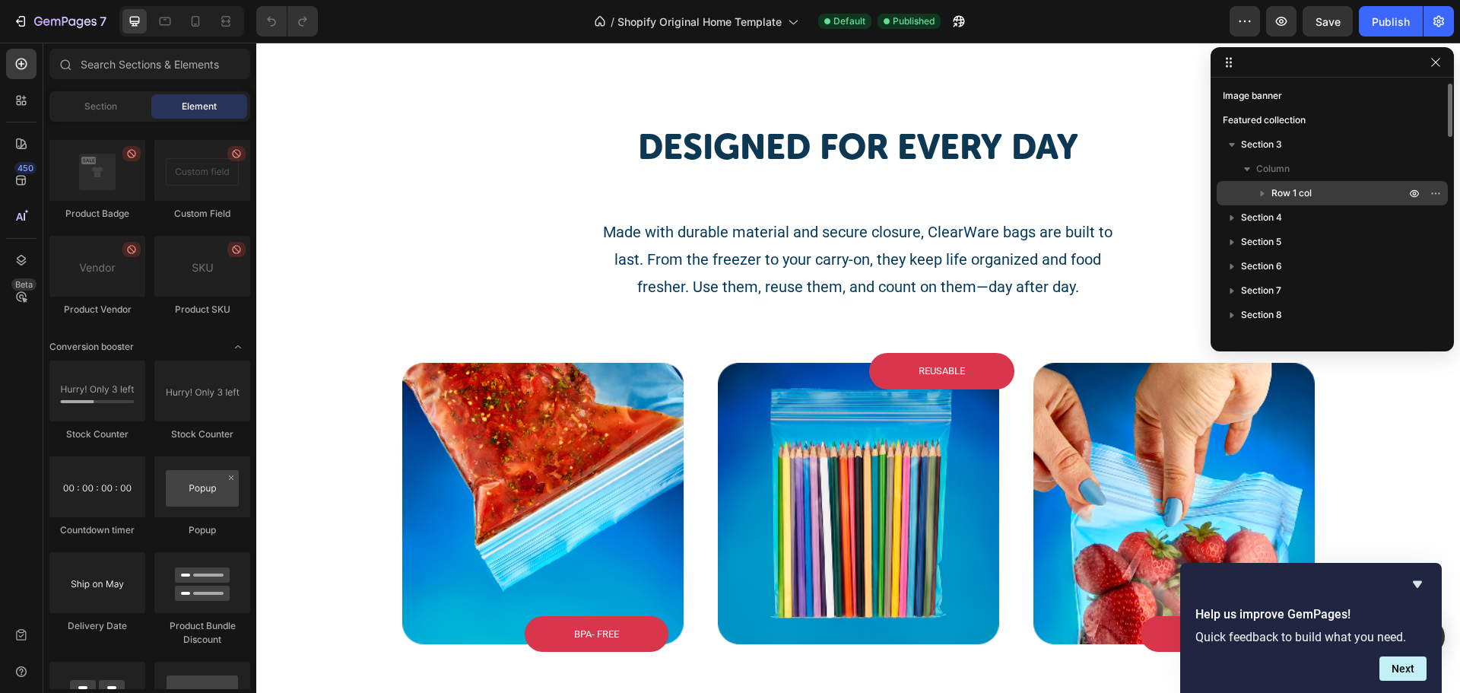
click at [1253, 187] on button "button" at bounding box center [1262, 193] width 18 height 18
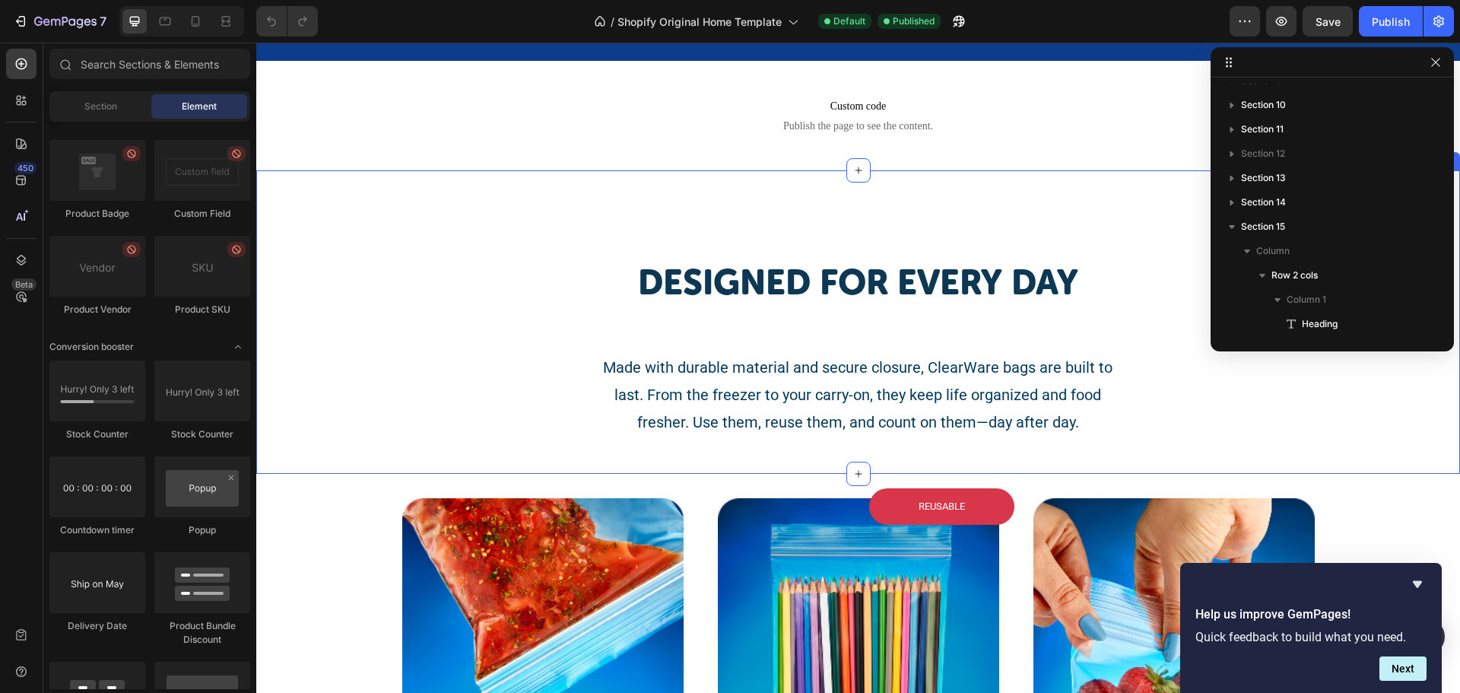
scroll to position [1520, 0]
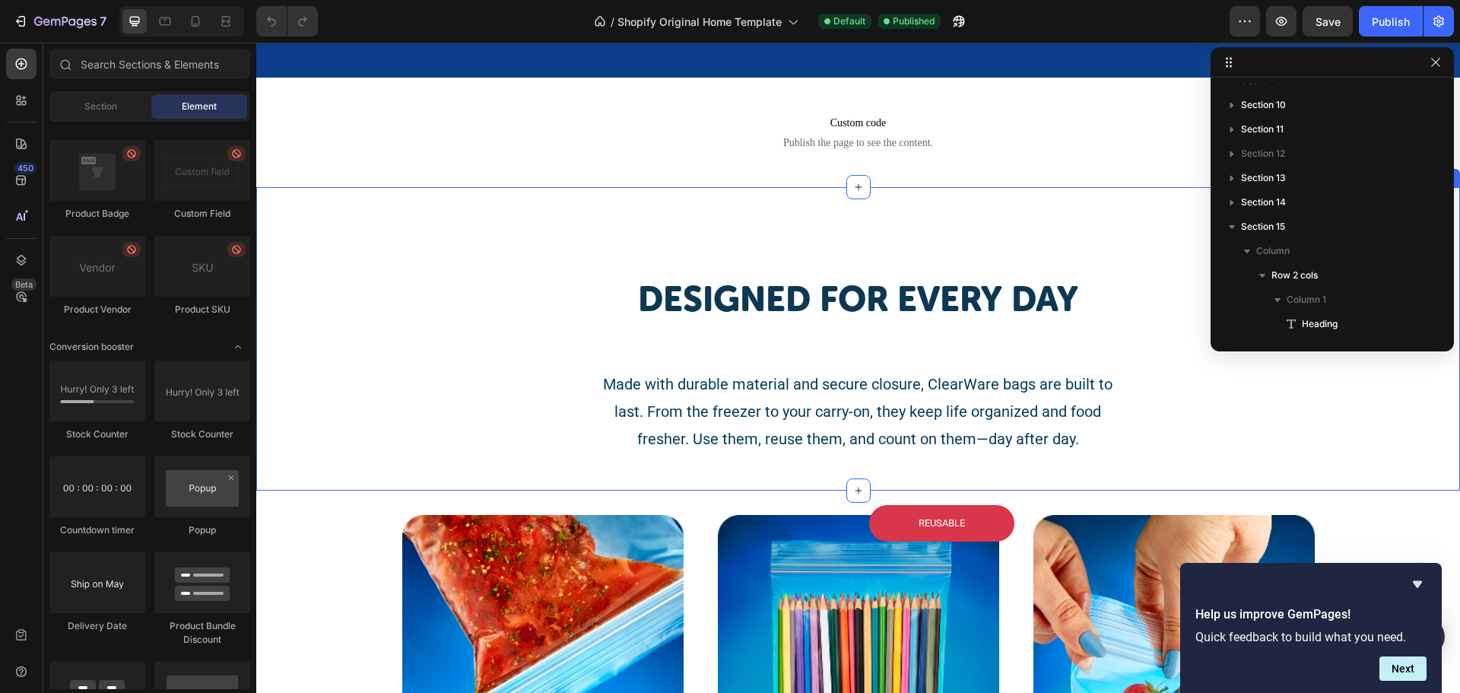
click at [641, 225] on div "Designed for every day Heading Made with durable material and secure closure, C…" at bounding box center [857, 339] width 1203 height 304
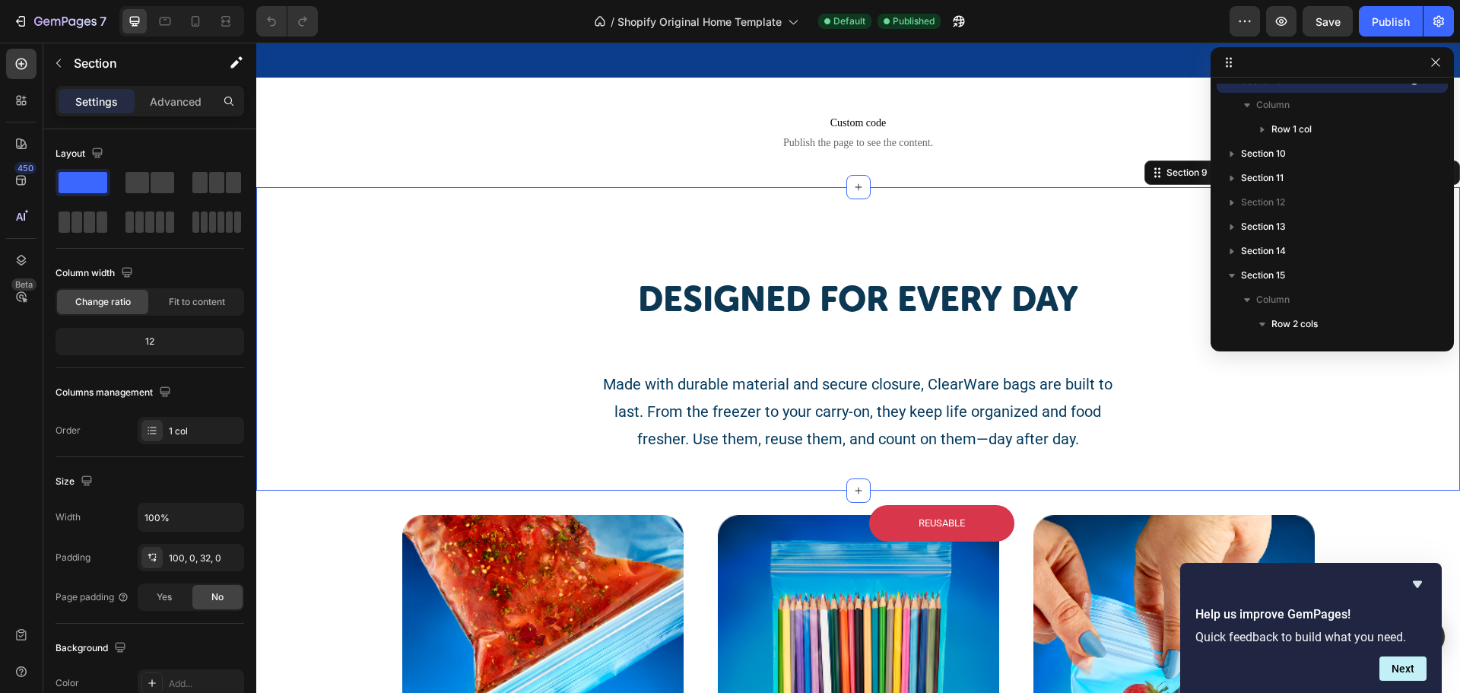
scroll to position [264, 0]
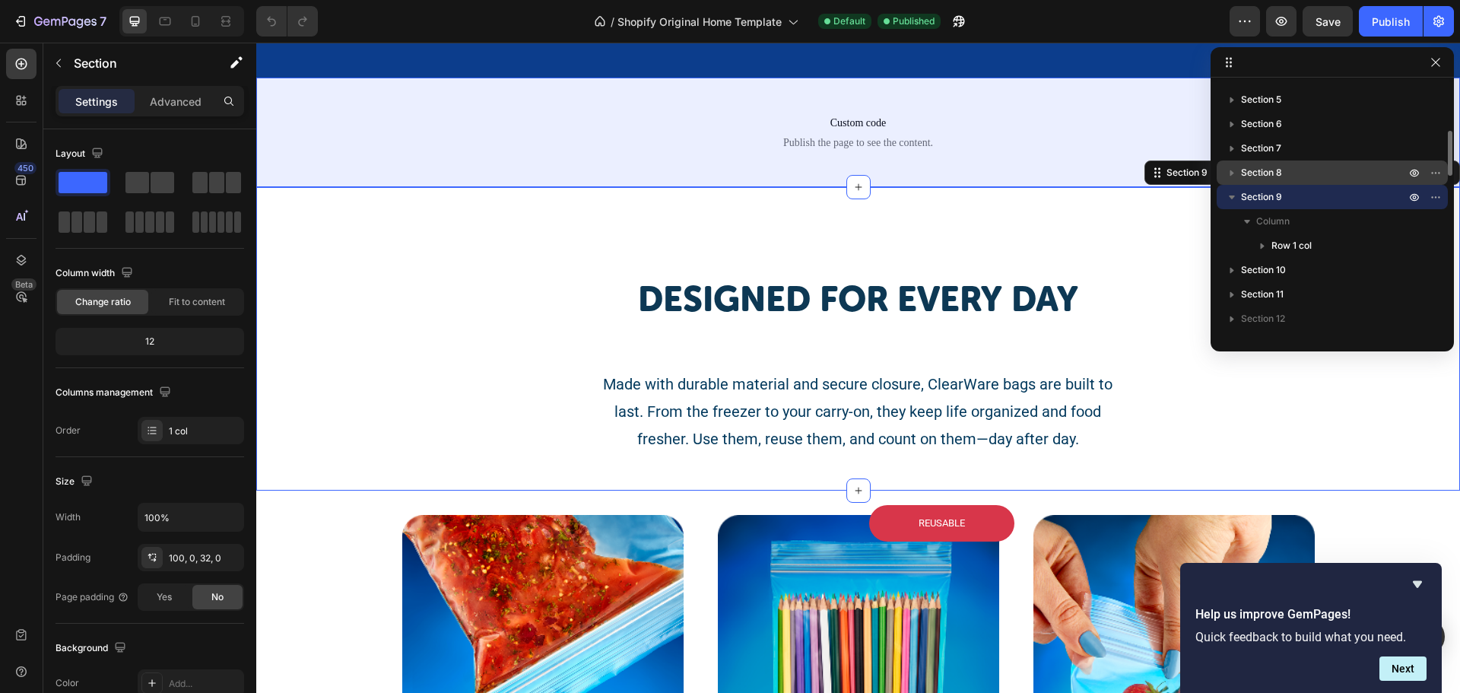
click at [1260, 164] on div "Section 8" at bounding box center [1331, 172] width 219 height 24
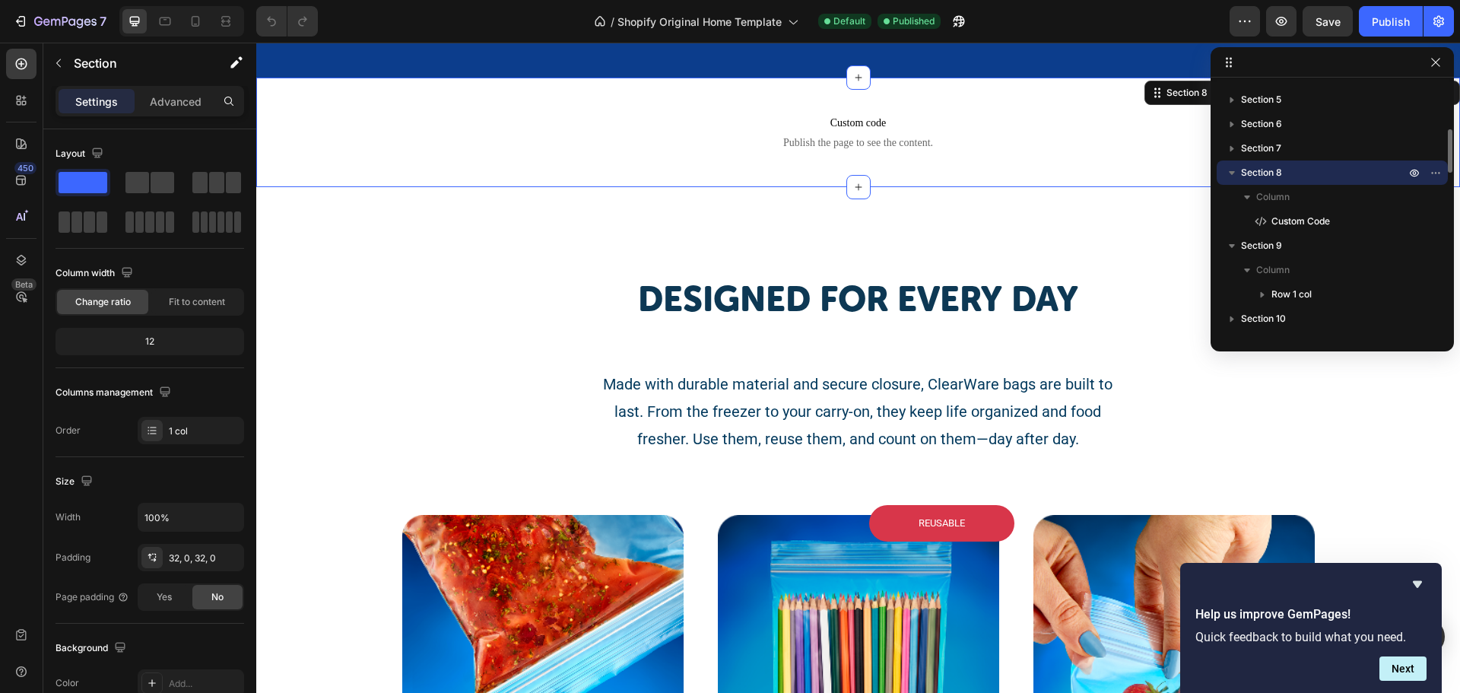
click at [1235, 167] on icon "button" at bounding box center [1231, 172] width 15 height 15
click at [1235, 174] on icon "button" at bounding box center [1231, 172] width 15 height 15
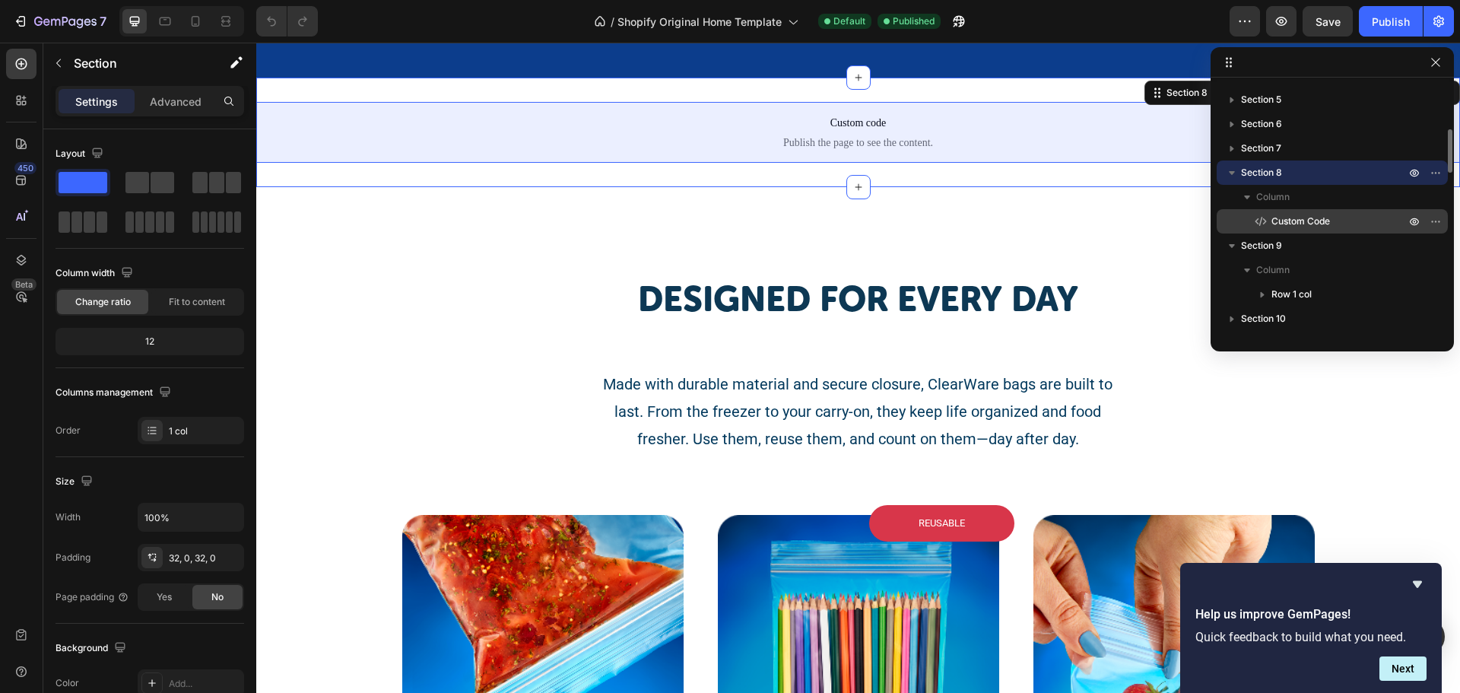
click at [1282, 218] on span "Custom Code" at bounding box center [1300, 221] width 59 height 15
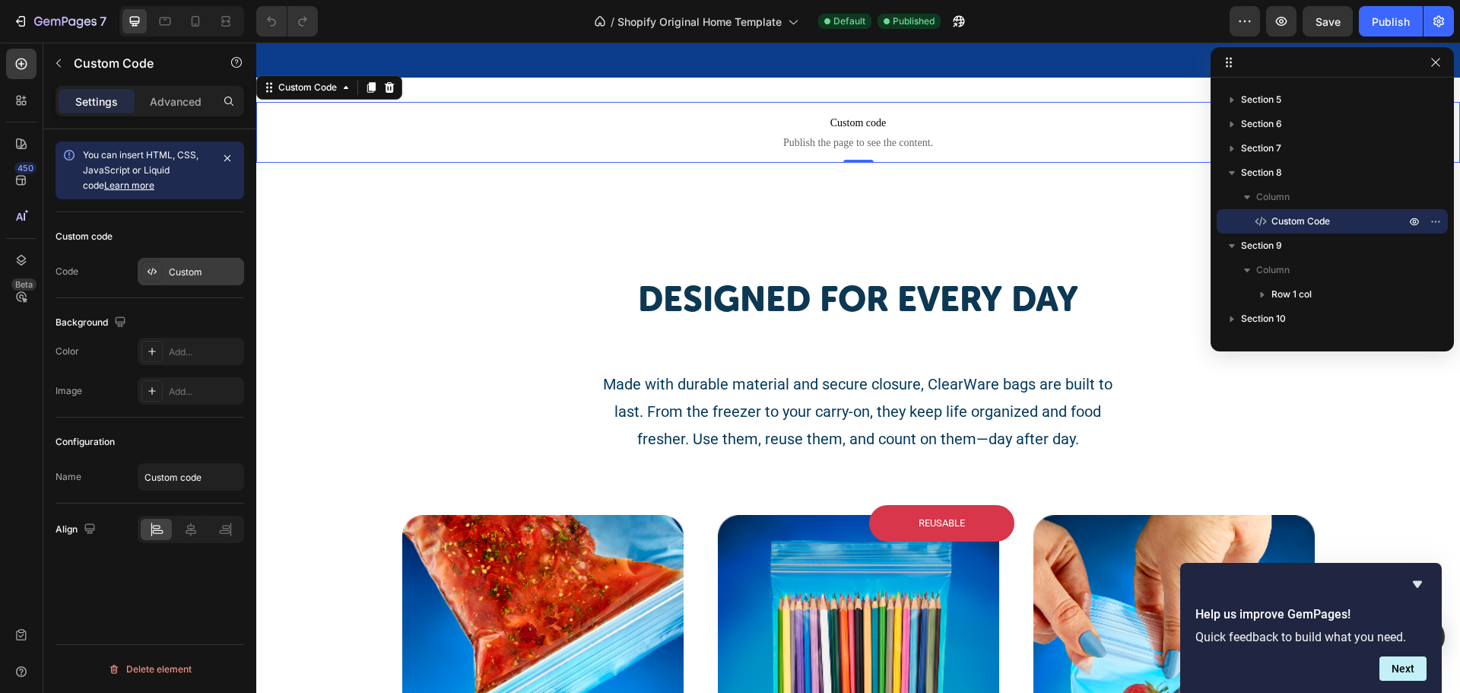
click at [168, 276] on div "Custom" at bounding box center [191, 271] width 106 height 27
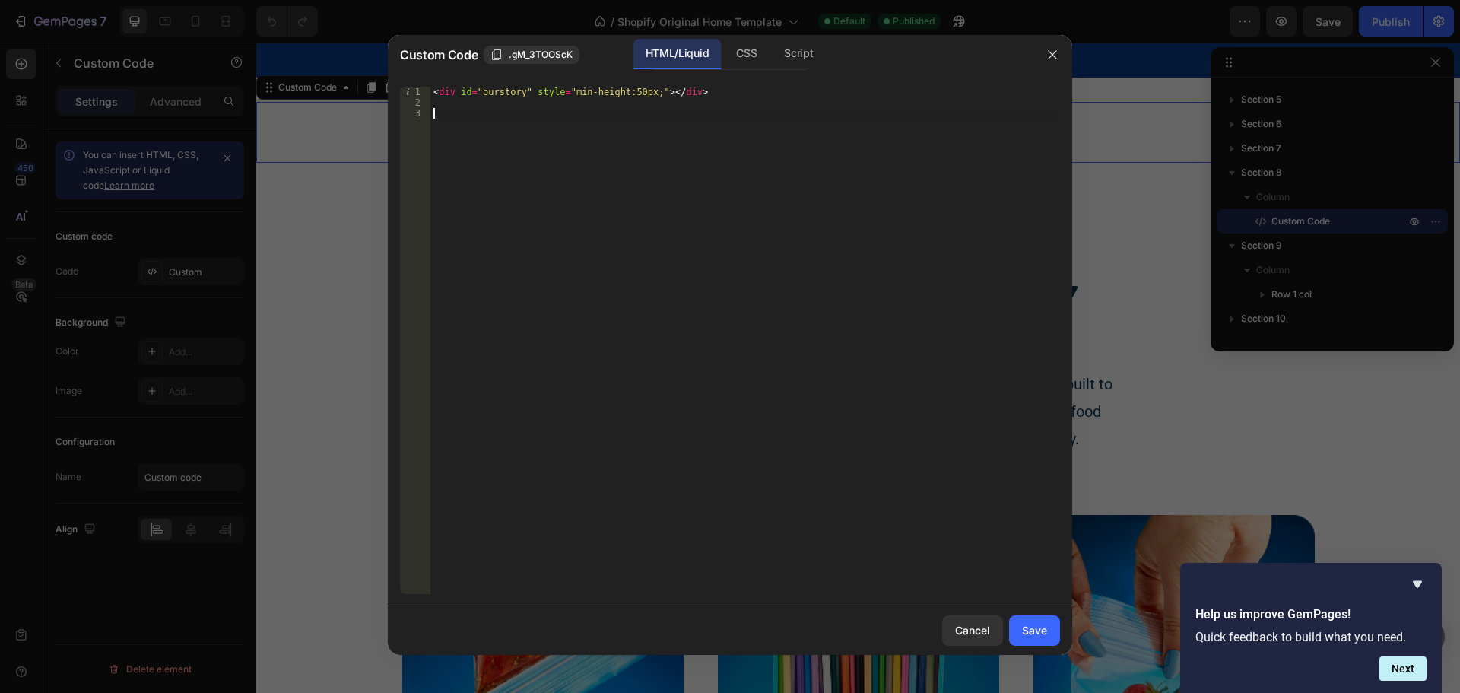
click at [706, 109] on div "< div id = "ourstory" style = "min-height:50px;" > </ div >" at bounding box center [744, 351] width 629 height 528
click at [980, 628] on div "Cancel" at bounding box center [972, 630] width 35 height 16
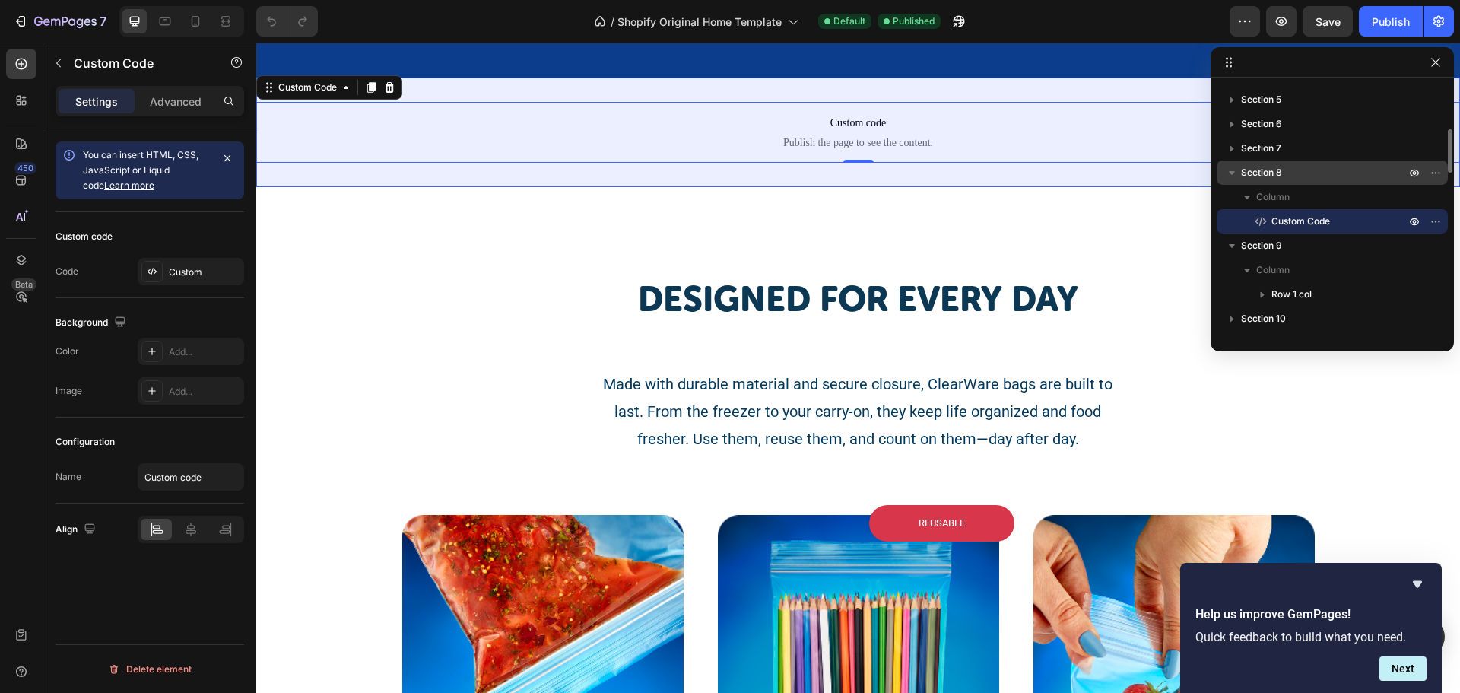
drag, startPoint x: 1294, startPoint y: 222, endPoint x: 1279, endPoint y: 171, distance: 52.9
click at [1279, 171] on div "Section 8 Column Custom Code" at bounding box center [1331, 196] width 231 height 73
drag, startPoint x: 1311, startPoint y: 213, endPoint x: 1300, endPoint y: 183, distance: 31.5
click at [1300, 183] on div "Section 8 Column Custom Code" at bounding box center [1331, 196] width 231 height 73
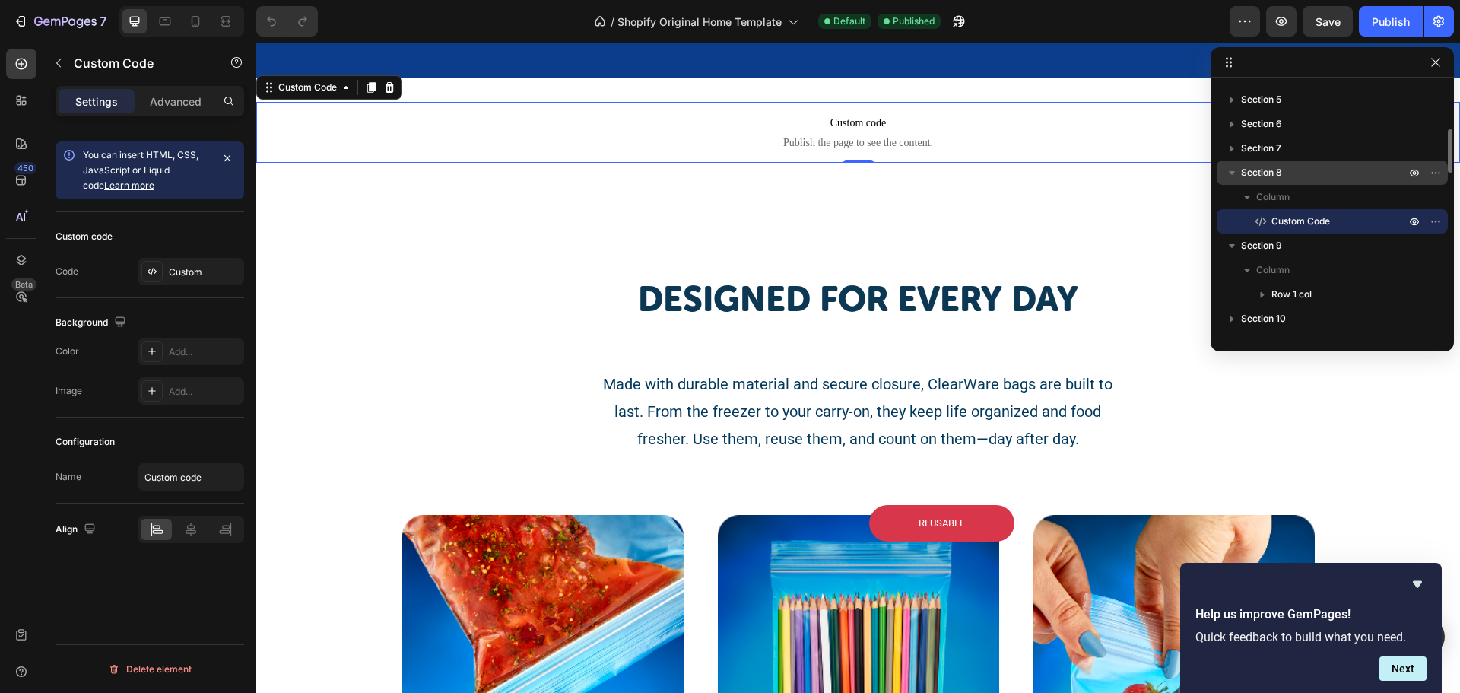
click at [1284, 178] on p "Section 8" at bounding box center [1324, 172] width 167 height 15
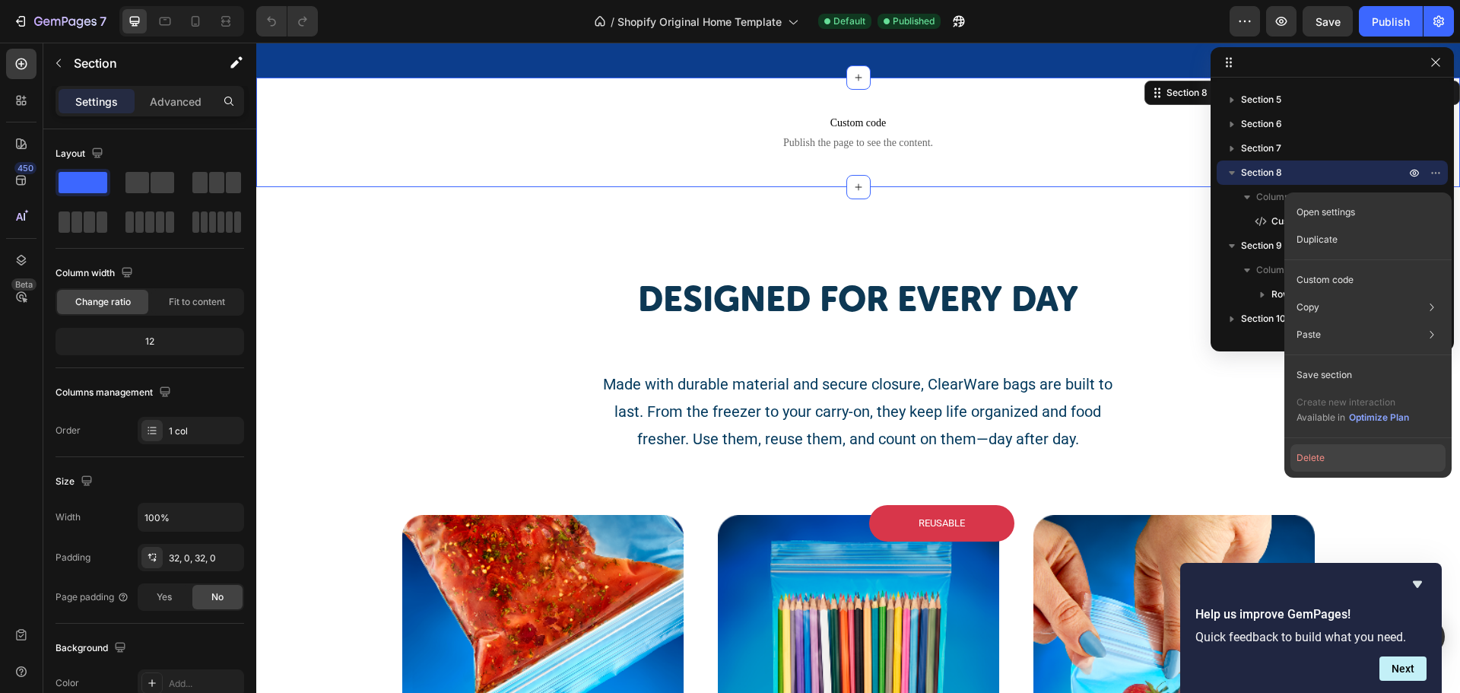
drag, startPoint x: 1343, startPoint y: 449, endPoint x: 1086, endPoint y: 403, distance: 261.7
click at [1343, 449] on button "Delete" at bounding box center [1367, 457] width 155 height 27
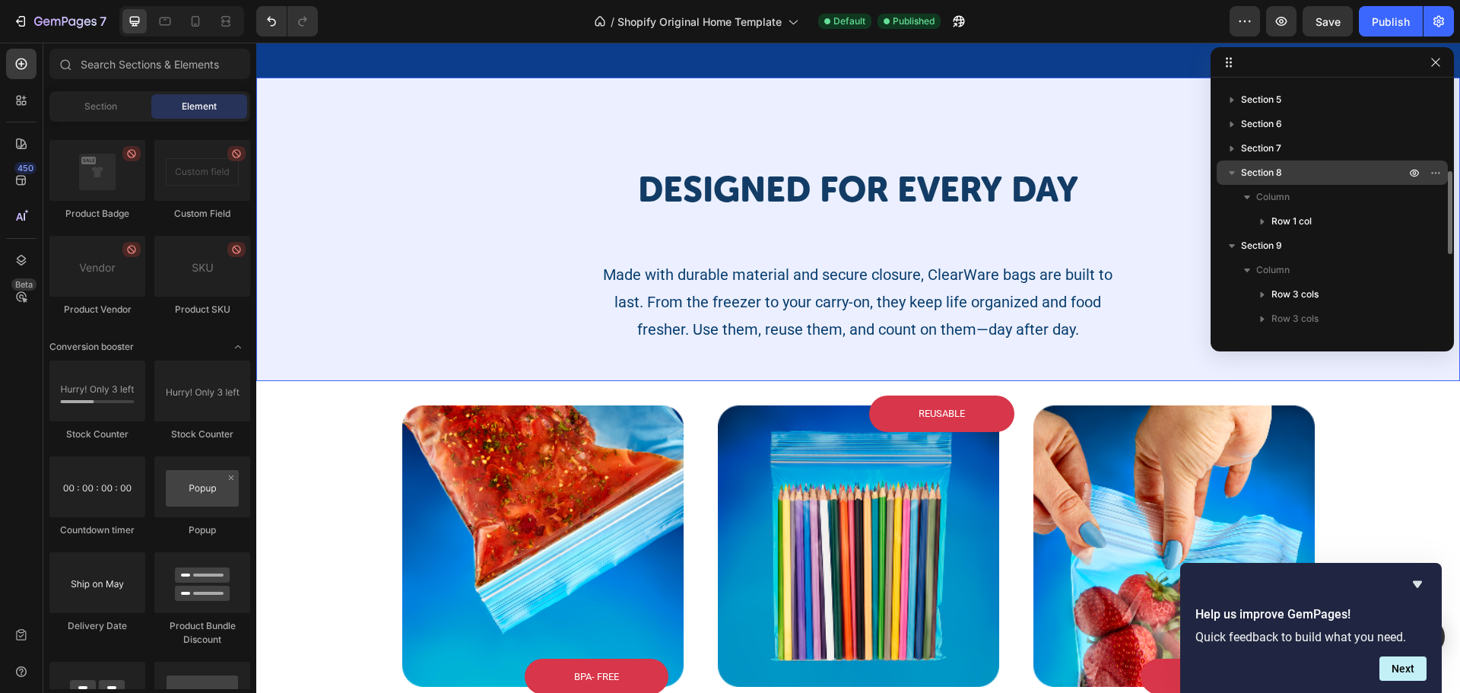
click at [1293, 177] on p "Section 8" at bounding box center [1324, 172] width 167 height 15
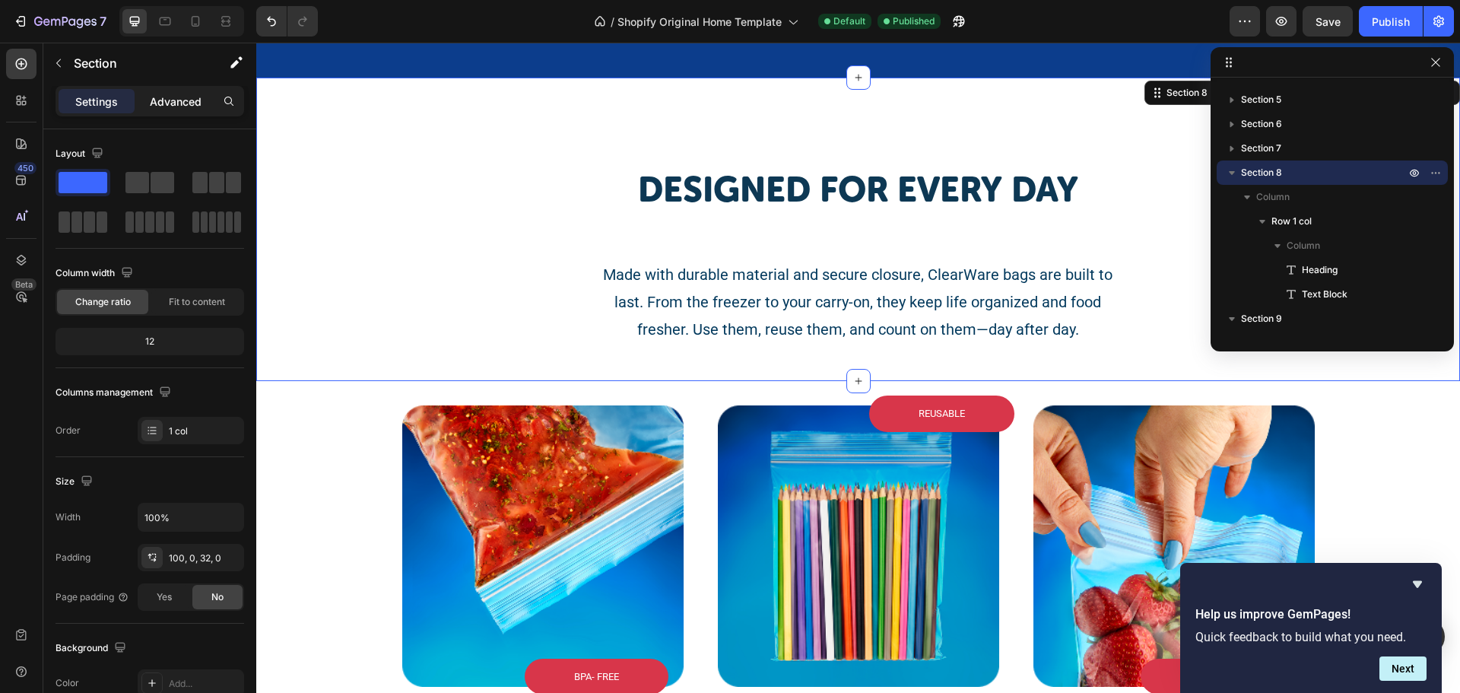
click at [171, 97] on p "Advanced" at bounding box center [176, 102] width 52 height 16
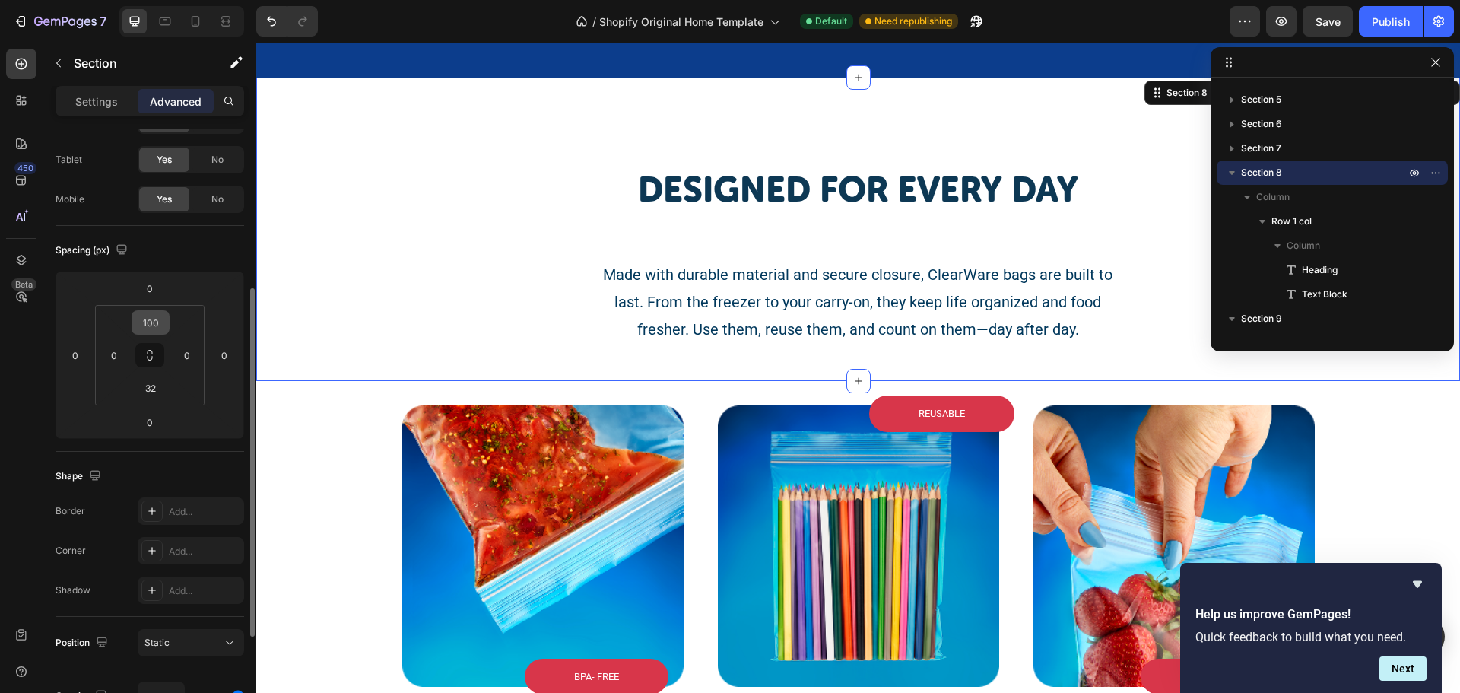
scroll to position [0, 0]
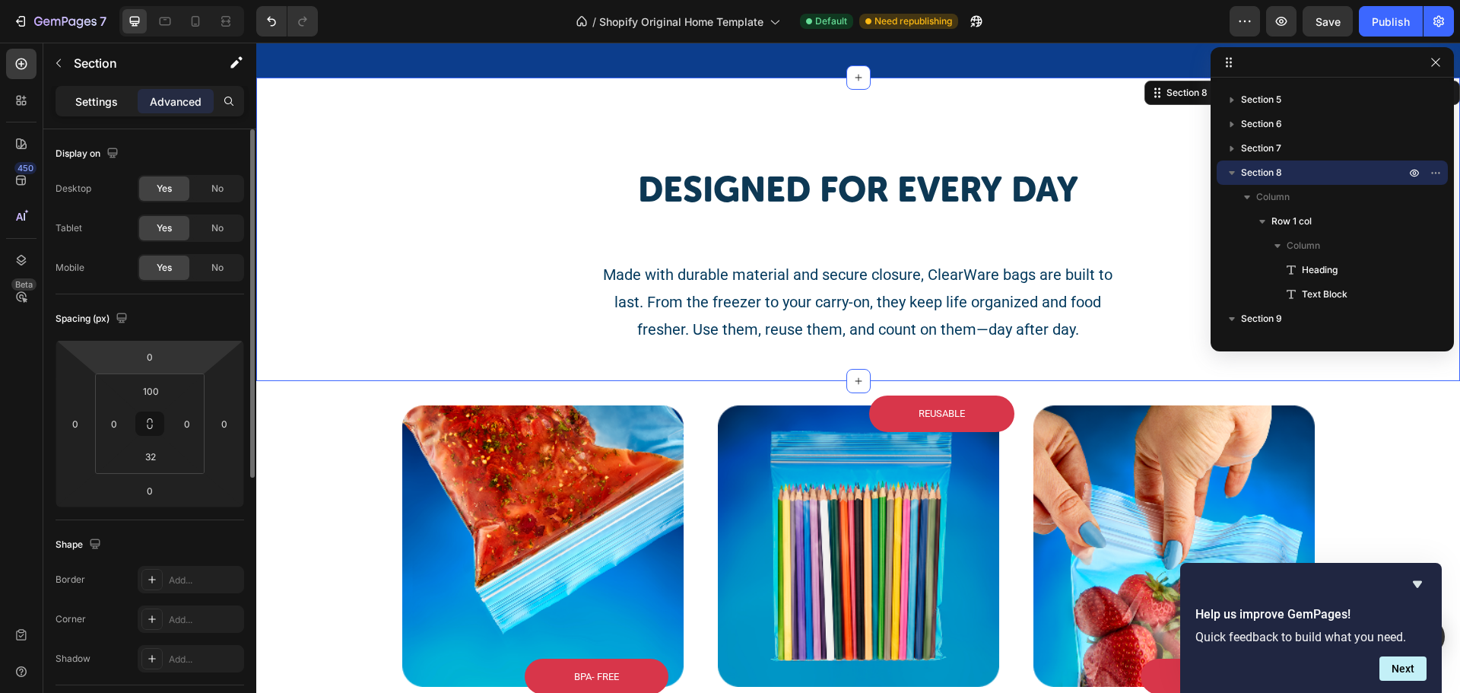
click at [109, 101] on p "Settings" at bounding box center [96, 102] width 43 height 16
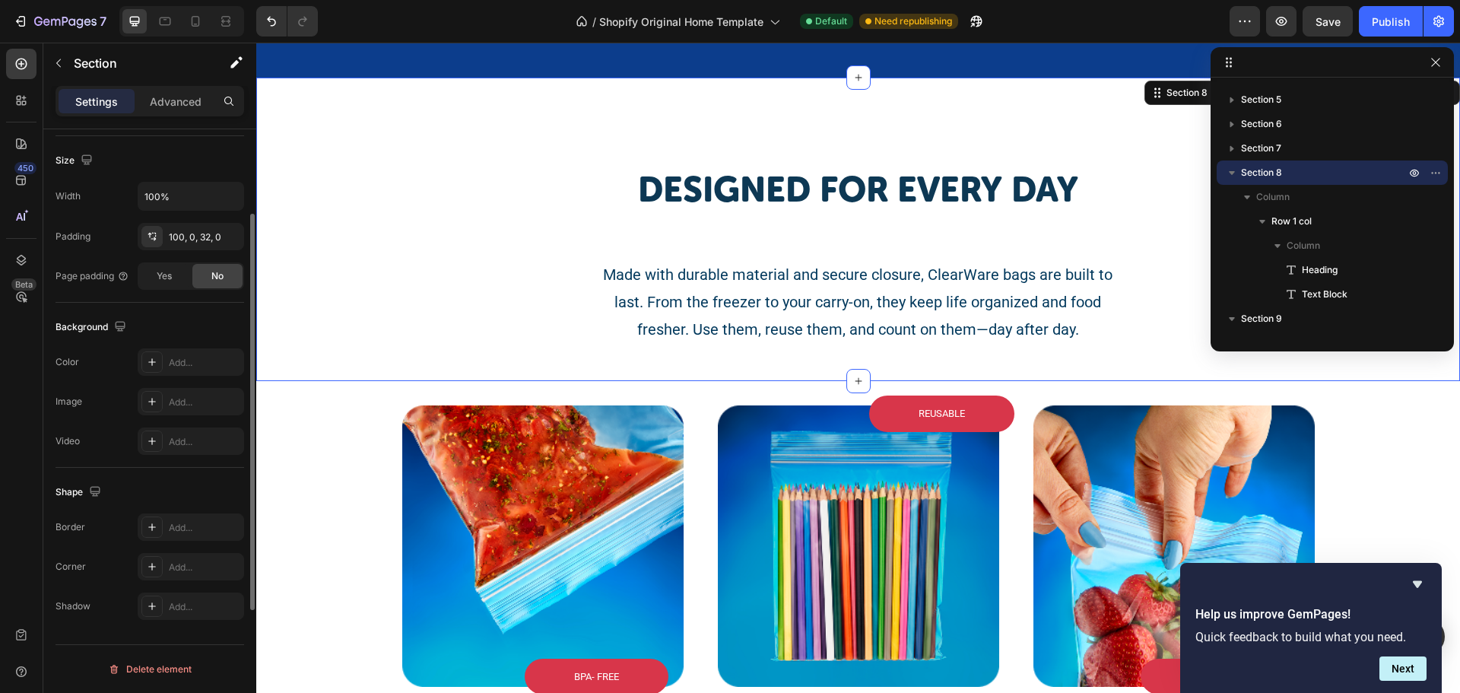
scroll to position [93, 0]
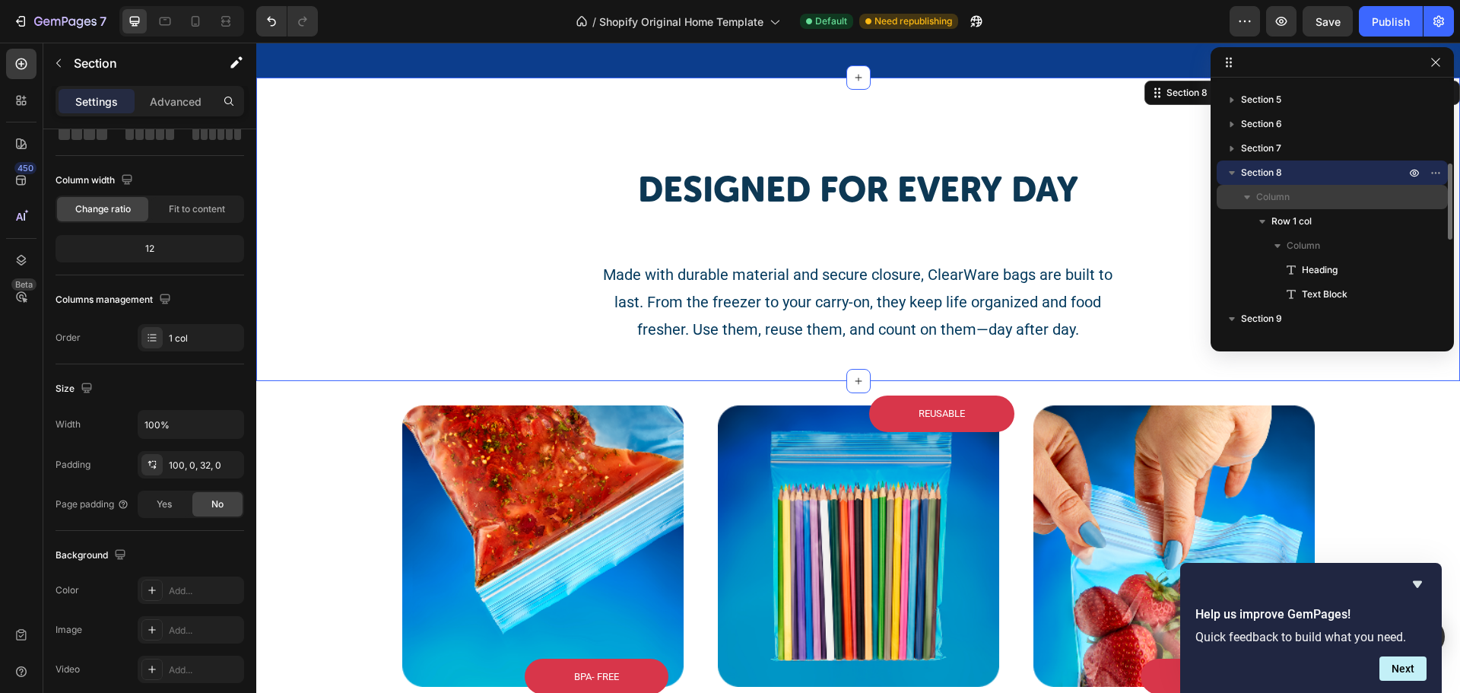
click at [1282, 197] on span "Column" at bounding box center [1272, 196] width 33 height 15
click at [1324, 202] on p "Column" at bounding box center [1332, 196] width 152 height 15
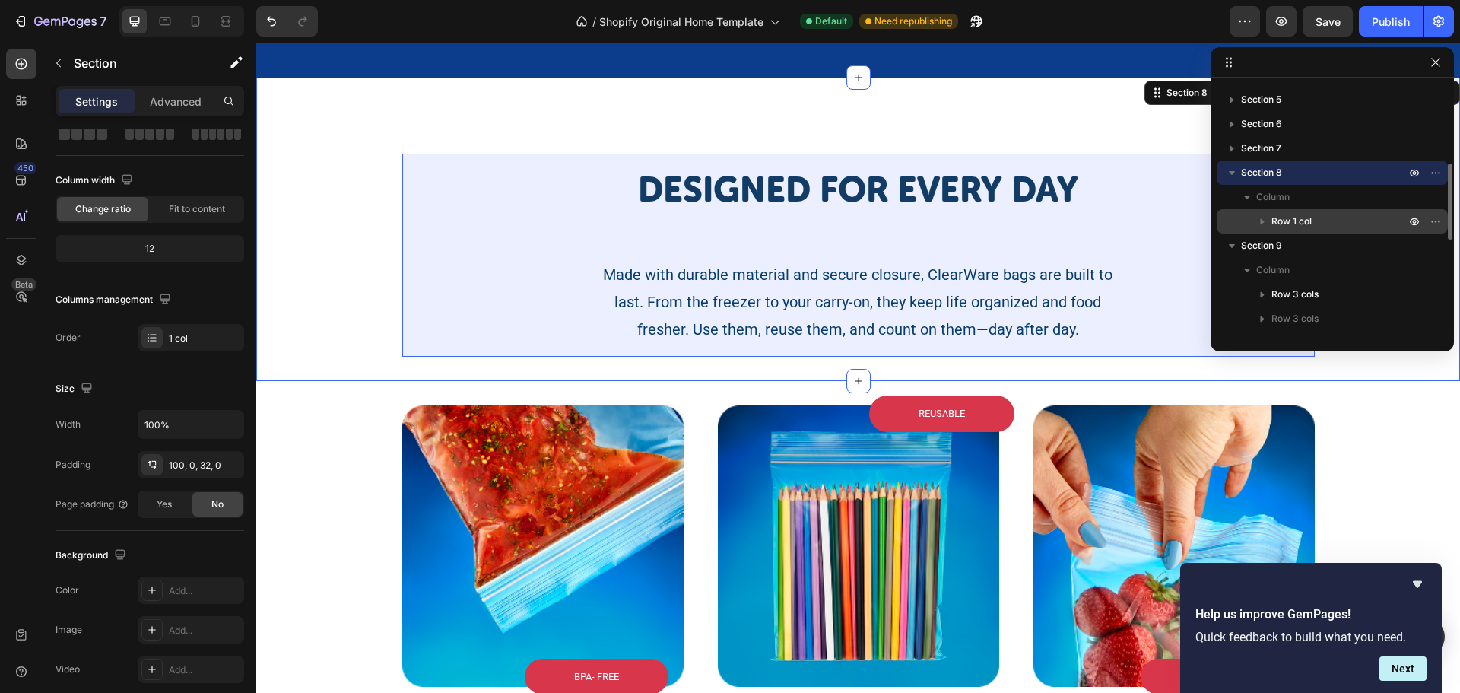
click at [1289, 226] on span "Row 1 col" at bounding box center [1291, 221] width 40 height 15
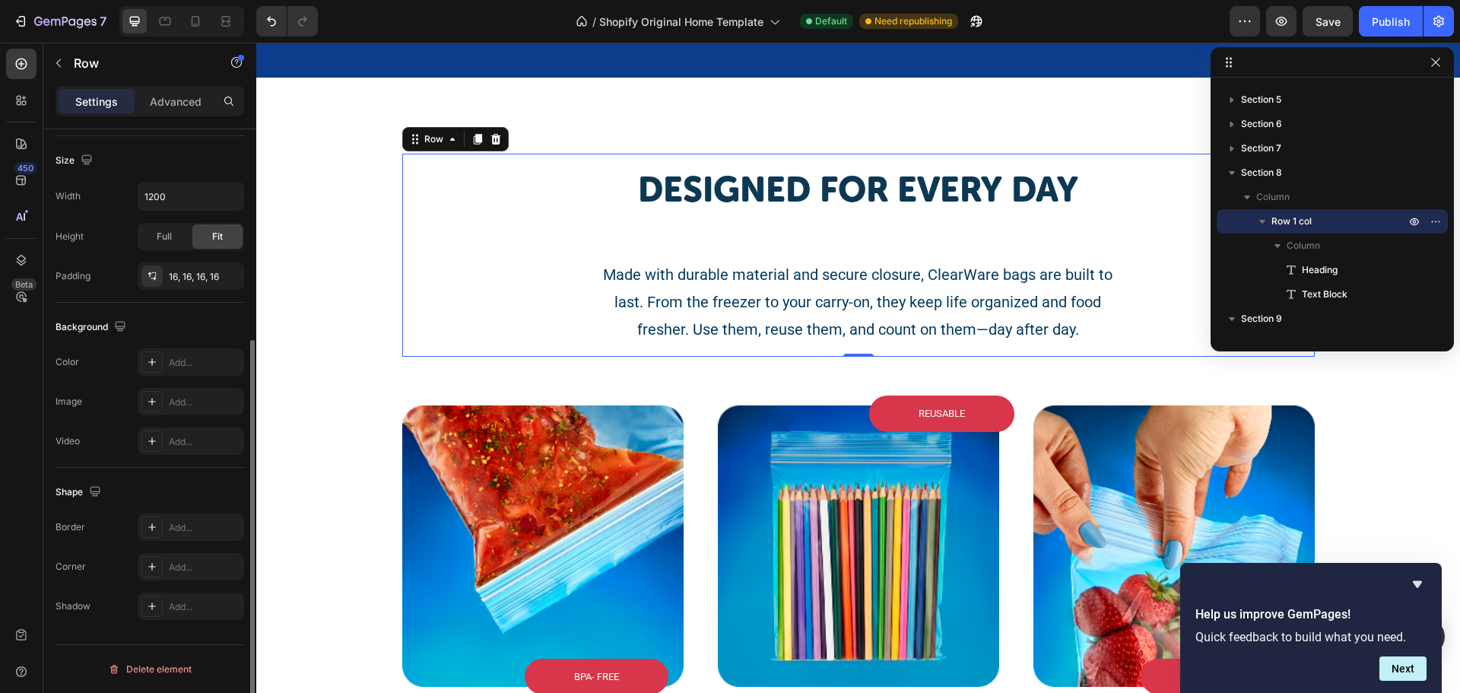
scroll to position [0, 0]
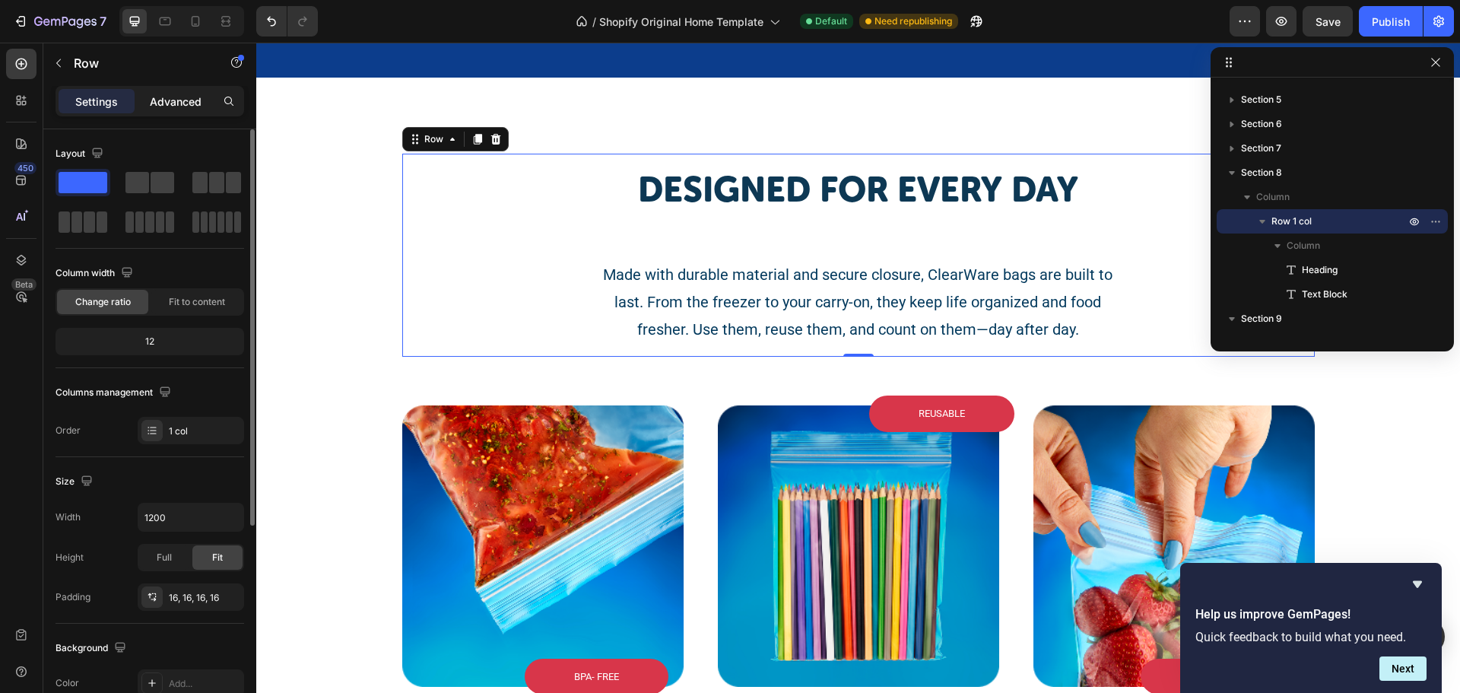
click at [179, 100] on p "Advanced" at bounding box center [176, 102] width 52 height 16
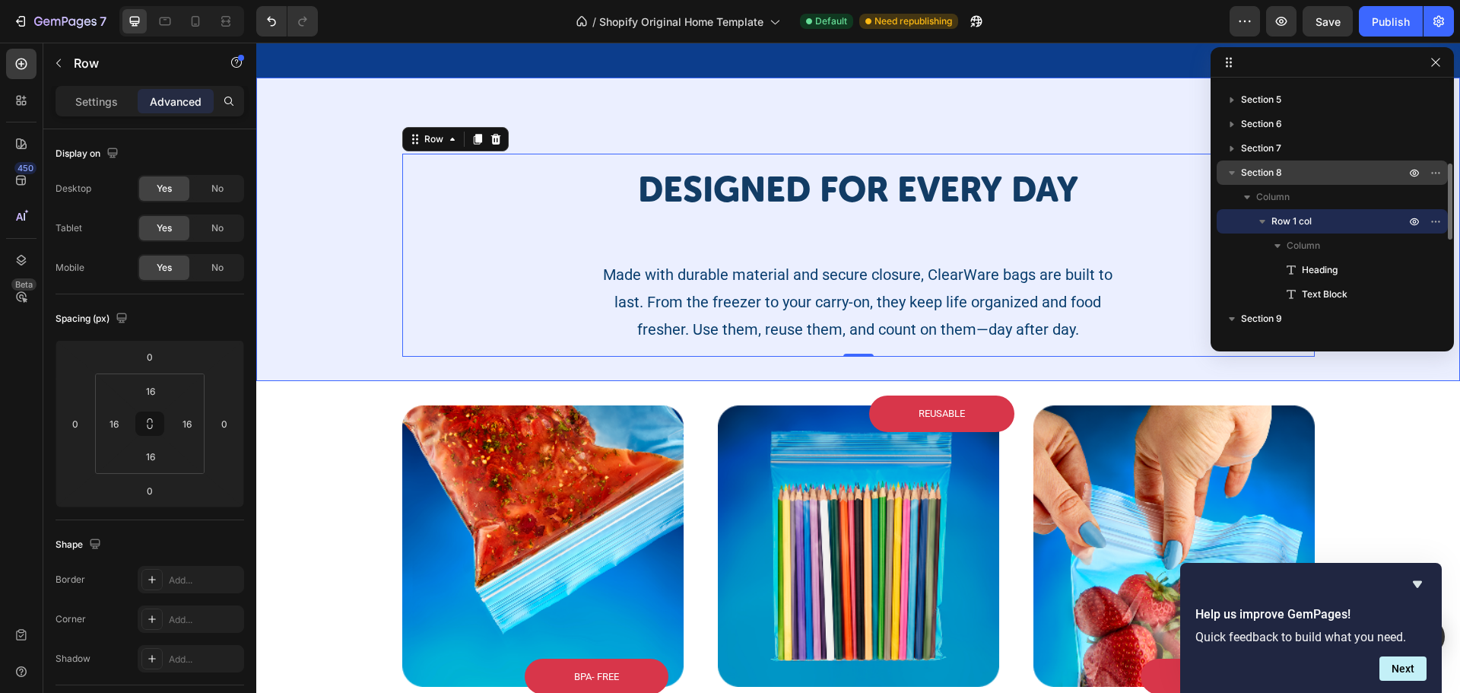
click at [1298, 173] on p "Section 8" at bounding box center [1324, 172] width 167 height 15
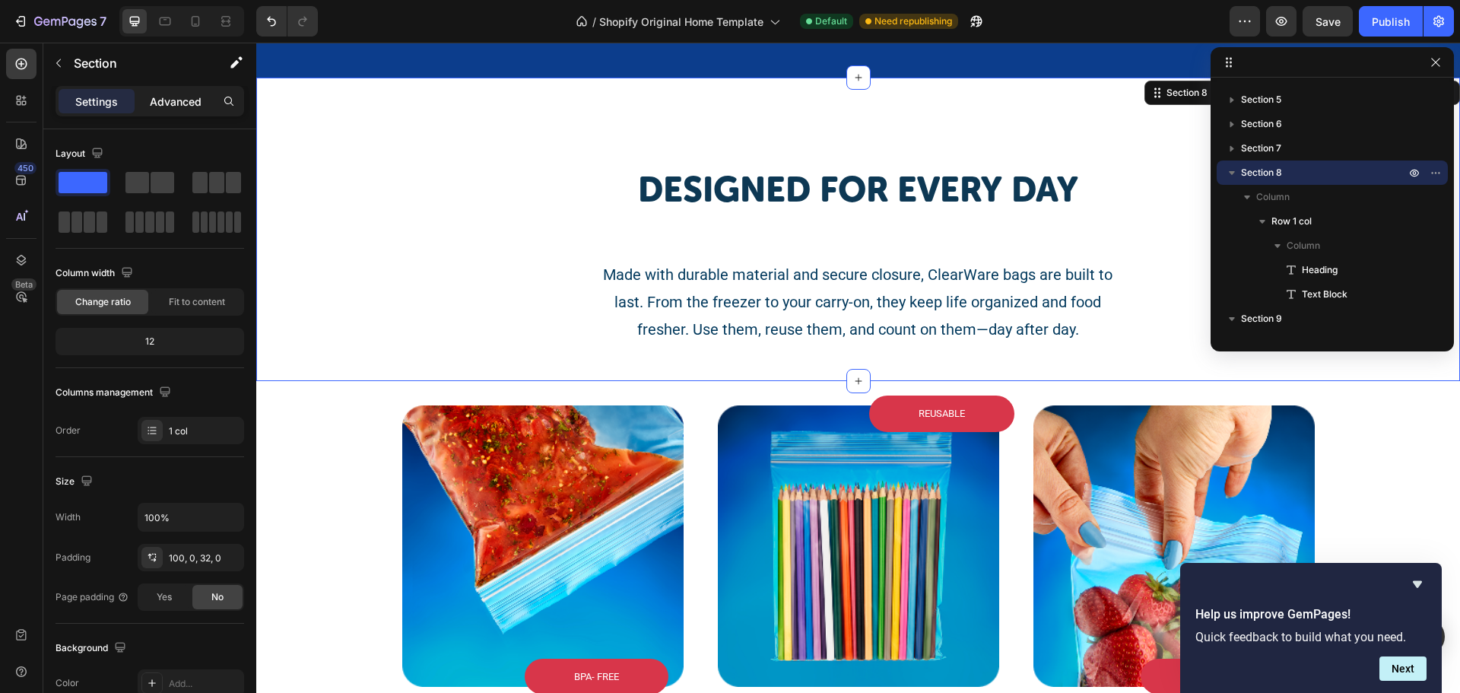
click at [191, 94] on p "Advanced" at bounding box center [176, 102] width 52 height 16
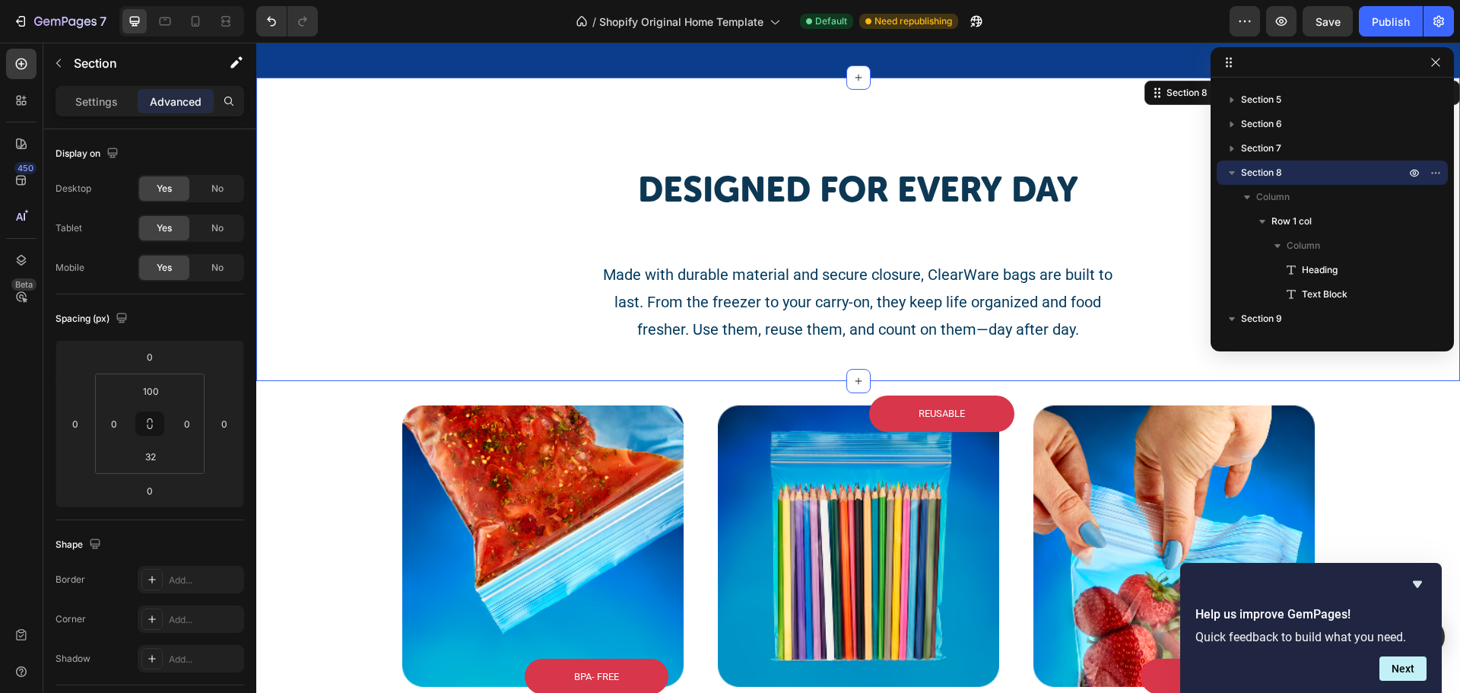
scroll to position [449, 0]
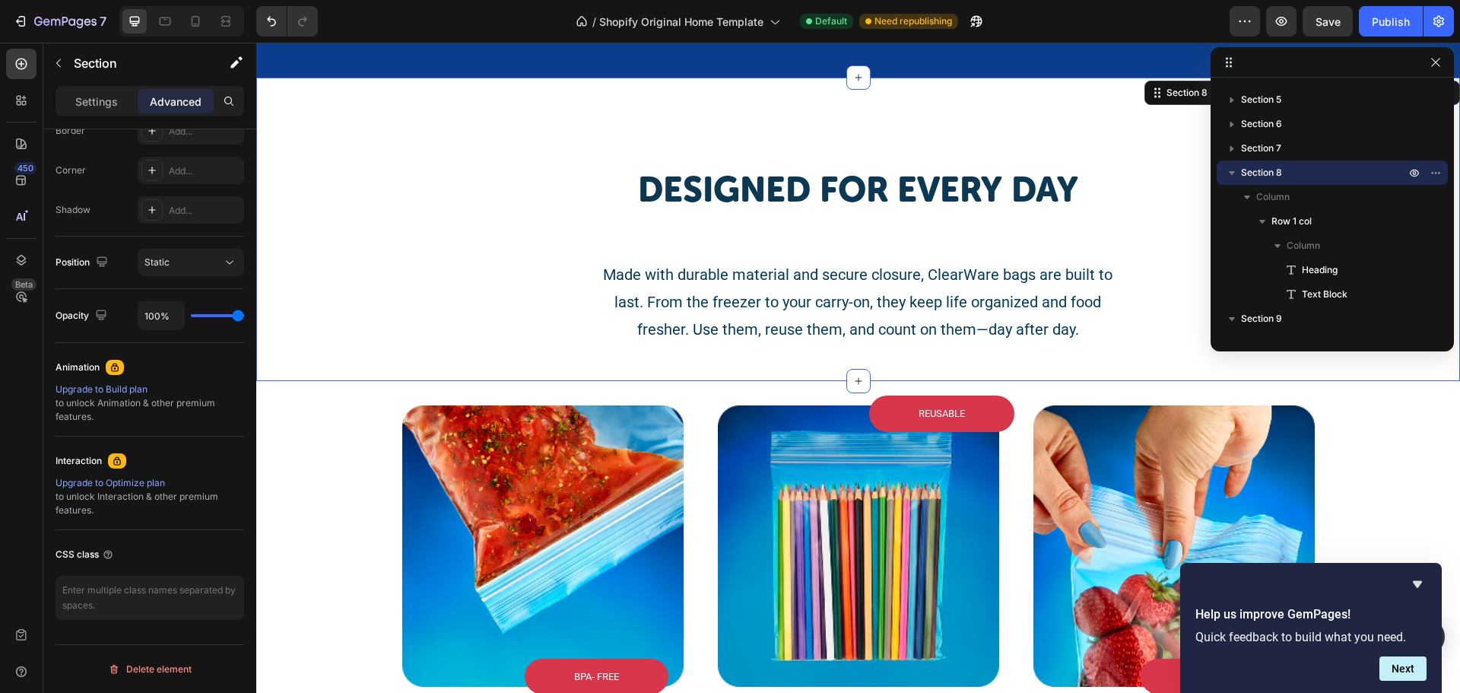
click at [375, 147] on div "Designed for every day Heading Made with durable material and secure closure, C…" at bounding box center [857, 230] width 1203 height 304
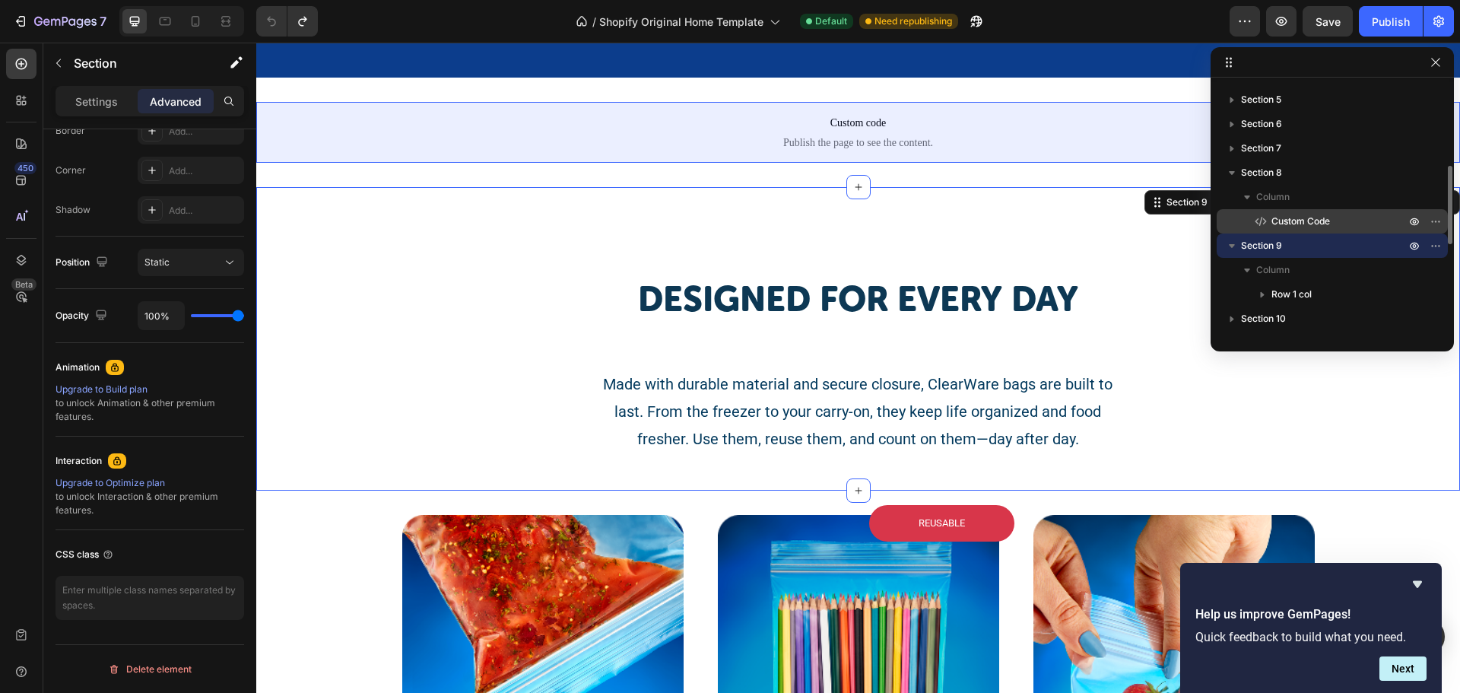
click at [1292, 217] on span "Custom Code" at bounding box center [1300, 221] width 59 height 15
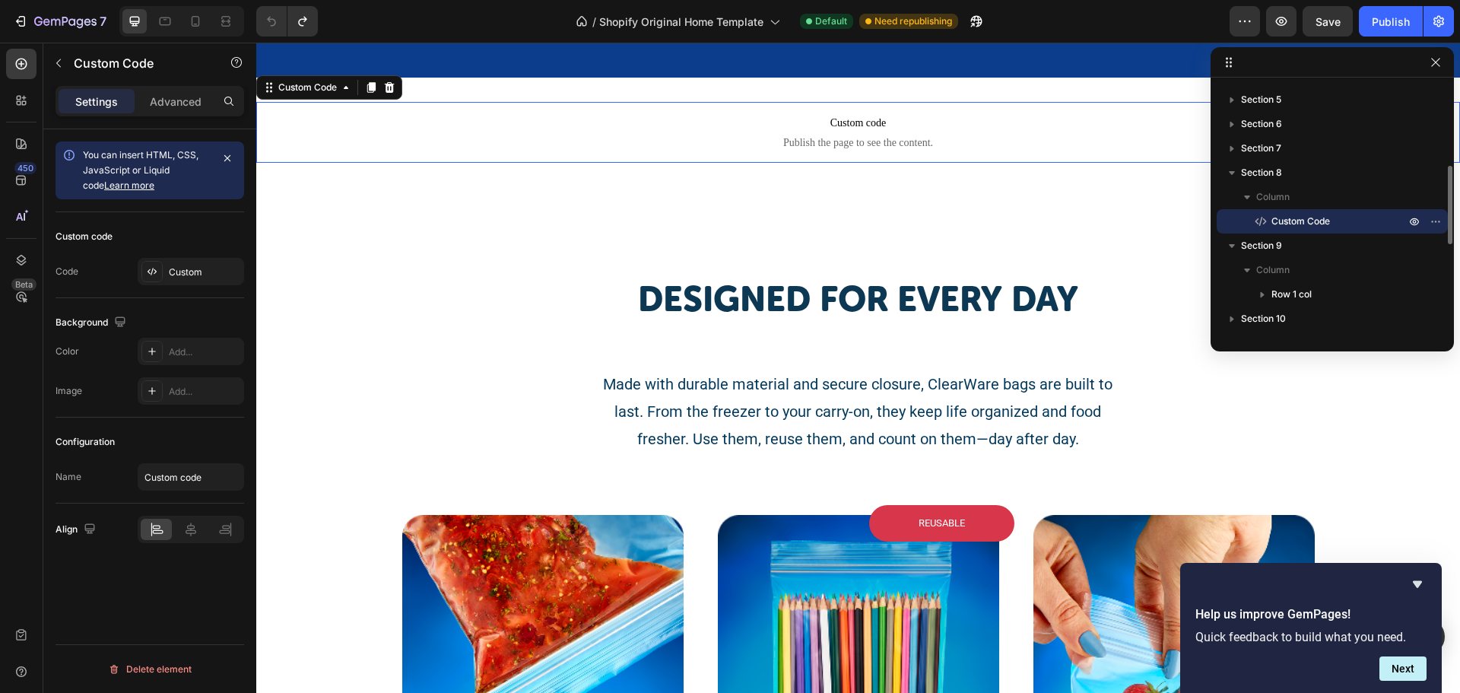
scroll to position [0, 0]
click at [173, 276] on div "Custom" at bounding box center [204, 272] width 71 height 14
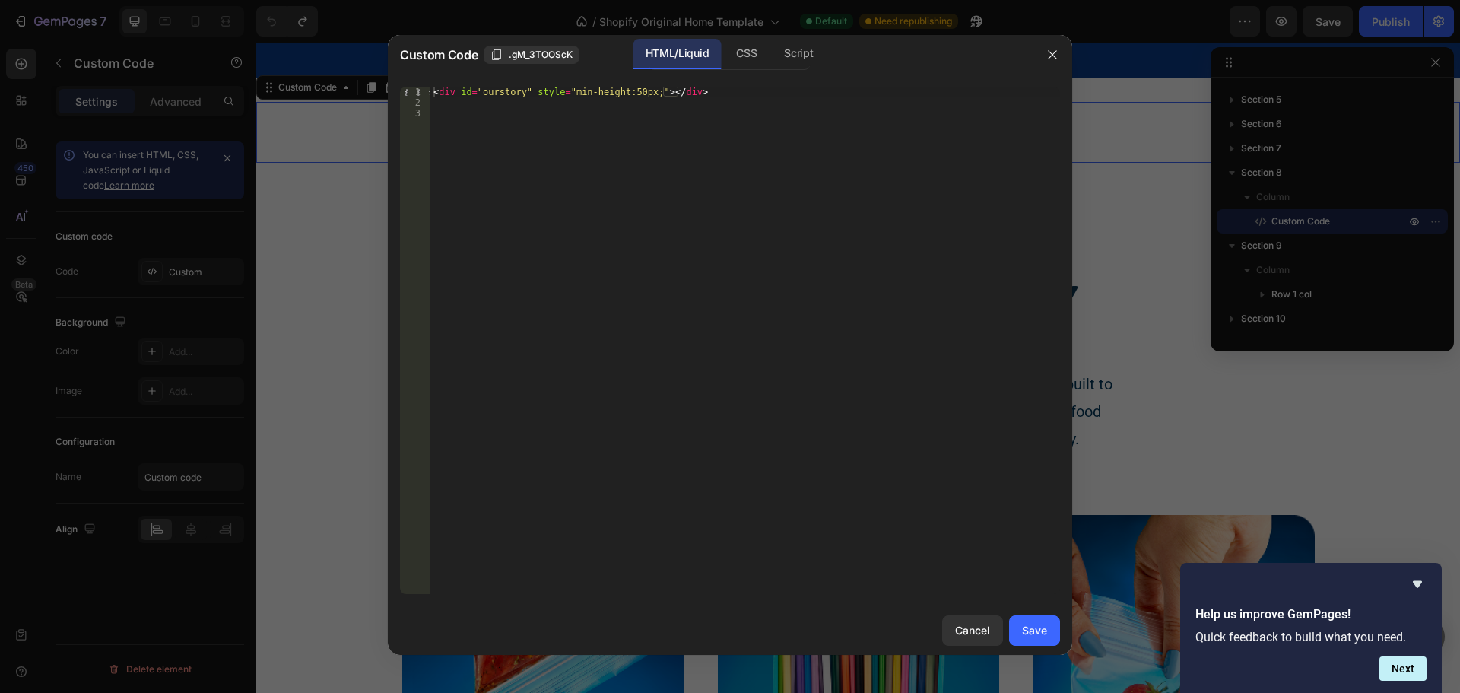
type textarea "<div id="ourstory" style="min-height:50px;"></div>"
drag, startPoint x: 528, startPoint y: 90, endPoint x: 458, endPoint y: 89, distance: 70.0
click at [458, 89] on div "< div id = "ourstory" style = "min-height:50px;" > </ div >" at bounding box center [744, 351] width 629 height 528
click at [1041, 51] on button "button" at bounding box center [1052, 55] width 24 height 24
